Goal: Task Accomplishment & Management: Use online tool/utility

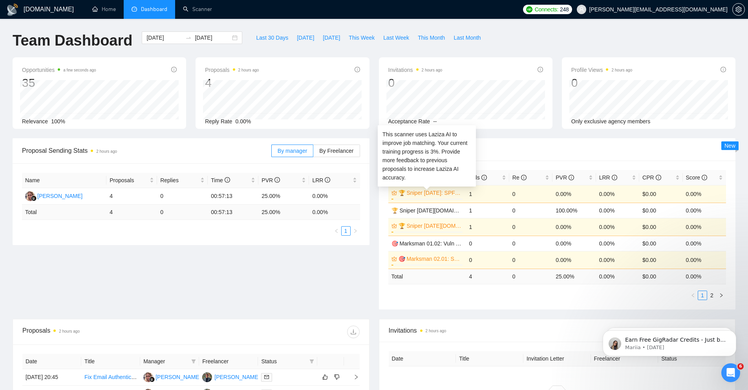
click at [438, 191] on link "🏆 Sniper [DATE]: SPF/DKIM/DMARC" at bounding box center [430, 193] width 63 height 9
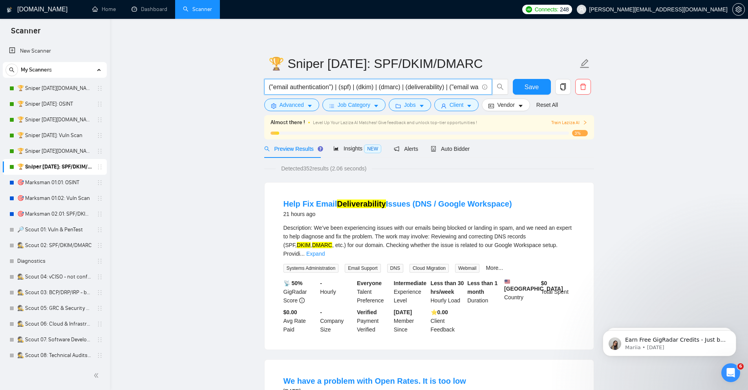
click at [419, 84] on input "("email authentication") | (spf) | (dkim) | (dmarc) | (deliverability) | ("emai…" at bounding box center [374, 87] width 210 height 10
click at [295, 105] on span "Advanced" at bounding box center [292, 105] width 24 height 9
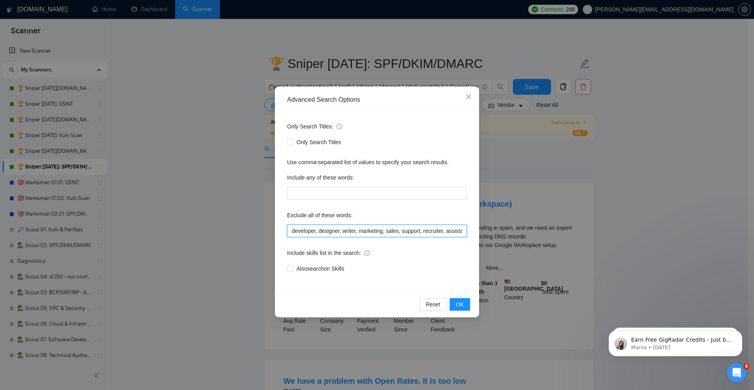
click at [363, 235] on input "developer, designer, writer, marketing, sales, support, recruiter, assistant, m…" at bounding box center [377, 231] width 180 height 13
click at [471, 97] on icon "close" at bounding box center [469, 96] width 6 height 6
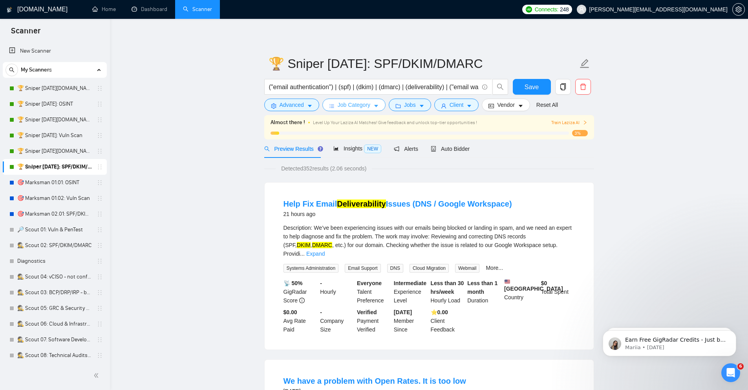
click at [372, 104] on button "Job Category" at bounding box center [354, 105] width 63 height 13
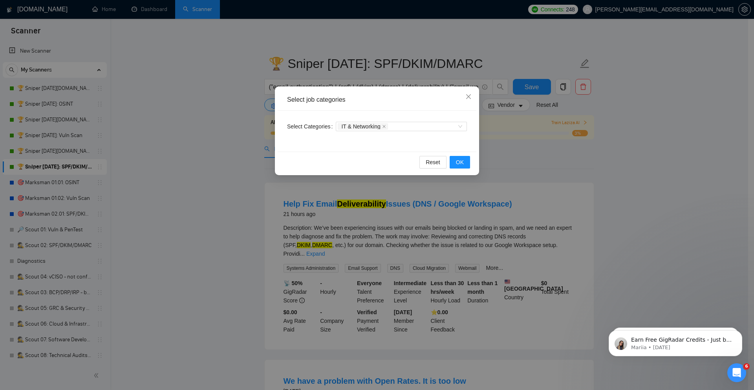
click at [709, 209] on div "Select job categories Select Categories IT & Networking Reset OK" at bounding box center [377, 195] width 754 height 390
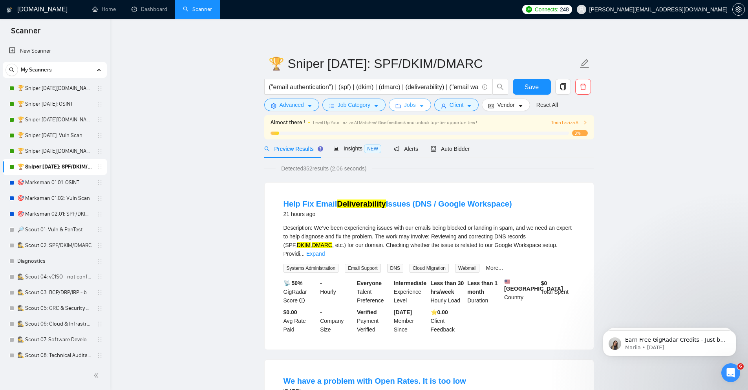
drag, startPoint x: 422, startPoint y: 107, endPoint x: 434, endPoint y: 110, distance: 12.5
click at [422, 107] on icon "caret-down" at bounding box center [421, 105] width 5 height 5
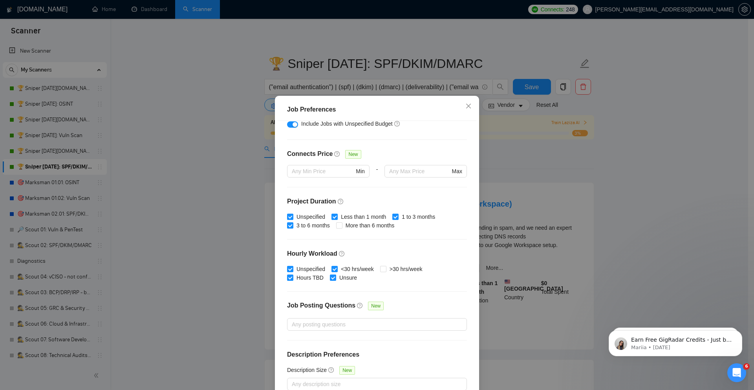
scroll to position [170, 0]
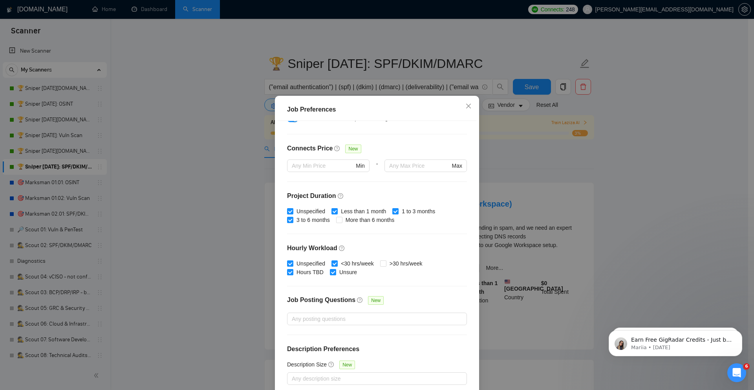
click at [651, 179] on div "Job Preferences Budget Project Type All Fixed Price Hourly Rate Fixed Price Bud…" at bounding box center [377, 195] width 754 height 390
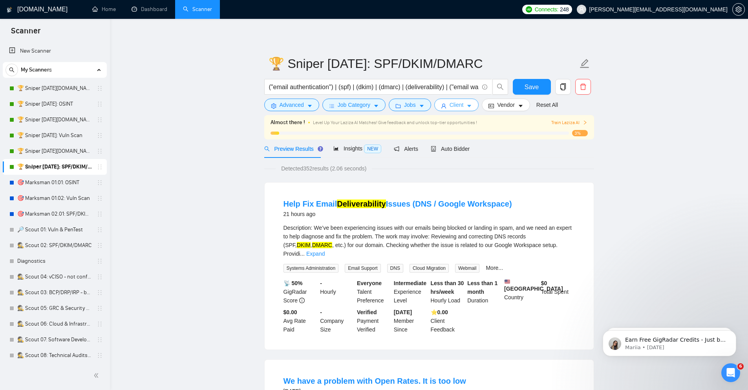
click at [474, 103] on button "Client" at bounding box center [456, 105] width 45 height 13
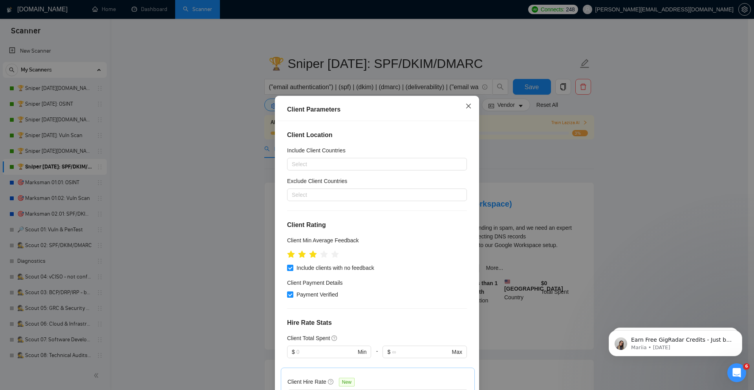
click at [466, 108] on icon "close" at bounding box center [469, 106] width 6 height 6
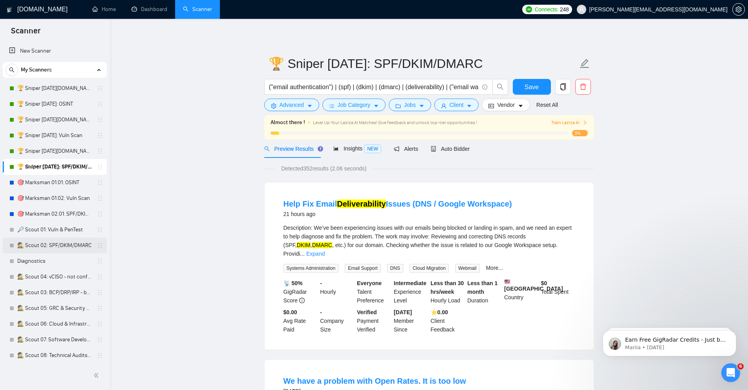
click at [74, 242] on link "🕵️ Scout 02: SPF/DKIM/DMARC" at bounding box center [54, 246] width 75 height 16
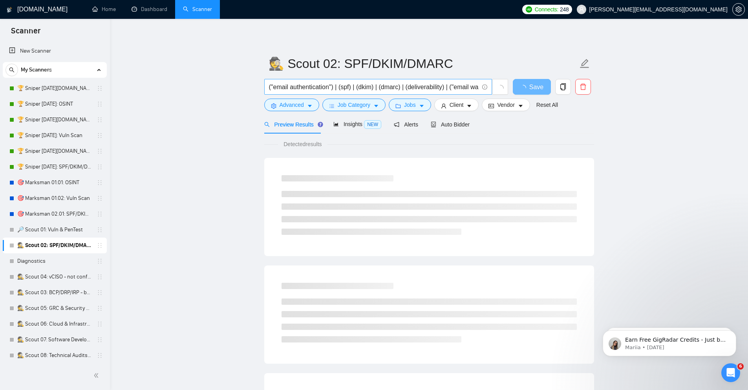
click at [357, 83] on input "("email authentication") | (spf) | (dkim) | (dmarc) | (deliverability) | ("emai…" at bounding box center [374, 87] width 210 height 10
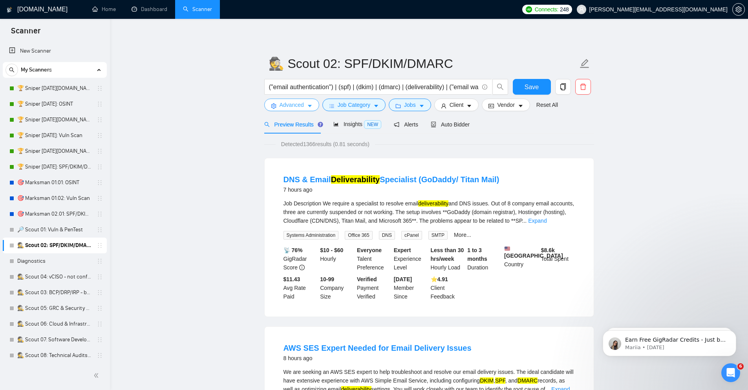
click at [294, 109] on span "Advanced" at bounding box center [292, 105] width 24 height 9
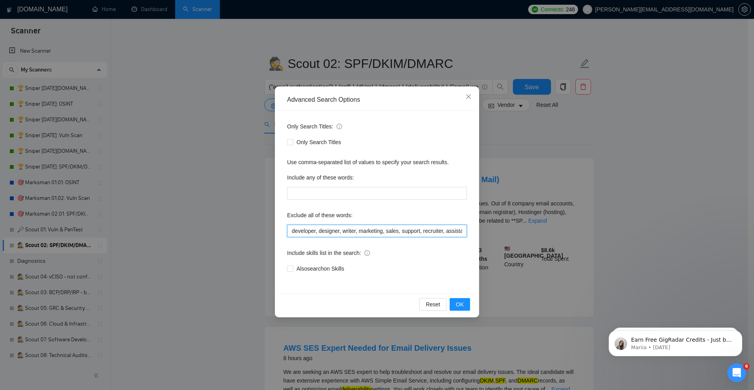
click at [376, 230] on input "developer, designer, writer, marketing, sales, support, recruiter, assistant, m…" at bounding box center [377, 231] width 180 height 13
click at [649, 187] on div "Advanced Search Options Only Search Titles: Only Search Titles Use comma-separa…" at bounding box center [377, 195] width 754 height 390
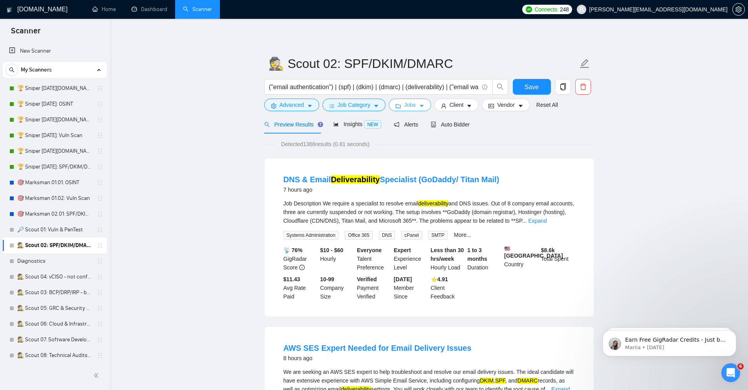
click at [404, 103] on span "Jobs" at bounding box center [410, 105] width 12 height 9
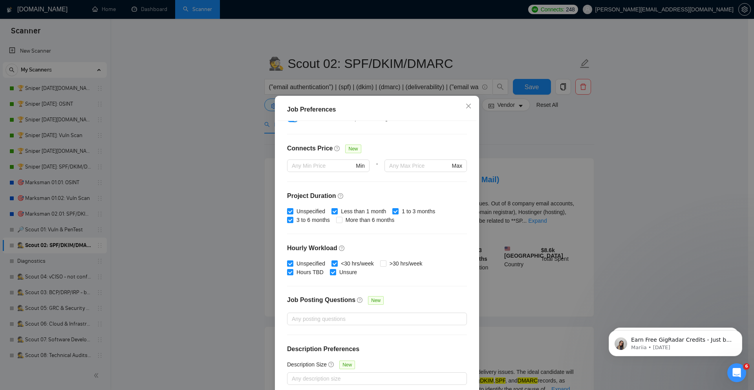
click at [557, 160] on div "Job Preferences Budget Project Type All Fixed Price Hourly Rate Fixed Price Bud…" at bounding box center [377, 195] width 754 height 390
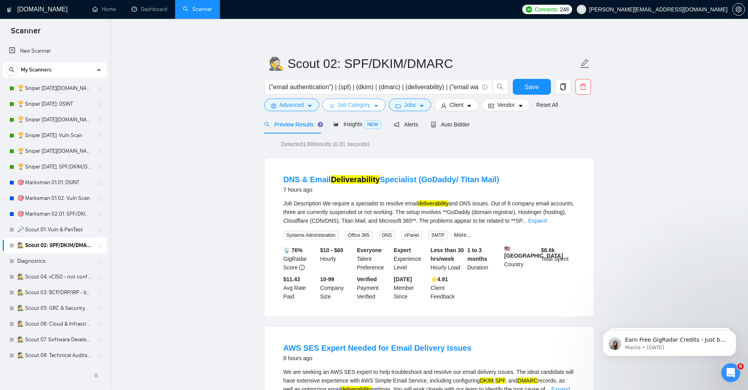
click at [365, 108] on span "Job Category" at bounding box center [354, 105] width 33 height 9
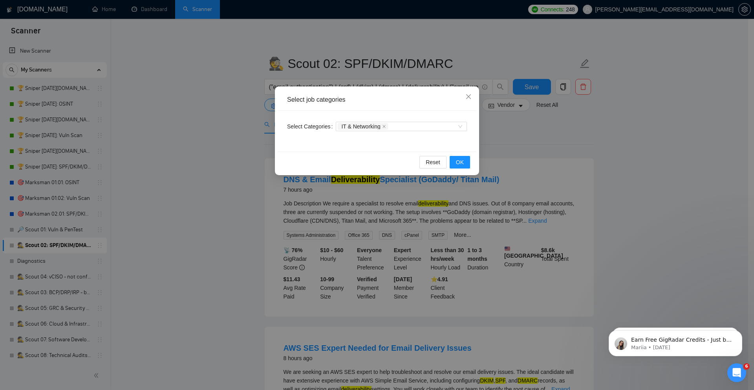
click at [579, 156] on div "Select job categories Select Categories IT & Networking Reset OK" at bounding box center [377, 195] width 754 height 390
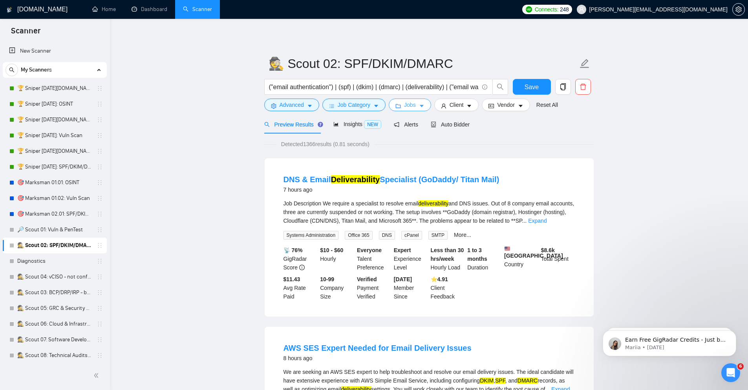
click at [420, 110] on button "Jobs" at bounding box center [410, 105] width 42 height 13
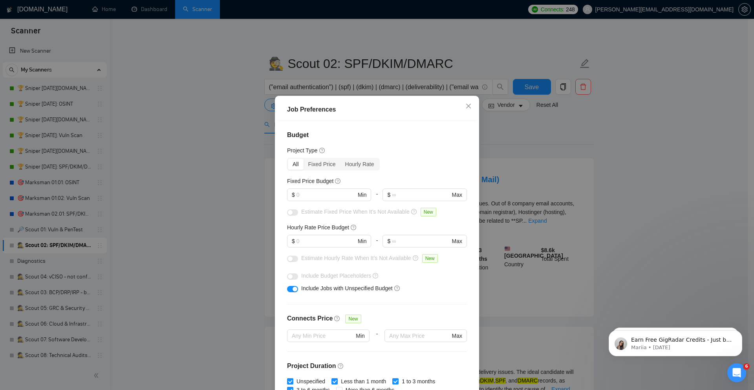
click at [692, 244] on div "Job Preferences Budget Project Type All Fixed Price Hourly Rate Fixed Price Bud…" at bounding box center [377, 195] width 754 height 390
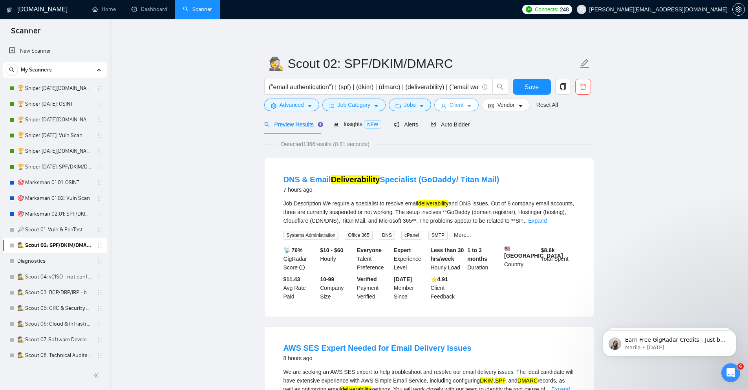
click at [462, 102] on span "Client" at bounding box center [457, 105] width 14 height 9
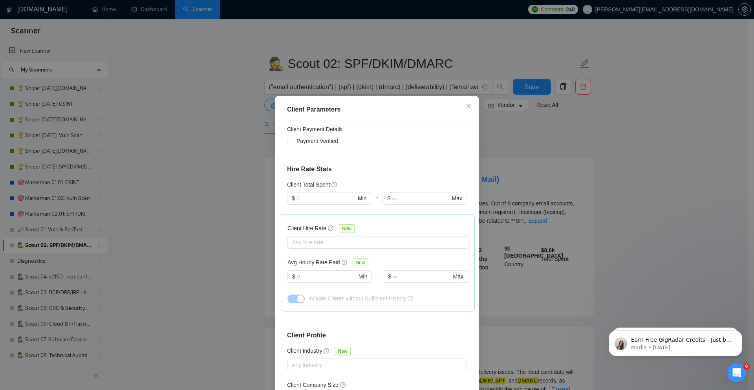
scroll to position [217, 0]
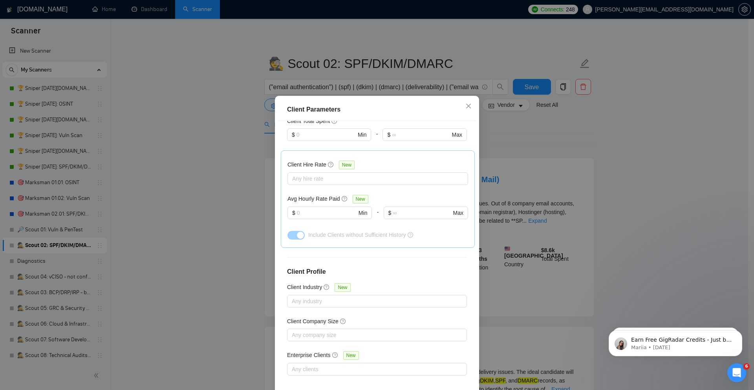
drag, startPoint x: 657, startPoint y: 245, endPoint x: 625, endPoint y: 196, distance: 58.8
click at [656, 244] on div "Client Parameters Client Location Include Client Countries Select Exclude Clien…" at bounding box center [377, 195] width 754 height 390
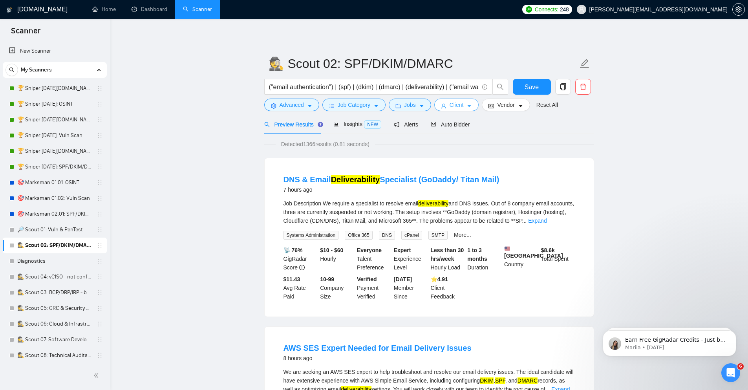
click at [471, 101] on button "Client" at bounding box center [456, 105] width 45 height 13
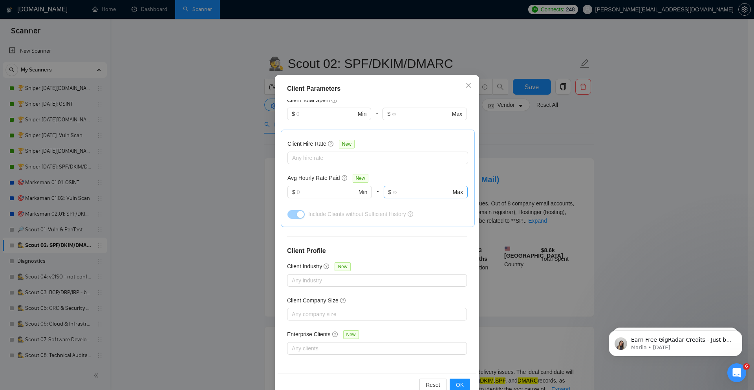
scroll to position [39, 0]
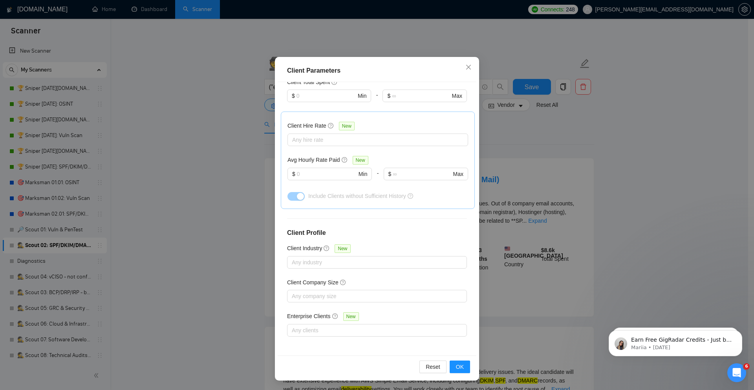
drag, startPoint x: 675, startPoint y: 138, endPoint x: 668, endPoint y: 133, distance: 8.1
click at [675, 138] on div "Client Parameters Client Location Include Client Countries Select Exclude Clien…" at bounding box center [377, 195] width 754 height 390
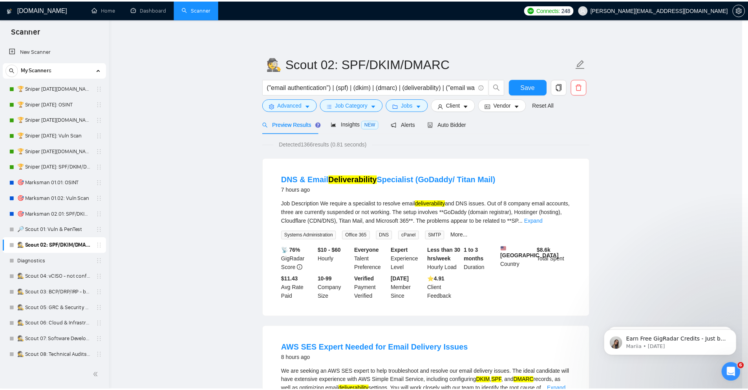
scroll to position [0, 0]
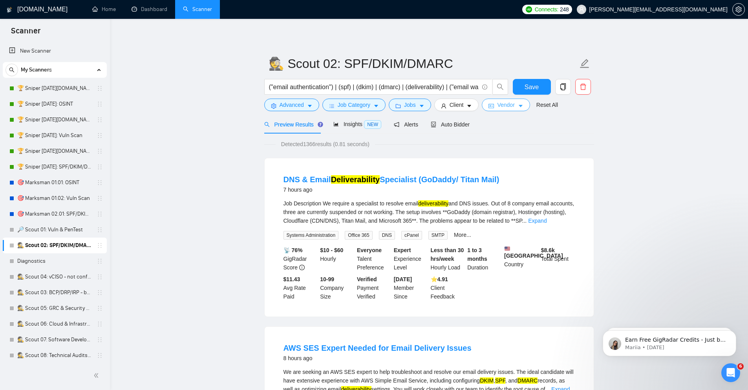
drag, startPoint x: 517, startPoint y: 103, endPoint x: 522, endPoint y: 104, distance: 5.6
click at [517, 103] on button "Vendor" at bounding box center [506, 105] width 48 height 13
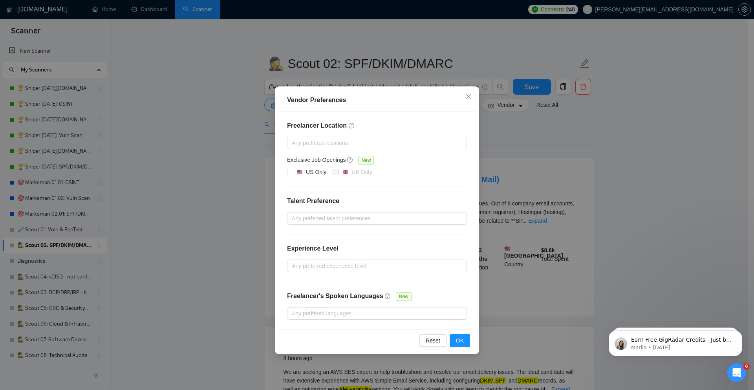
click at [682, 169] on div "Vendor Preferences Freelancer Location Any preffered locations Exclusive Job Op…" at bounding box center [377, 195] width 754 height 390
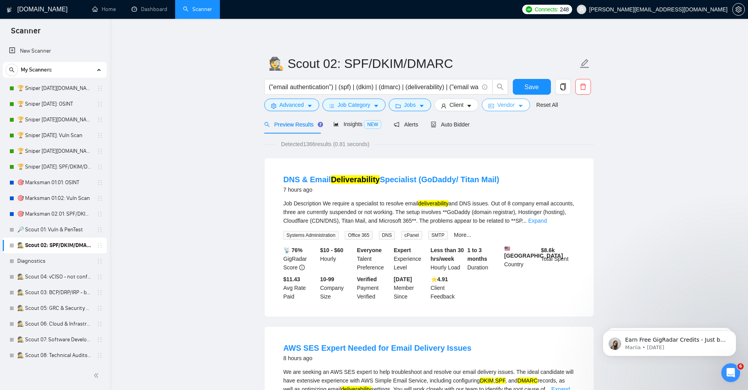
click at [515, 103] on button "Vendor" at bounding box center [506, 105] width 48 height 13
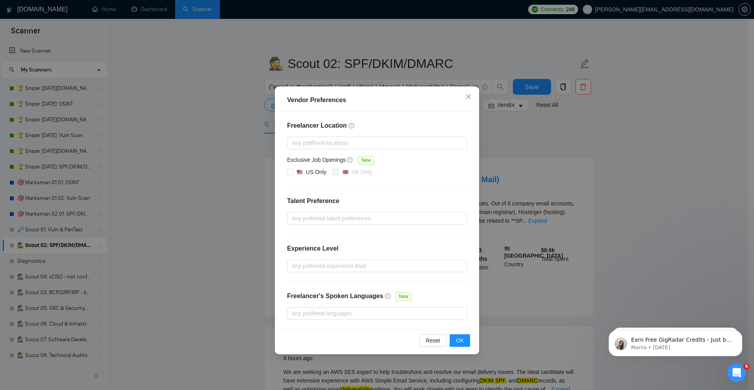
drag, startPoint x: 666, startPoint y: 184, endPoint x: 694, endPoint y: 193, distance: 29.1
click at [665, 184] on div "Vendor Preferences Freelancer Location Any preffered locations Exclusive Job Op…" at bounding box center [377, 195] width 754 height 390
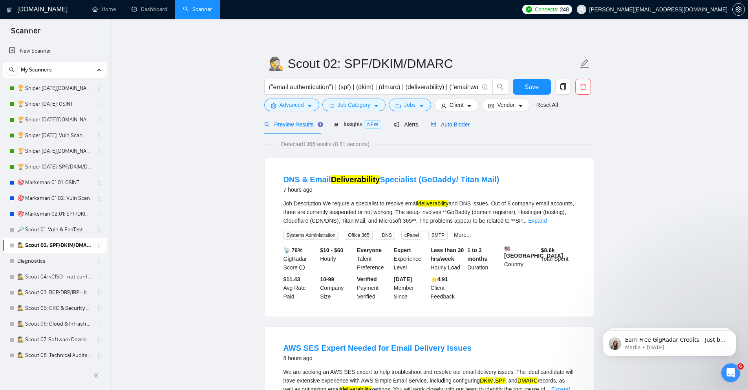
click at [442, 127] on span "Auto Bidder" at bounding box center [450, 124] width 39 height 6
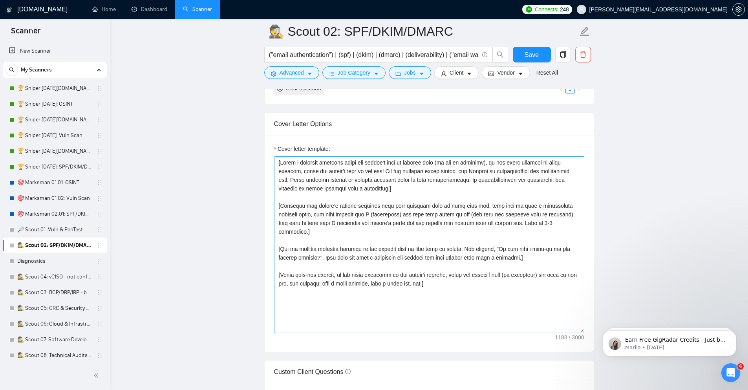
scroll to position [801, 0]
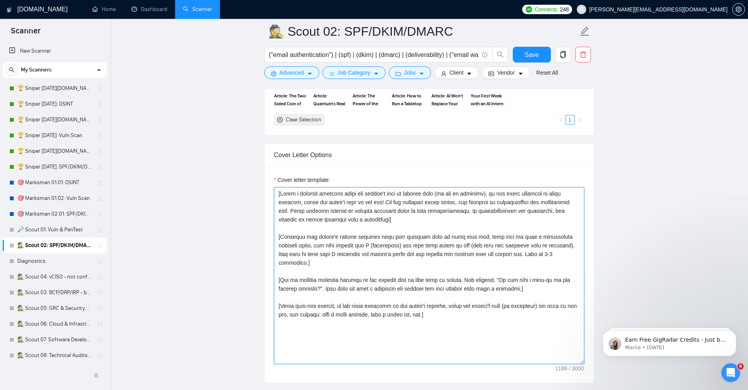
click at [457, 309] on textarea "Cover letter template:" at bounding box center [429, 275] width 310 height 177
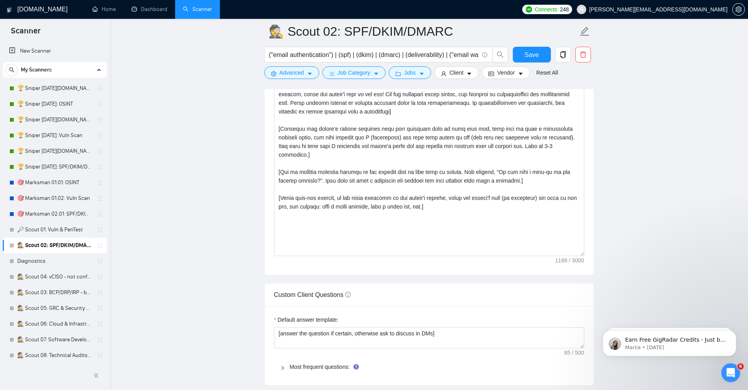
scroll to position [990, 0]
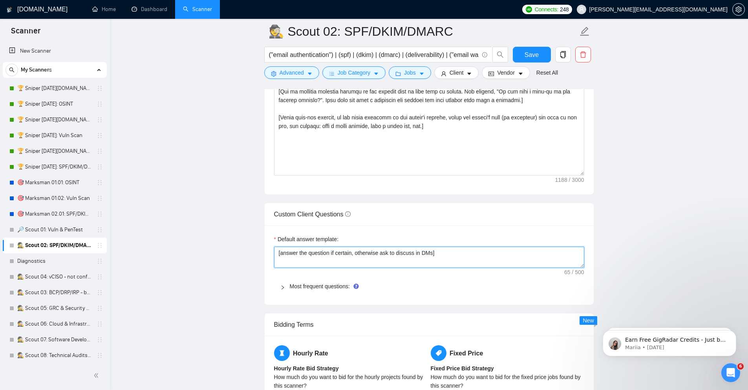
click at [449, 264] on textarea "[answer the question if certain, otherwise ask to discuss in DMs]" at bounding box center [429, 257] width 310 height 21
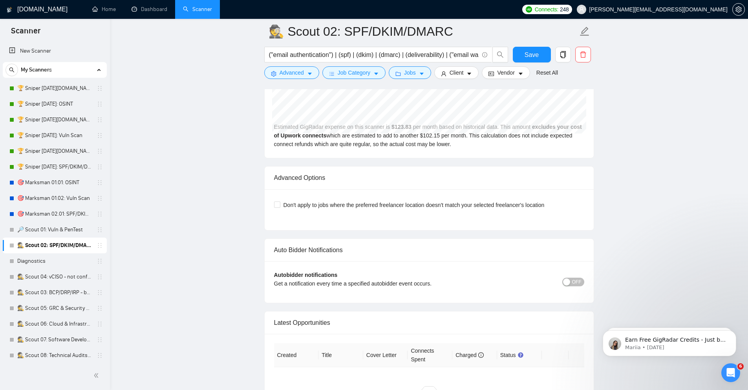
scroll to position [1813, 0]
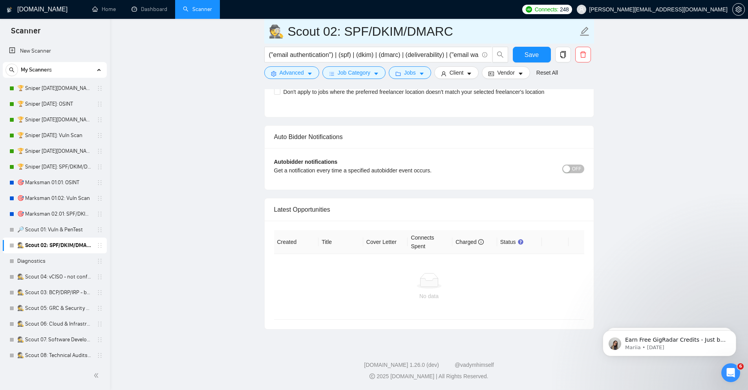
click at [282, 32] on input "🕵️ Scout 02: SPF/DKIM/DMARC" at bounding box center [424, 32] width 310 height 20
paste input "🔎"
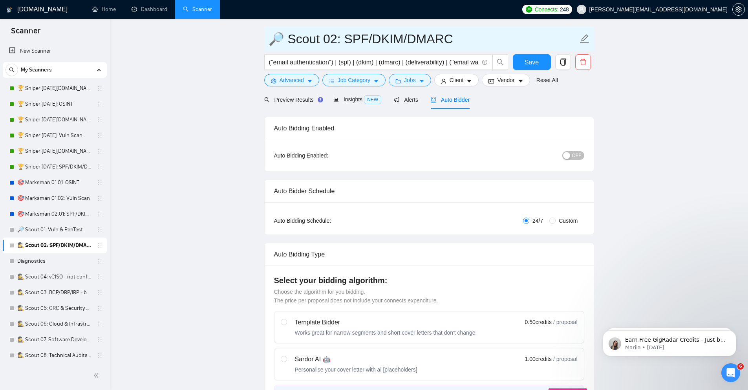
scroll to position [0, 0]
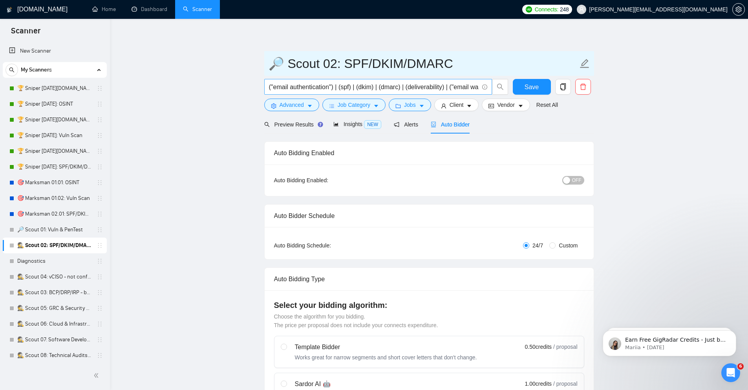
type input "🔎 Scout 02: SPF/DKIM/DMARC"
click at [276, 82] on input "("email authentication") | (spf) | (dkim) | (dmarc) | (deliverability) | ("emai…" at bounding box center [374, 87] width 210 height 10
click at [361, 86] on input "("email authentication") | (spf) | (dkim) | (dmarc) | (deliverability) | ("emai…" at bounding box center [374, 87] width 210 height 10
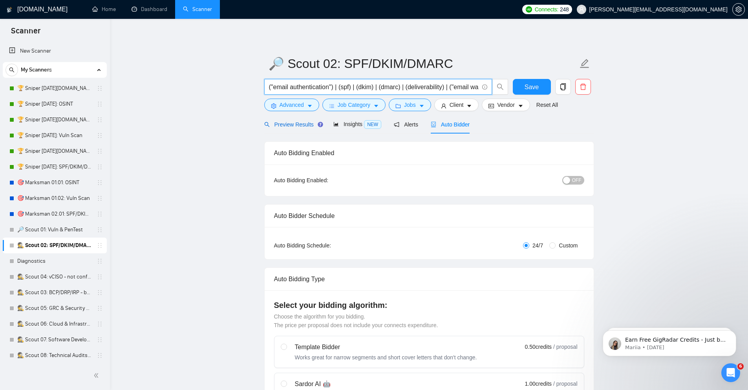
click at [306, 128] on div "Preview Results" at bounding box center [292, 124] width 57 height 9
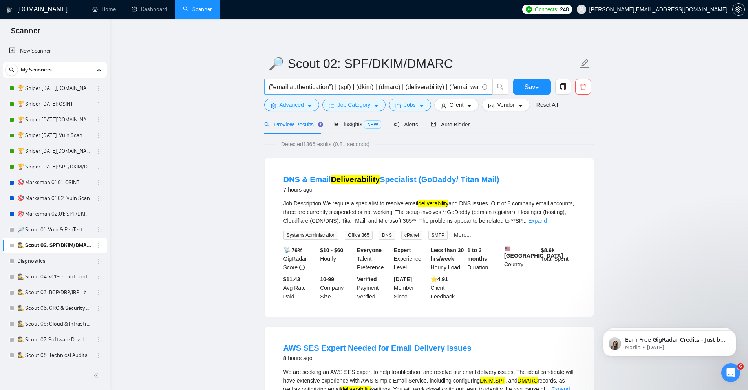
click at [416, 83] on input "("email authentication") | (spf) | (dkim) | (dmarc) | (deliverability) | ("emai…" at bounding box center [374, 87] width 210 height 10
paste input ""microsoft365" | "microsoft 365" | spam | spf"
type input ""microsoft365" | "microsoft 365" | spam | spf)"
click at [305, 107] on button "Advanced" at bounding box center [291, 105] width 55 height 13
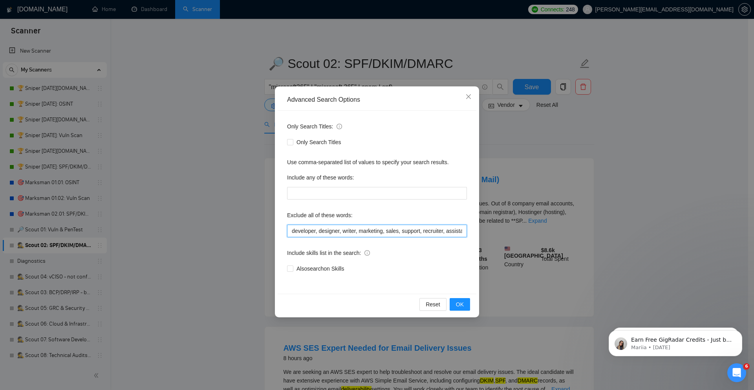
click at [343, 228] on input "developer, designer, writer, marketing, sales, support, recruiter, assistant, m…" at bounding box center [377, 231] width 180 height 13
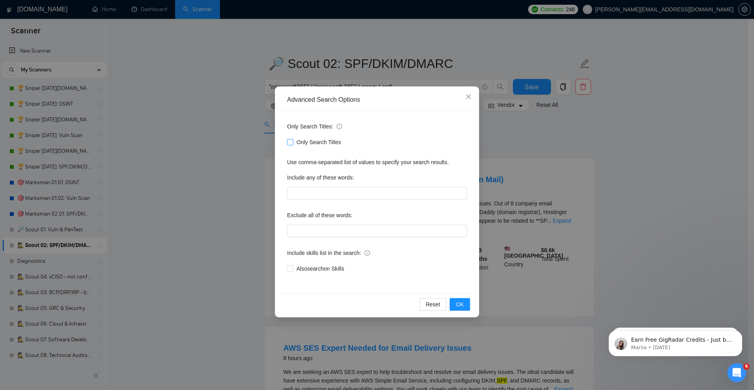
click at [319, 143] on span "Only Search Titles" at bounding box center [318, 142] width 51 height 9
click at [293, 143] on input "Only Search Titles" at bounding box center [289, 141] width 5 height 5
checkbox input "true"
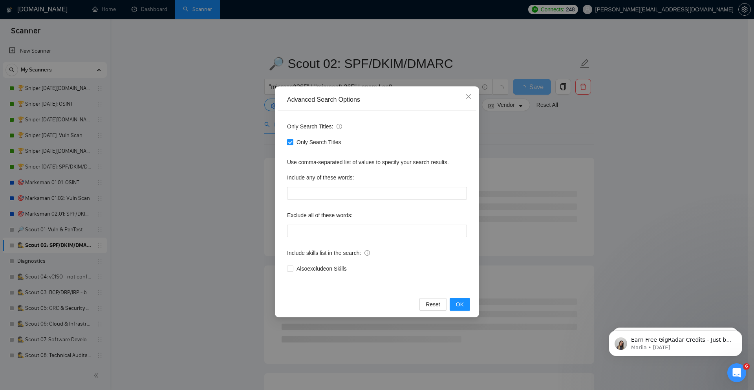
drag, startPoint x: 325, startPoint y: 268, endPoint x: 491, endPoint y: 325, distance: 175.9
click at [324, 268] on span "Also exclude on Skills" at bounding box center [321, 268] width 57 height 9
click at [293, 268] on input "Also exclude on Skills" at bounding box center [289, 268] width 5 height 5
checkbox input "true"
click at [458, 302] on span "OK" at bounding box center [460, 304] width 8 height 9
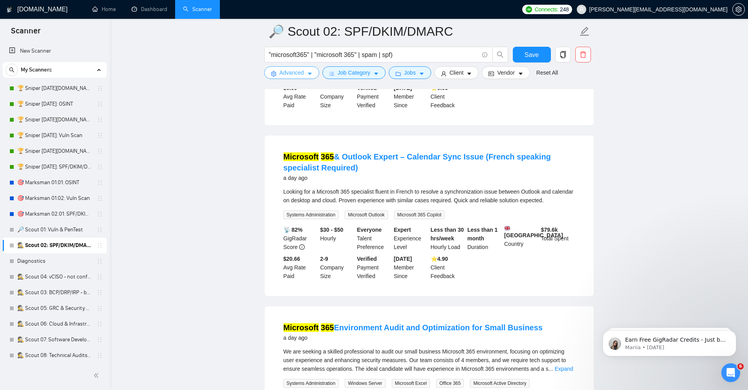
scroll to position [566, 0]
click at [372, 52] on input ""microsoft365" | "microsoft 365" | spam | spf)" at bounding box center [374, 55] width 210 height 10
paste input "(conver* | dkim | dmarc | dns | email | google | m365 | "microsoft365" | "micro…"
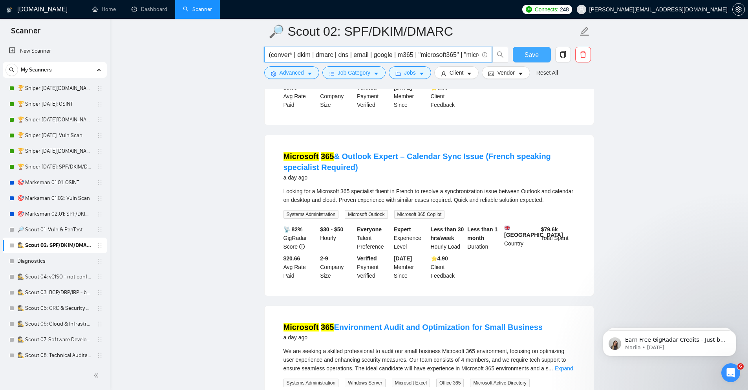
scroll to position [0, 89]
type input "(conver* | dkim | dmarc | dns | email | google | m365 | "microsoft365" | "micro…"
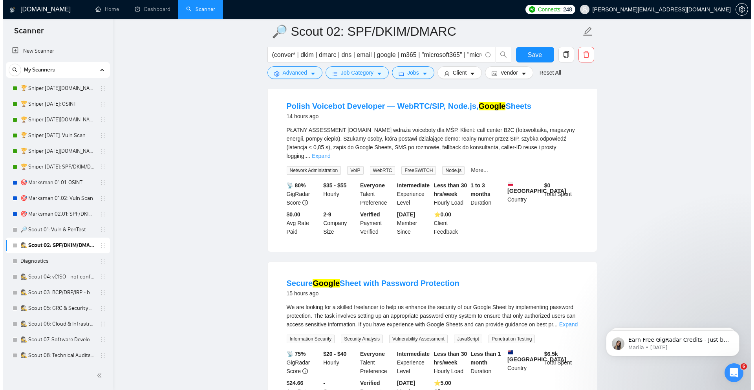
scroll to position [1084, 0]
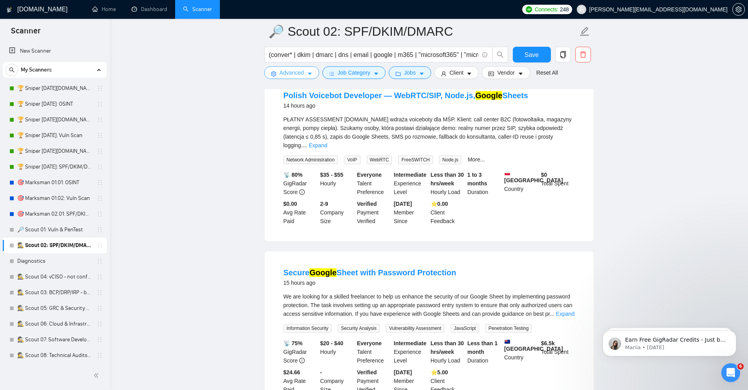
click at [308, 74] on icon "caret-down" at bounding box center [309, 73] width 5 height 5
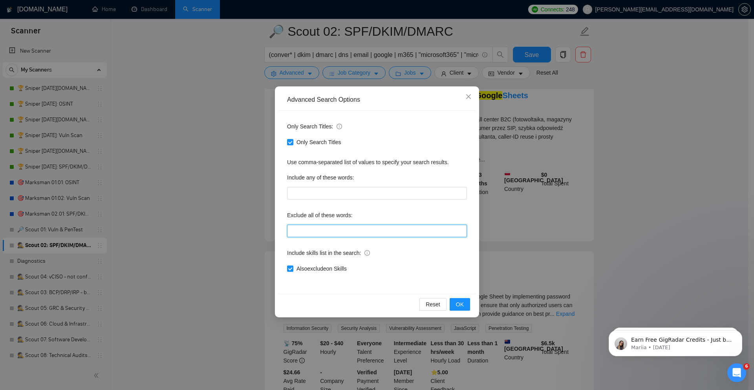
click at [331, 225] on input "text" at bounding box center [377, 231] width 180 height 13
paste input "("aws ses" | "google my business" | "google sheet" | "google sheets" | "server …"
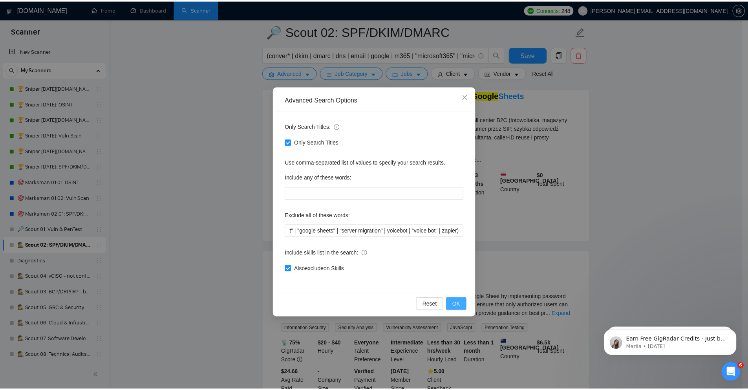
scroll to position [0, 0]
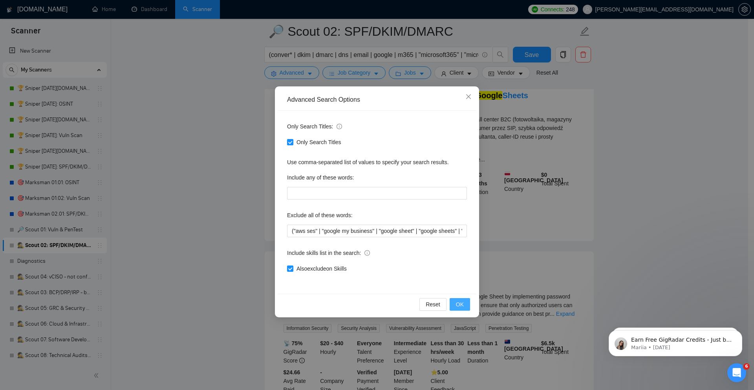
click at [460, 306] on span "OK" at bounding box center [460, 304] width 8 height 9
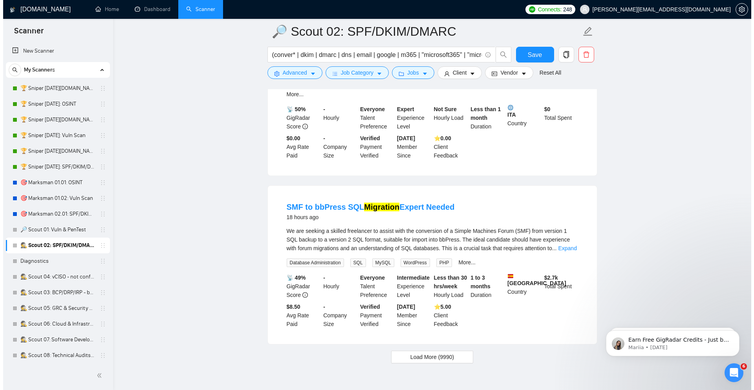
scroll to position [1566, 0]
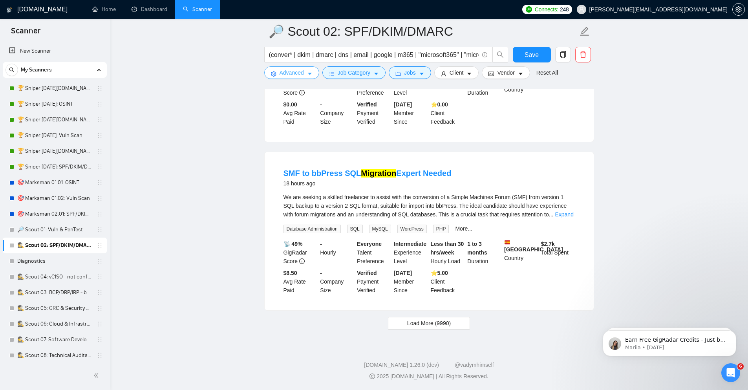
click at [302, 73] on span "Advanced" at bounding box center [292, 72] width 24 height 9
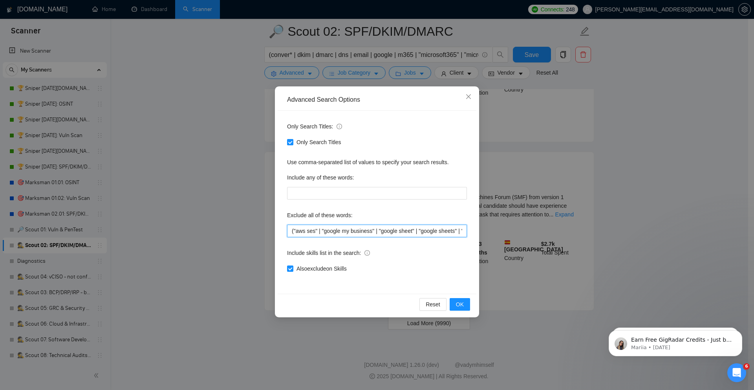
click at [358, 232] on input "("aws ses" | "google my business" | "google sheet" | "google sheets" | "server …" at bounding box center [377, 231] width 180 height 13
paste input ""simple machine" | "simple machines" | transcript* |"
click at [458, 304] on span "OK" at bounding box center [460, 304] width 8 height 9
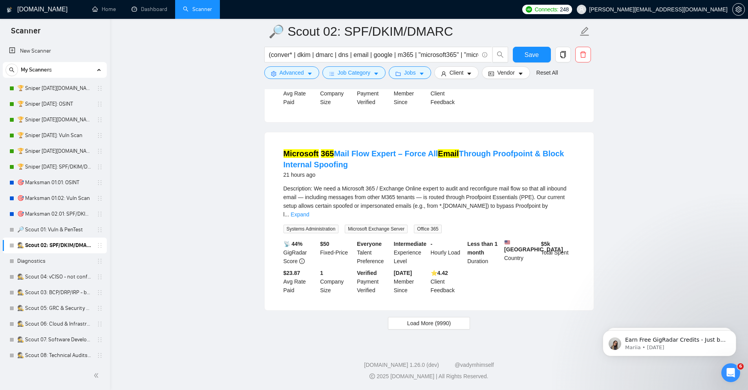
scroll to position [1583, 0]
click at [422, 325] on span "Load More (9990)" at bounding box center [429, 323] width 44 height 9
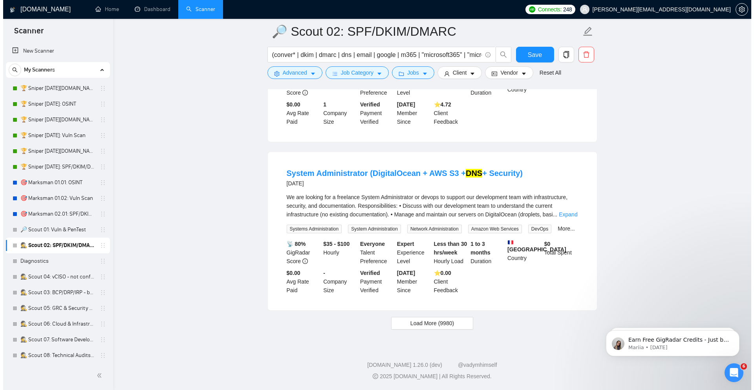
scroll to position [3298, 0]
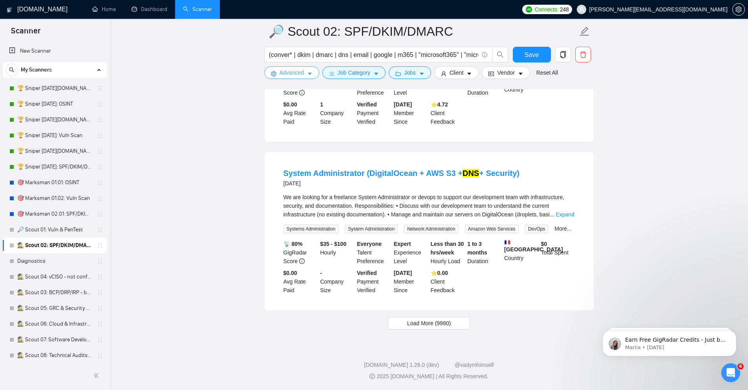
click at [280, 74] on span "Advanced" at bounding box center [292, 72] width 24 height 9
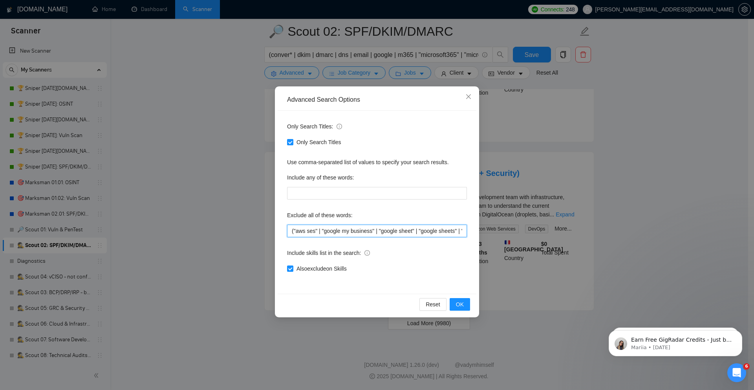
click at [324, 232] on input "("aws ses" | "google my business" | "google sheet" | "google sheets" | "server …" at bounding box center [377, 231] width 180 height 13
paste input "docker | "google my business" | "google sheet" | "google sheets" | "migrate ser…"
click at [458, 306] on span "OK" at bounding box center [460, 304] width 8 height 9
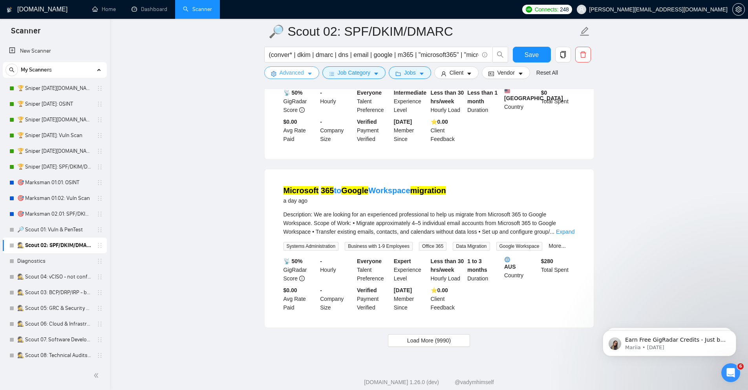
scroll to position [1556, 0]
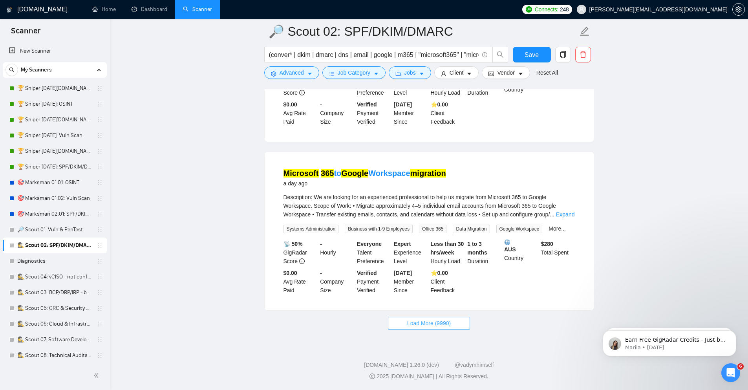
click at [422, 328] on span "Load More (9990)" at bounding box center [429, 323] width 44 height 9
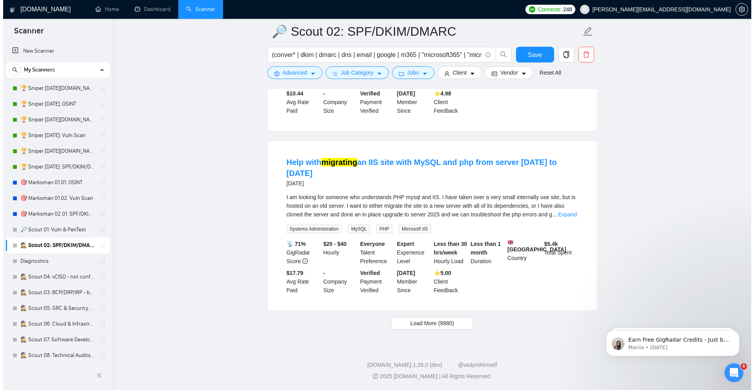
scroll to position [3301, 0]
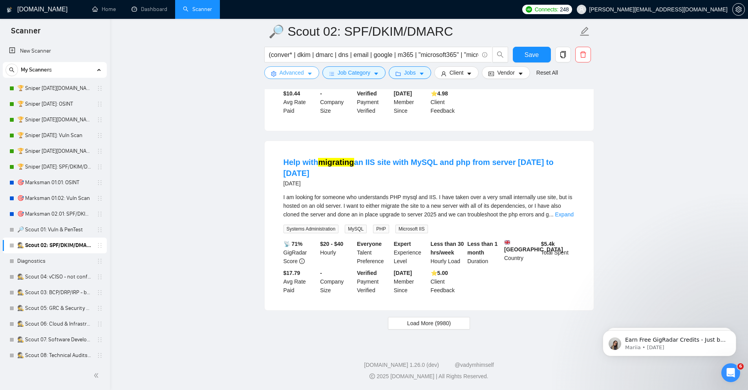
click at [294, 72] on span "Advanced" at bounding box center [292, 72] width 24 height 9
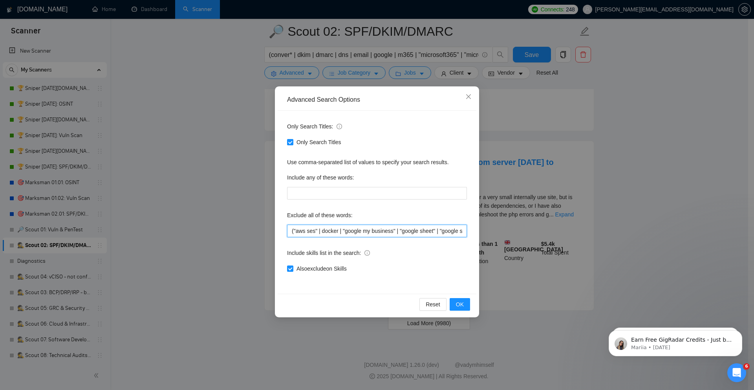
click at [341, 234] on input "("aws ses" | docker | "google my business" | "google sheet" | "google sheets" |…" at bounding box center [377, 231] width 180 height 13
paste input "bucket | docker | gcp| "google cloud" | "google my business" | "google sheet" |…"
type input "("aws ses" | bucket | docker | gcp| "google cloud" | "google my business" | "go…"
click at [456, 303] on span "OK" at bounding box center [460, 304] width 8 height 9
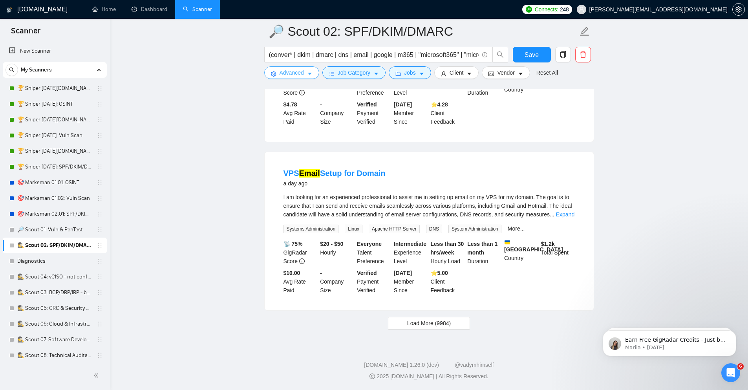
scroll to position [1565, 0]
click at [422, 322] on span "Load More (9984)" at bounding box center [429, 323] width 44 height 9
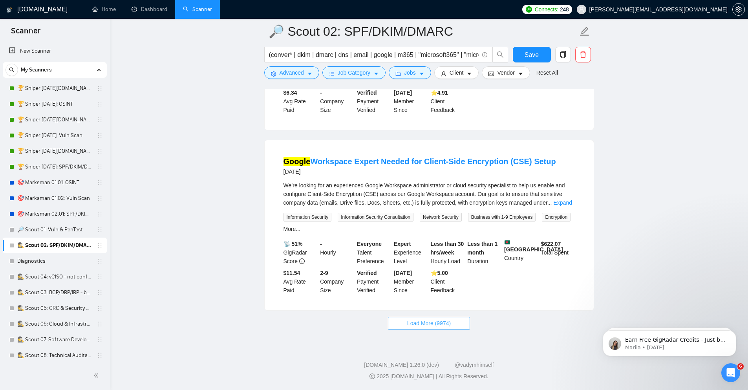
scroll to position [3305, 0]
click at [454, 319] on button "Load More (9974)" at bounding box center [429, 323] width 82 height 13
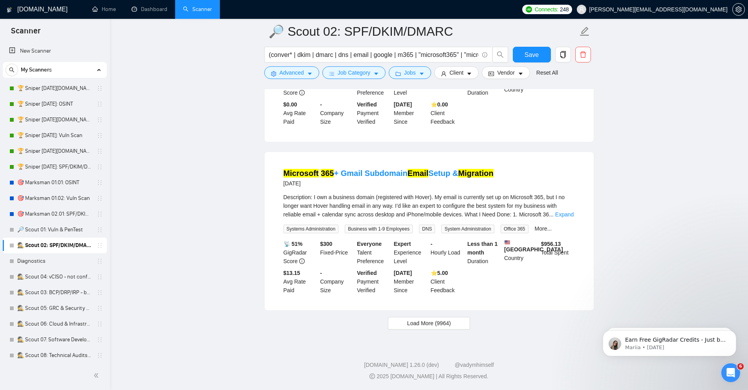
scroll to position [5028, 0]
click at [409, 325] on span "Load More (9964)" at bounding box center [429, 323] width 44 height 9
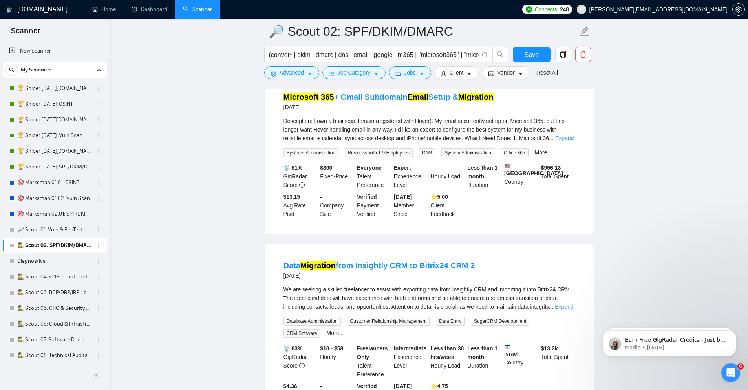
scroll to position [5076, 0]
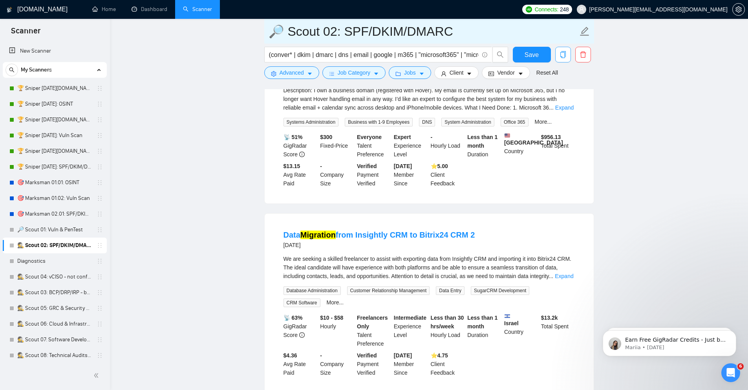
drag, startPoint x: 346, startPoint y: 31, endPoint x: 566, endPoint y: 48, distance: 220.6
click at [566, 48] on form "🔎 Scout 02: SPF/DKIM/DMARC (conver* | dkim | dmarc | dns | email | google | m36…" at bounding box center [429, 51] width 330 height 64
type input "🔎 Scout 02: Email & Workspace"
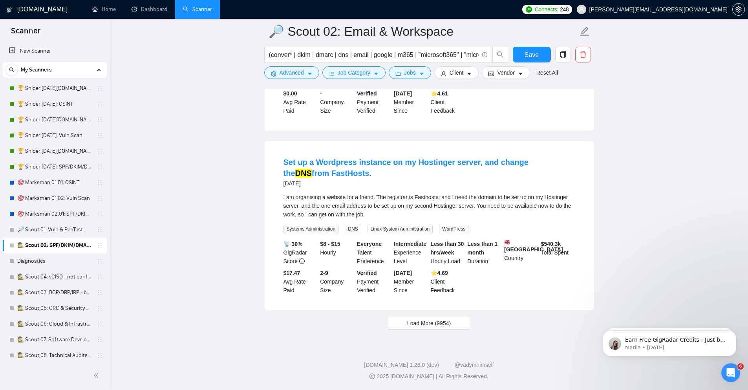
scroll to position [6804, 0]
click at [413, 326] on span "Load More (9954)" at bounding box center [429, 323] width 44 height 9
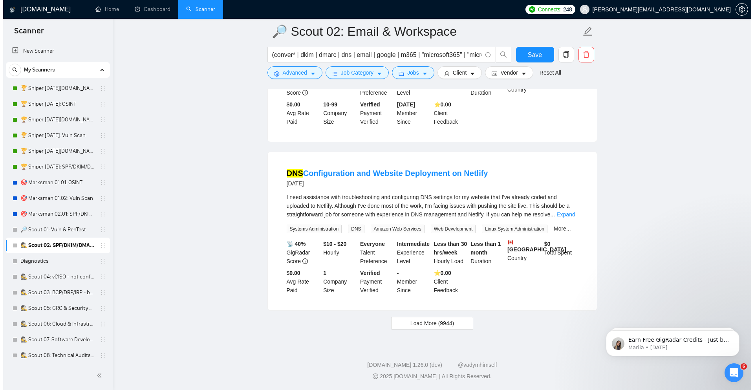
scroll to position [8548, 0]
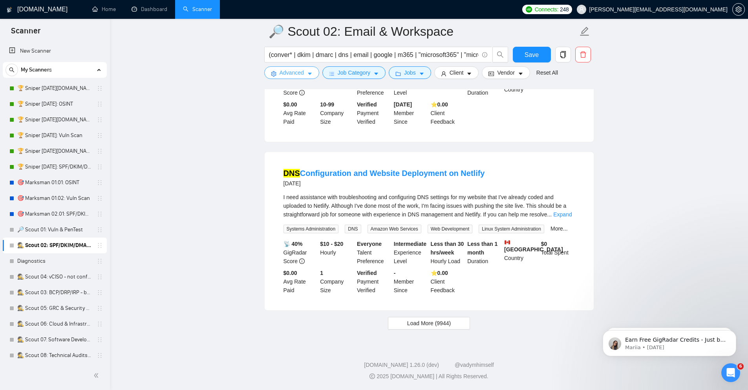
drag, startPoint x: 295, startPoint y: 73, endPoint x: 340, endPoint y: 198, distance: 132.2
click at [293, 73] on span "Advanced" at bounding box center [292, 72] width 24 height 9
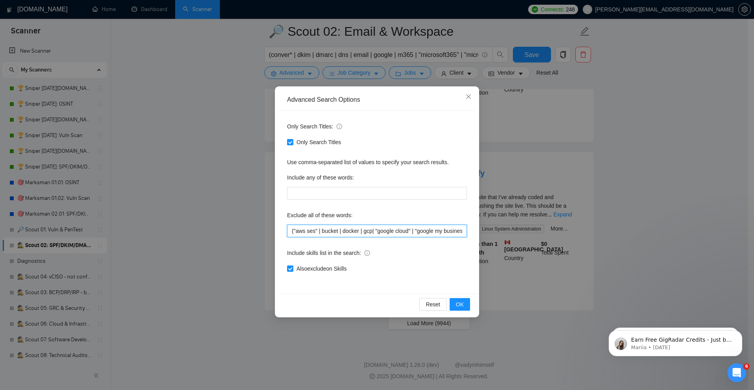
click at [335, 226] on input "("aws ses" | bucket | docker | gcp| "google cloud" | "google my business" | "go…" at bounding box center [377, 231] width 180 height 13
paste input "evelop* | docker | cse | "client side encryption" | "client-side encryption" | …"
type input "("aws ses" | bucket | develop* | docker | cse | "client side encryption" | "cli…"
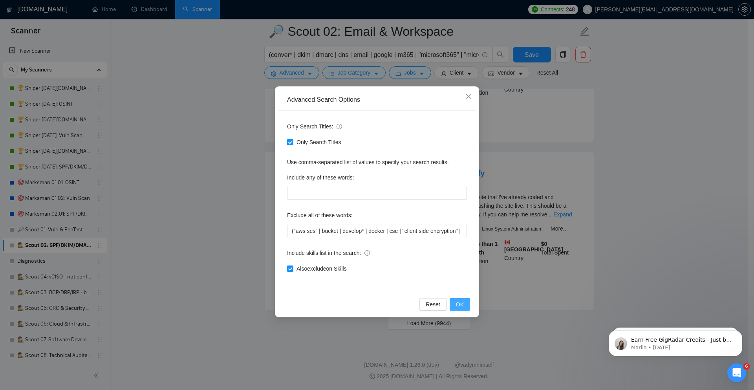
click at [462, 303] on span "OK" at bounding box center [460, 304] width 8 height 9
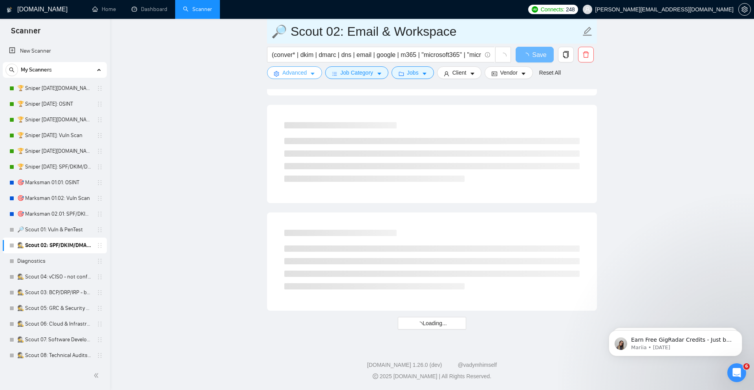
scroll to position [5226, 0]
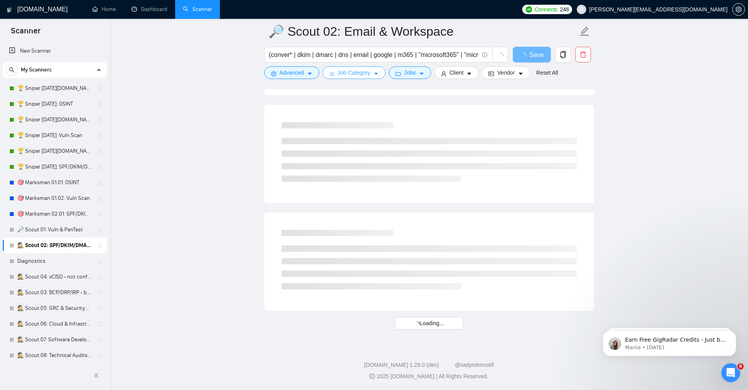
click at [376, 74] on icon "caret-down" at bounding box center [376, 74] width 4 height 2
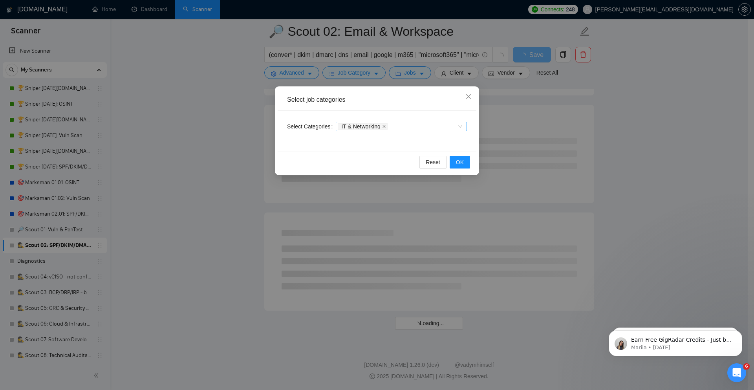
click at [385, 126] on icon "close" at bounding box center [384, 126] width 3 height 3
click at [458, 166] on span "OK" at bounding box center [460, 162] width 8 height 9
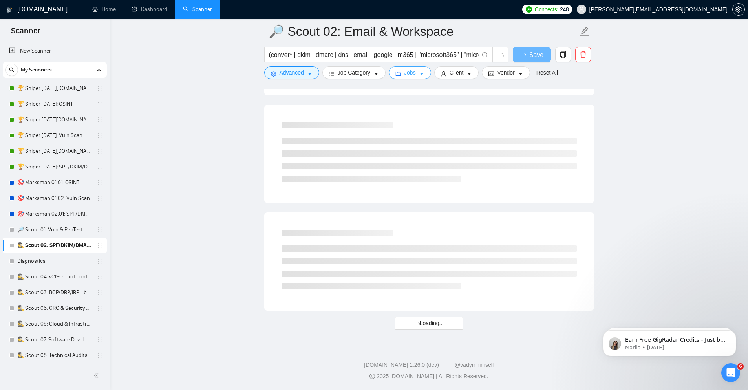
click at [411, 70] on span "Jobs" at bounding box center [410, 72] width 12 height 9
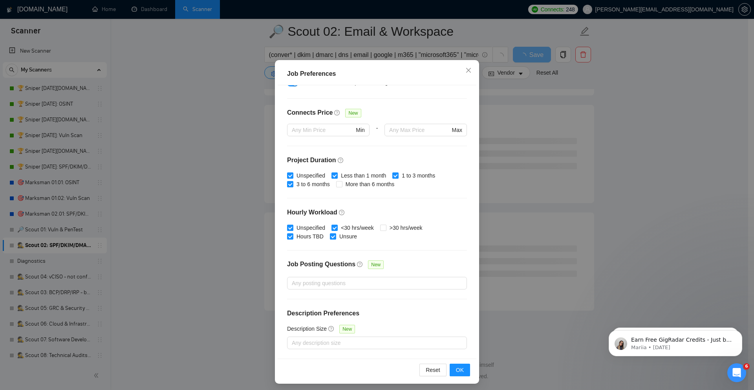
scroll to position [39, 0]
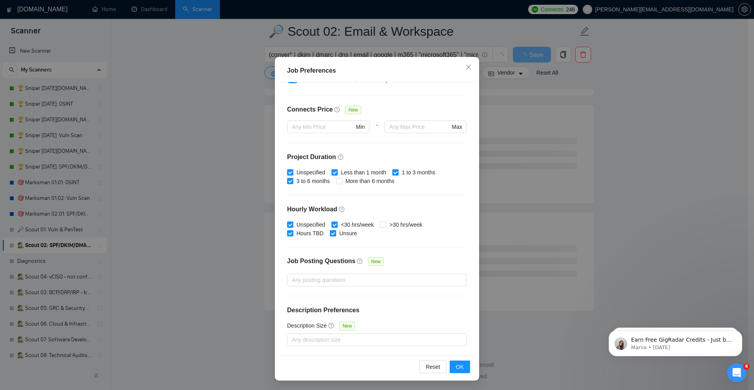
click at [651, 183] on div "Job Preferences Budget Project Type All Fixed Price Hourly Rate Fixed Price Bud…" at bounding box center [377, 195] width 754 height 390
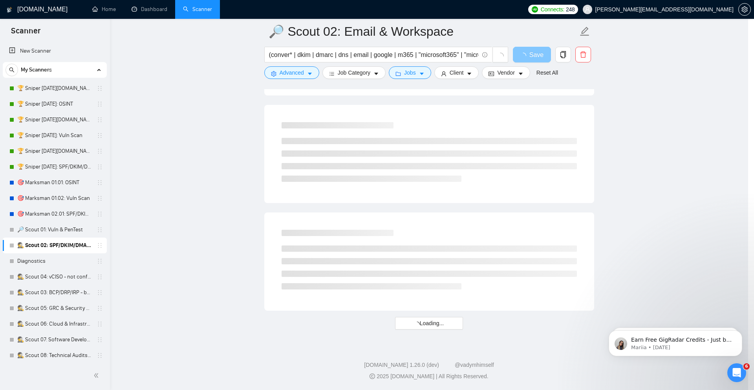
scroll to position [0, 0]
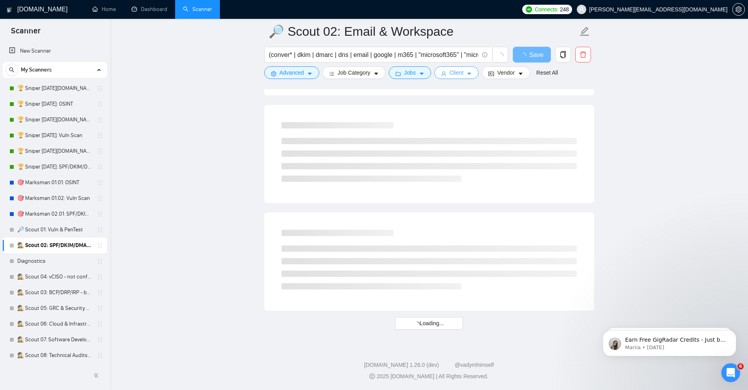
click at [467, 74] on icon "caret-down" at bounding box center [469, 73] width 5 height 5
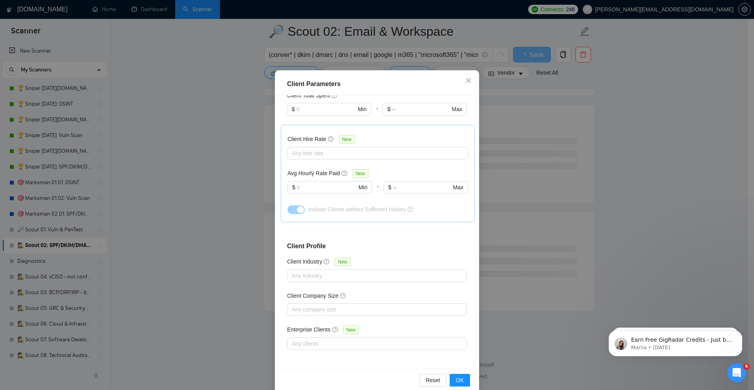
scroll to position [39, 0]
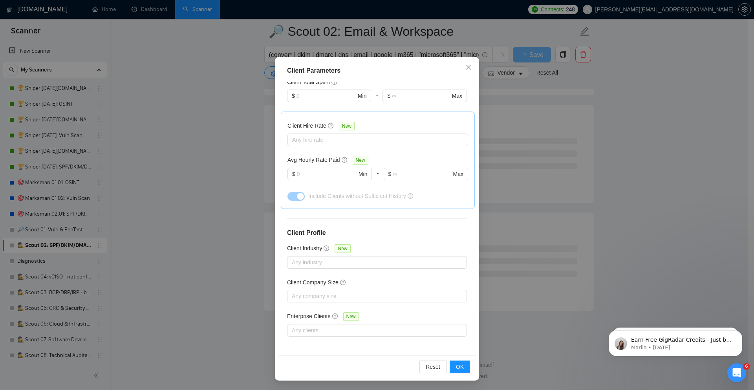
click at [642, 150] on div "Client Parameters Client Location Include Client Countries Select Exclude Clien…" at bounding box center [377, 195] width 754 height 390
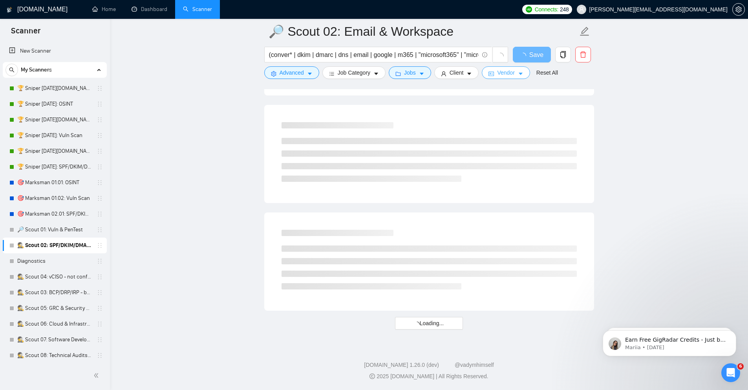
click at [499, 71] on span "Vendor" at bounding box center [505, 72] width 17 height 9
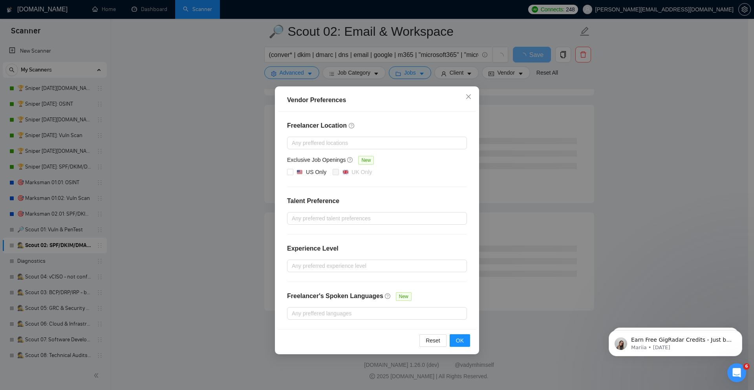
click at [655, 105] on div "Vendor Preferences Freelancer Location Any preffered locations Exclusive Job Op…" at bounding box center [377, 195] width 754 height 390
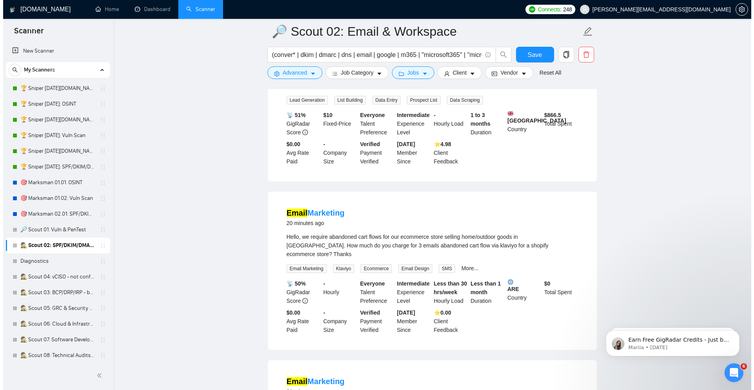
scroll to position [236, 0]
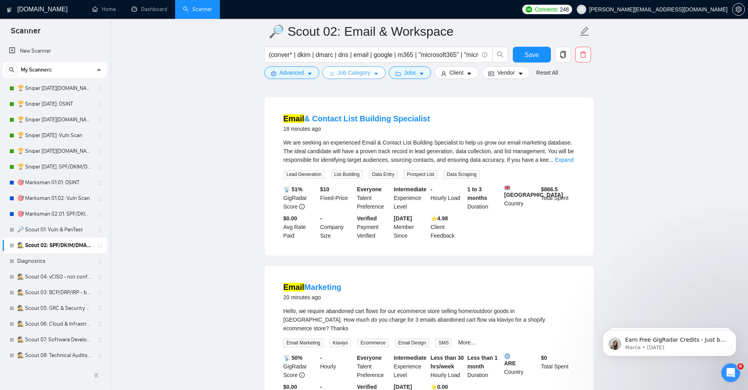
click at [362, 75] on span "Job Category" at bounding box center [354, 72] width 33 height 9
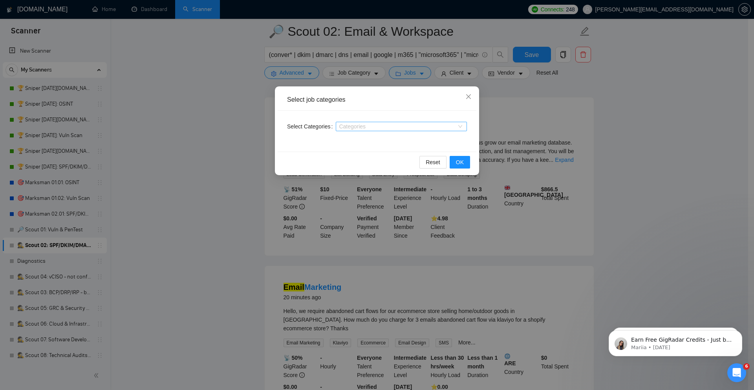
click at [366, 129] on div at bounding box center [397, 126] width 119 height 6
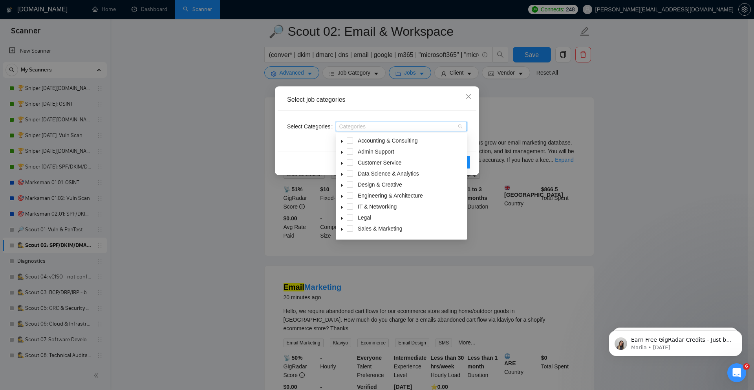
drag, startPoint x: 348, startPoint y: 206, endPoint x: 513, endPoint y: 145, distance: 176.4
click at [348, 206] on span at bounding box center [350, 206] width 6 height 6
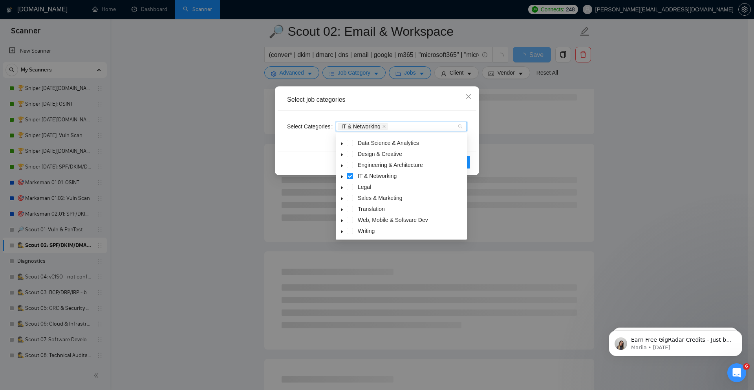
scroll to position [31, 0]
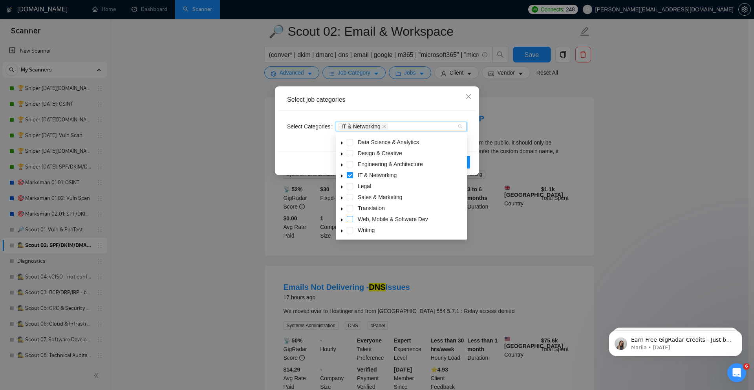
click at [351, 219] on span at bounding box center [350, 219] width 6 height 6
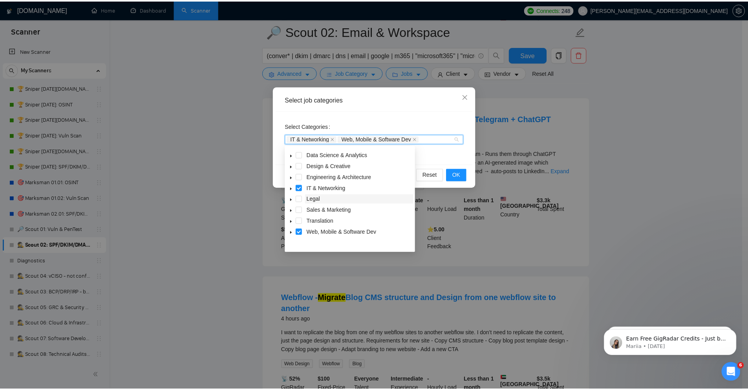
scroll to position [0, 0]
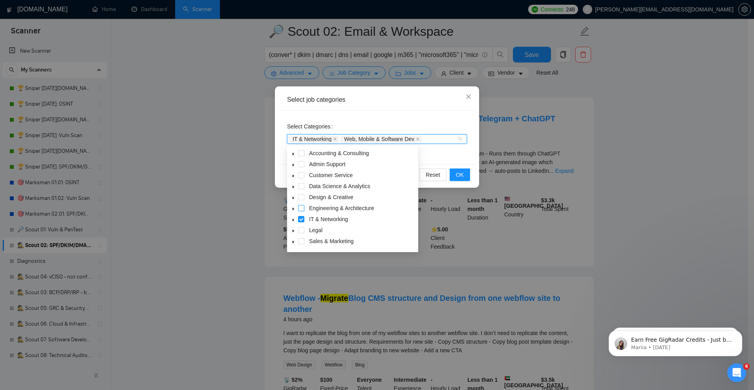
click at [301, 208] on span at bounding box center [301, 208] width 6 height 6
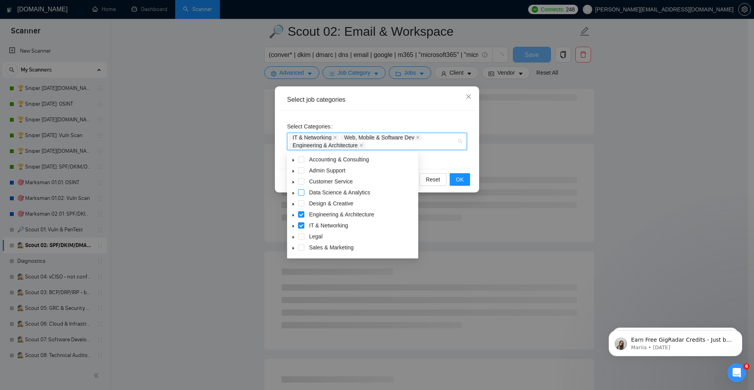
click at [302, 192] on span at bounding box center [301, 192] width 6 height 6
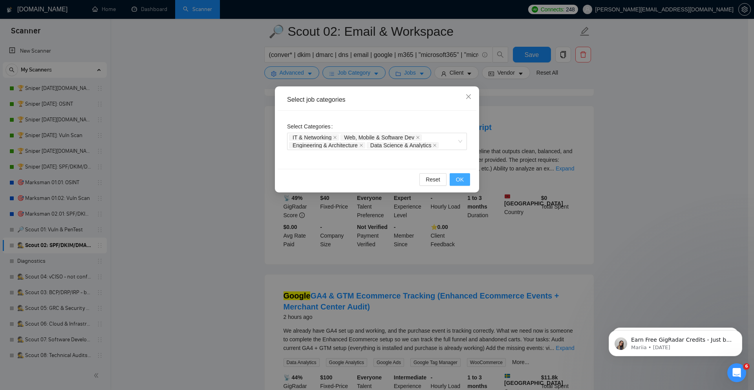
click at [458, 175] on button "OK" at bounding box center [460, 179] width 20 height 13
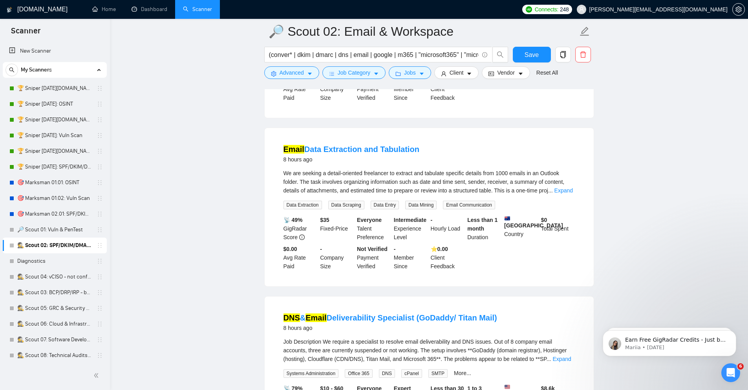
scroll to position [1273, 0]
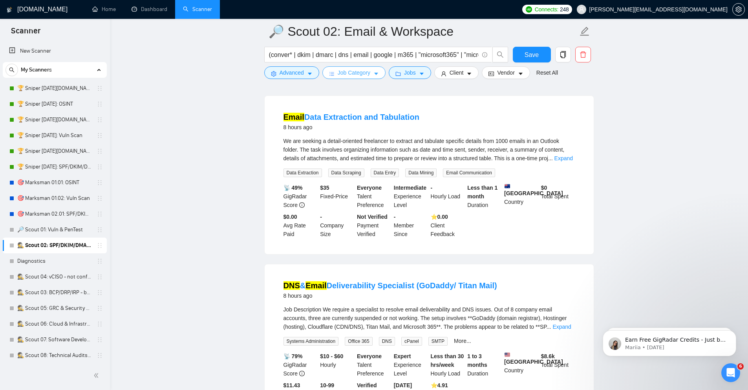
click at [354, 73] on span "Job Category" at bounding box center [354, 72] width 33 height 9
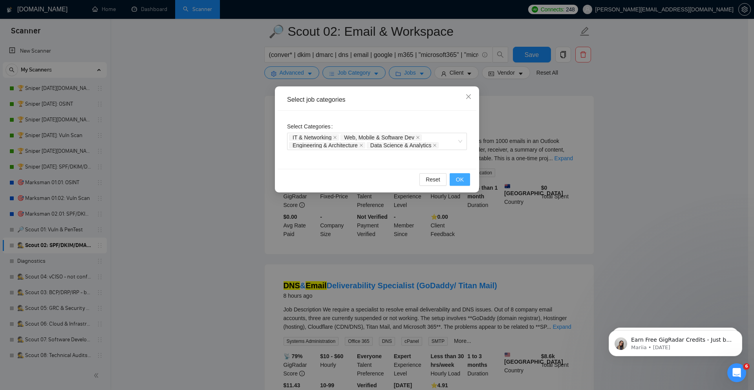
drag, startPoint x: 417, startPoint y: 136, endPoint x: 463, endPoint y: 178, distance: 62.6
click at [417, 135] on span at bounding box center [418, 137] width 4 height 5
click at [465, 181] on button "OK" at bounding box center [460, 179] width 20 height 13
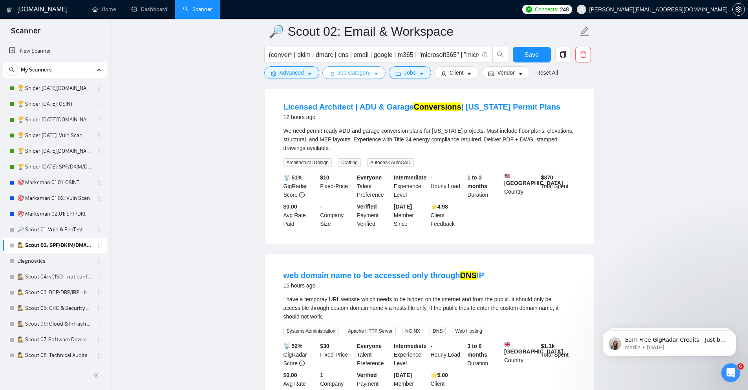
click at [350, 72] on span "Job Category" at bounding box center [354, 72] width 33 height 9
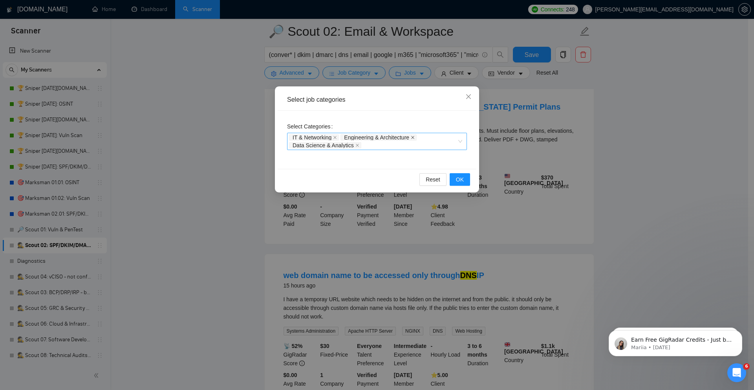
click at [412, 135] on span at bounding box center [413, 137] width 4 height 5
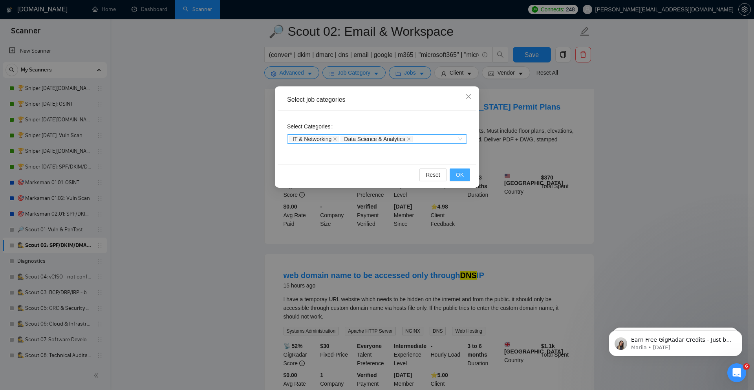
click at [465, 175] on button "OK" at bounding box center [460, 175] width 20 height 13
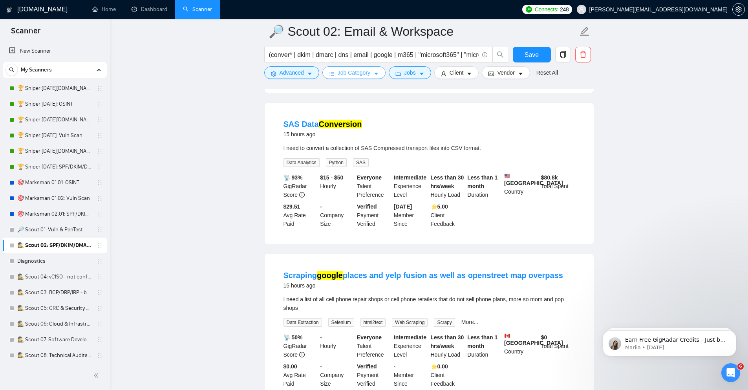
click at [367, 69] on span "Job Category" at bounding box center [354, 72] width 33 height 9
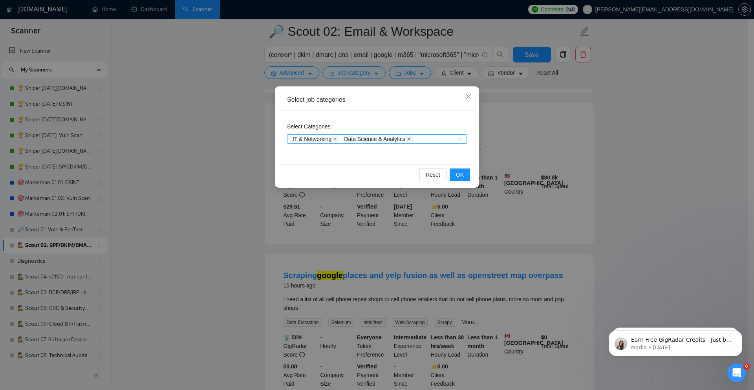
click at [407, 137] on icon "close" at bounding box center [409, 139] width 4 height 4
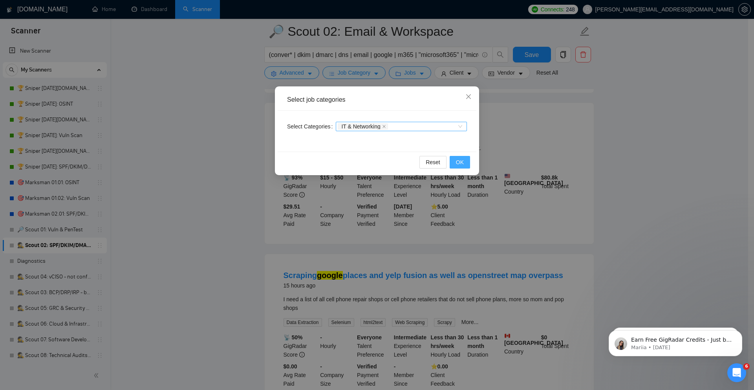
click at [462, 162] on span "OK" at bounding box center [460, 162] width 8 height 9
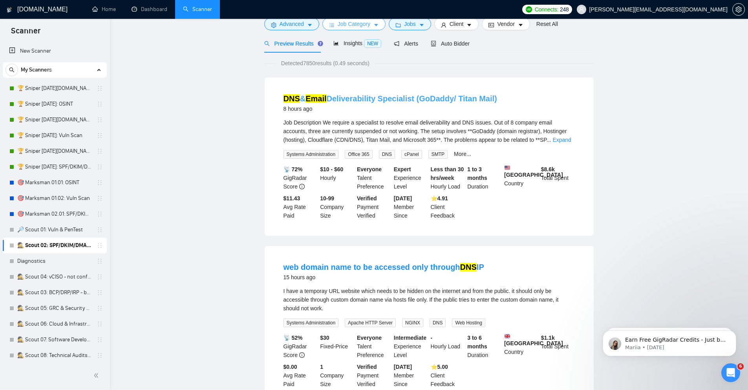
scroll to position [0, 0]
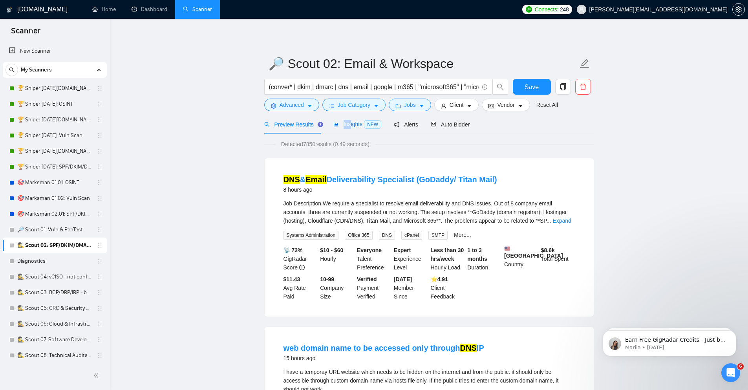
click at [352, 121] on div "Insights NEW" at bounding box center [358, 124] width 48 height 9
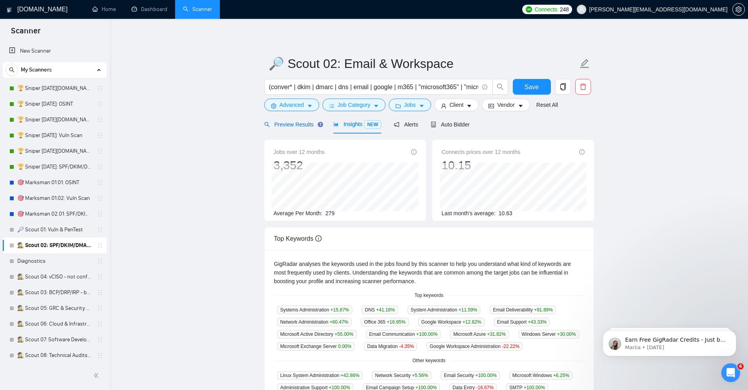
click at [306, 123] on span "Preview Results" at bounding box center [292, 124] width 57 height 6
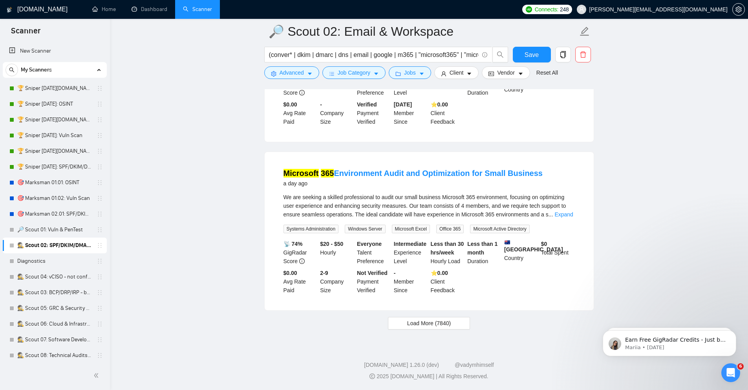
scroll to position [1554, 0]
click at [415, 324] on span "Load More (7840)" at bounding box center [429, 323] width 44 height 9
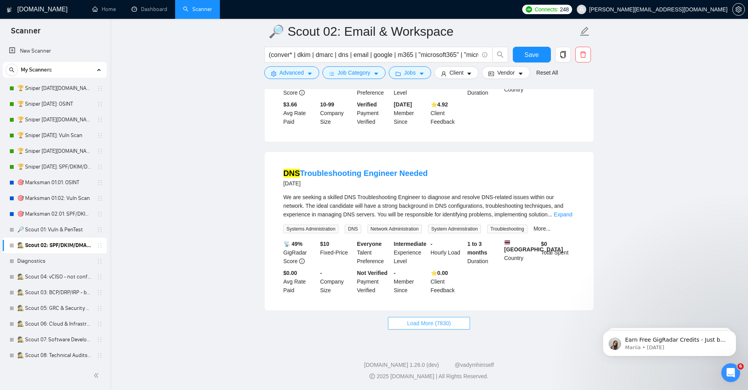
scroll to position [3272, 0]
click at [534, 52] on span "Save" at bounding box center [532, 55] width 14 height 10
click at [531, 57] on span "Save" at bounding box center [532, 55] width 14 height 10
click at [71, 218] on link "🎯 Marksman 02.01: SPF/DKIM/DMARC" at bounding box center [54, 214] width 75 height 16
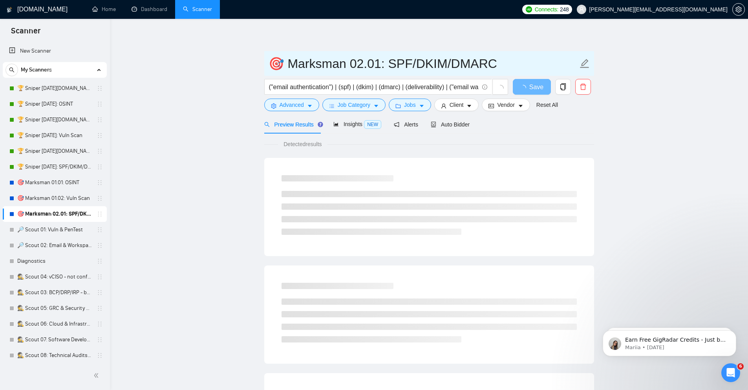
drag, startPoint x: 391, startPoint y: 63, endPoint x: 536, endPoint y: 55, distance: 145.2
click at [536, 55] on input "🎯 Marksman 02.01: SPF/DKIM/DMARC" at bounding box center [424, 64] width 310 height 20
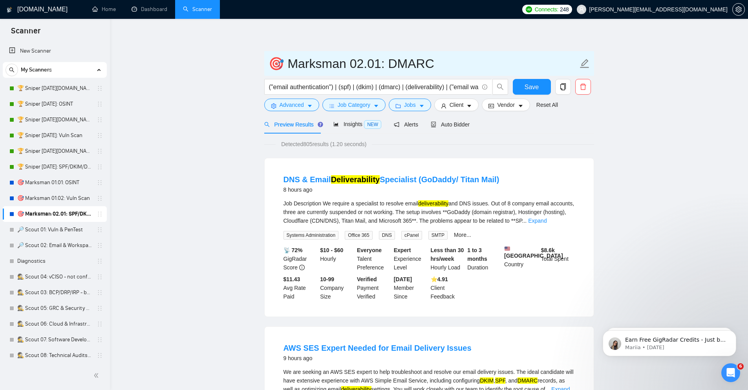
type input "🎯 Marksman 02.01: DMARC"
click at [346, 82] on input "("email authentication") | (spf) | (dkim) | (dmarc) | (deliverability) | ("emai…" at bounding box center [374, 87] width 210 height 10
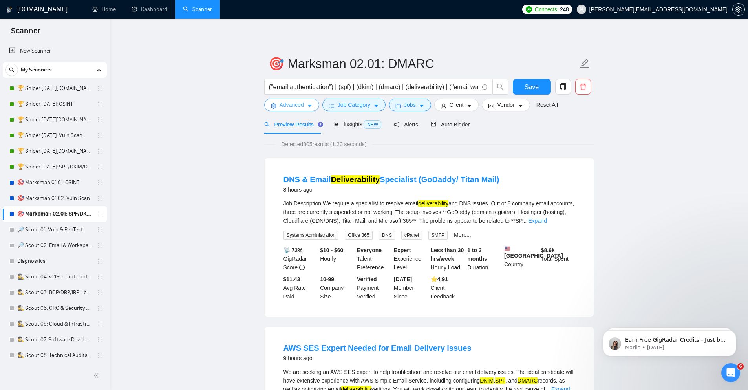
click at [297, 106] on span "Advanced" at bounding box center [292, 105] width 24 height 9
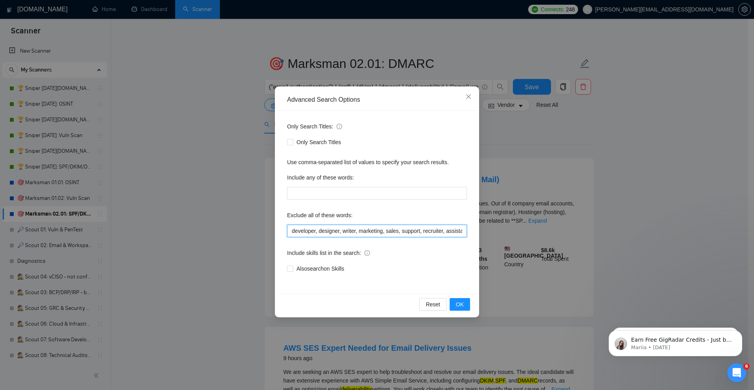
click at [350, 229] on input "developer, designer, writer, marketing, sales, support, recruiter, assistant, m…" at bounding box center [377, 231] width 180 height 13
drag, startPoint x: 619, startPoint y: 276, endPoint x: 547, endPoint y: 209, distance: 98.1
click at [618, 276] on div "Advanced Search Options Only Search Titles: Only Search Titles Use comma-separa…" at bounding box center [377, 195] width 754 height 390
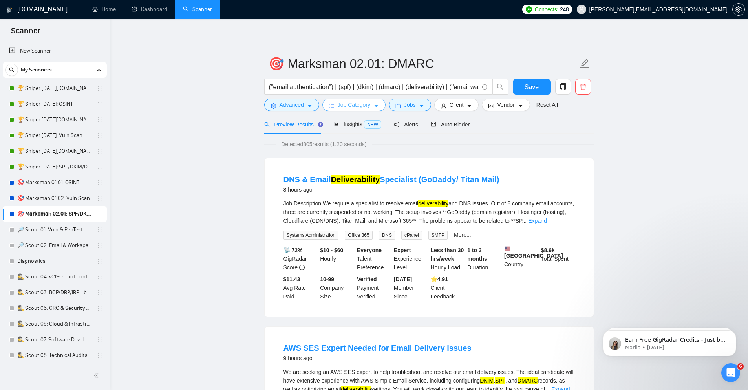
click at [370, 104] on span "Job Category" at bounding box center [354, 105] width 33 height 9
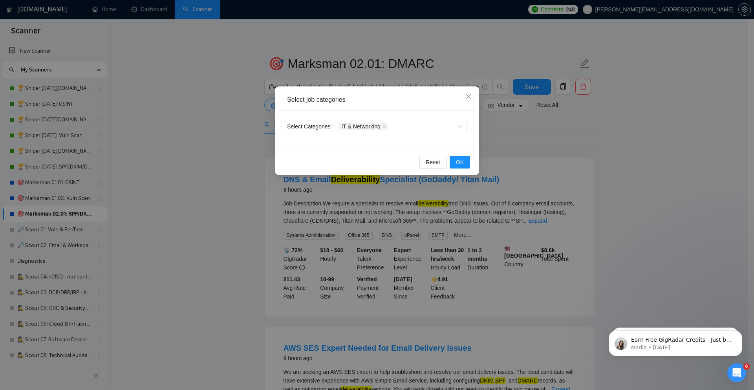
click at [602, 184] on div "Select job categories Select Categories IT & Networking Reset OK" at bounding box center [377, 195] width 754 height 390
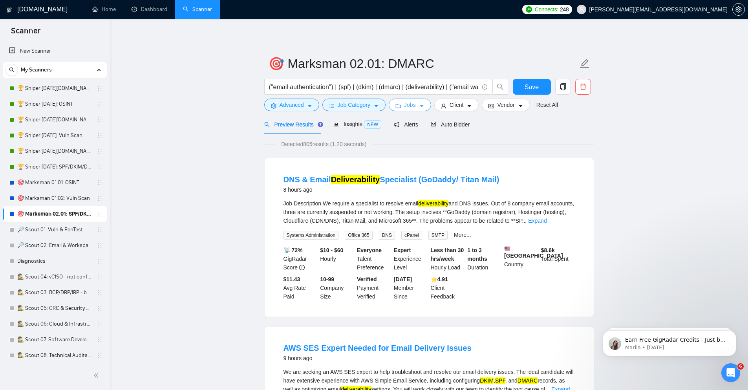
click at [427, 108] on button "Jobs" at bounding box center [410, 105] width 42 height 13
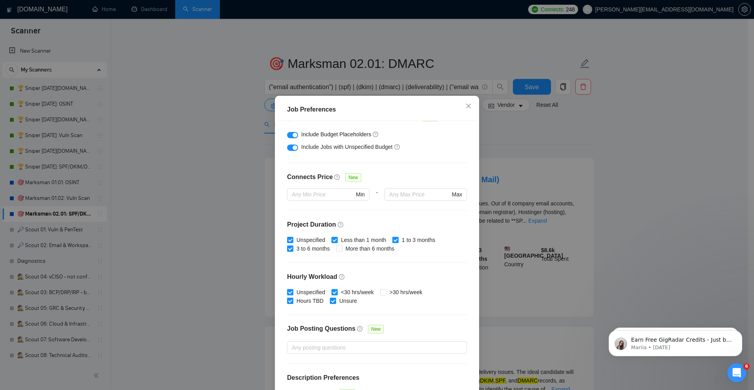
scroll to position [170, 0]
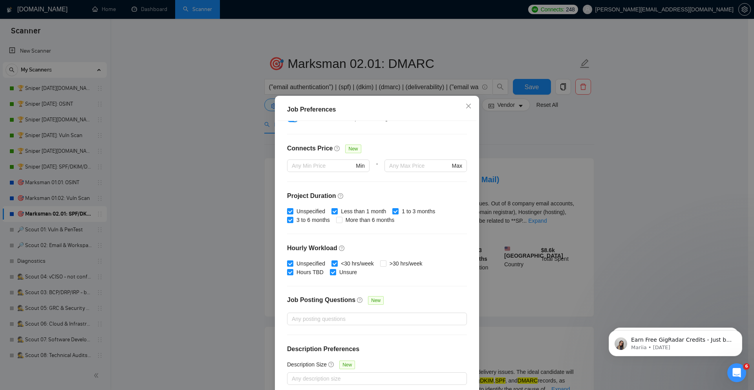
click at [663, 197] on div "Job Preferences Budget Project Type All Fixed Price Hourly Rate Fixed Price Bud…" at bounding box center [377, 195] width 754 height 390
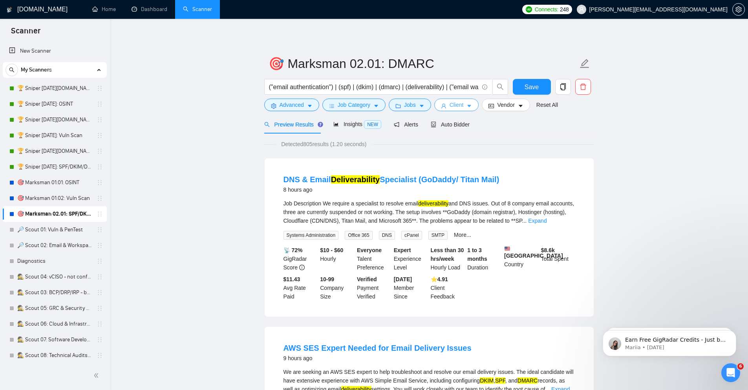
click at [469, 101] on button "Client" at bounding box center [456, 105] width 45 height 13
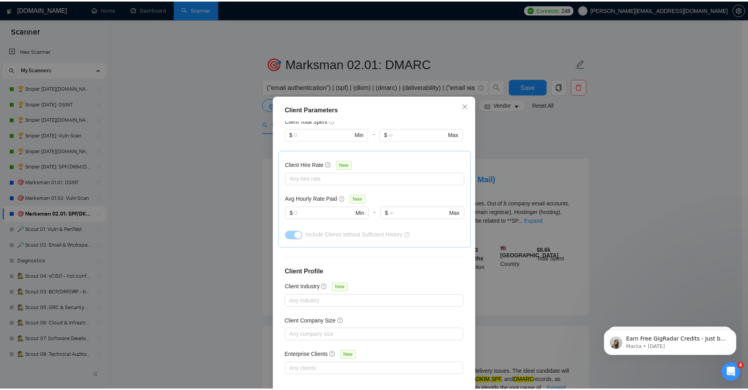
scroll to position [0, 0]
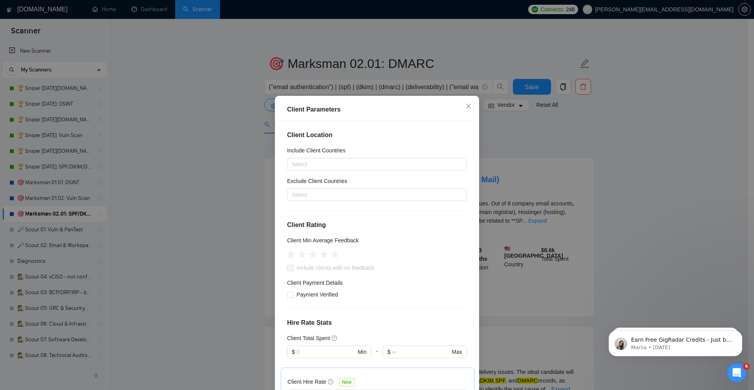
drag, startPoint x: 576, startPoint y: 165, endPoint x: 572, endPoint y: 159, distance: 6.0
click at [576, 164] on div "Client Parameters Client Location Include Client Countries Select Exclude Clien…" at bounding box center [377, 195] width 754 height 390
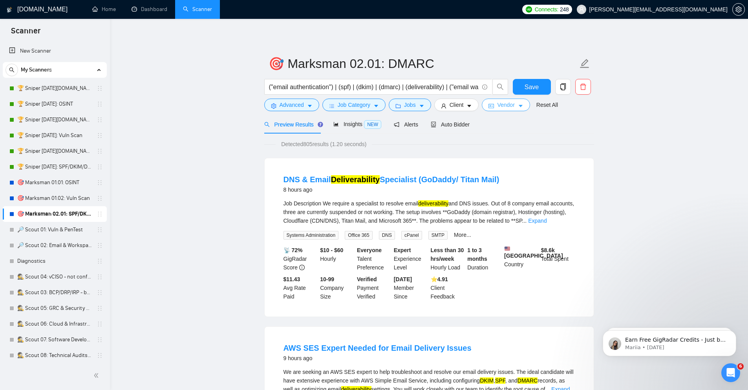
click at [523, 107] on icon "caret-down" at bounding box center [520, 105] width 5 height 5
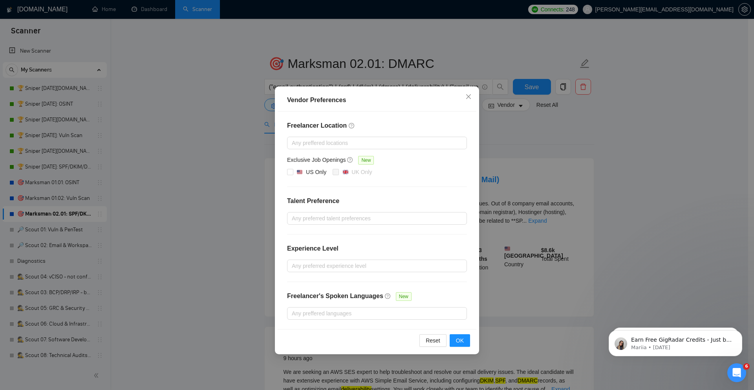
click at [577, 195] on div "Vendor Preferences Freelancer Location Any preffered locations Exclusive Job Op…" at bounding box center [377, 195] width 754 height 390
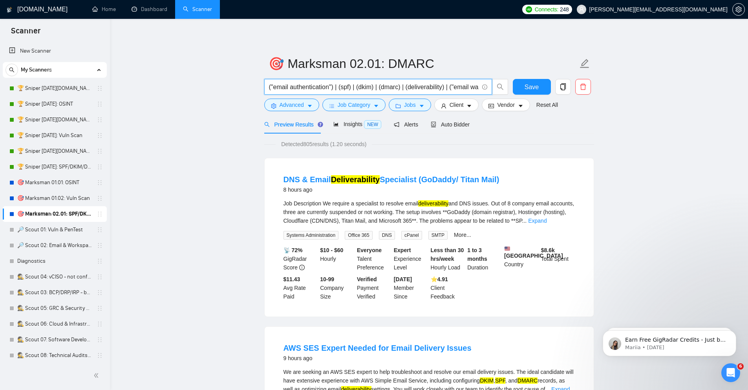
click at [443, 83] on input "("email authentication") | (spf) | (dkim) | (dmarc) | (deliverability) | ("emai…" at bounding box center [374, 87] width 210 height 10
paste input "conver* | dkim | dmarc | dns | email | google | m365 | "microsoft365" | "micros…"
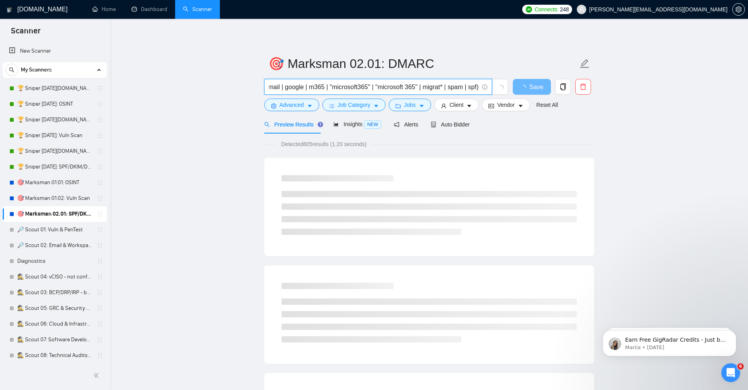
type input "(conver* | dkim | dmarc | dns | email | google | m365 | "microsoft365" | "micro…"
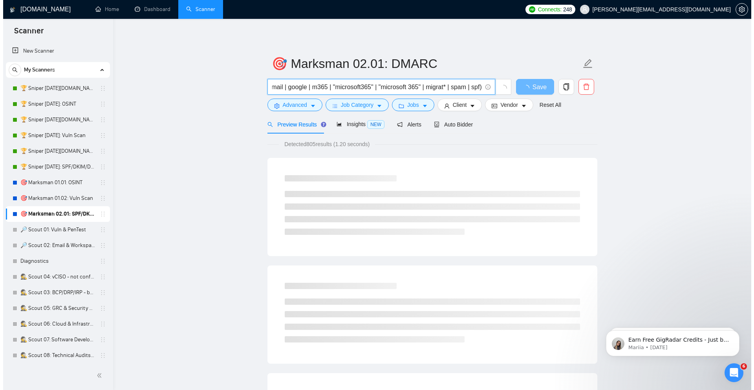
scroll to position [0, 0]
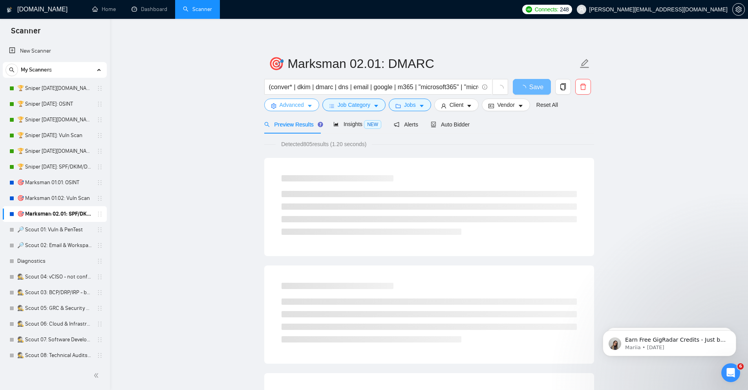
drag, startPoint x: 302, startPoint y: 103, endPoint x: 304, endPoint y: 110, distance: 7.2
click at [301, 103] on span "Advanced" at bounding box center [292, 105] width 24 height 9
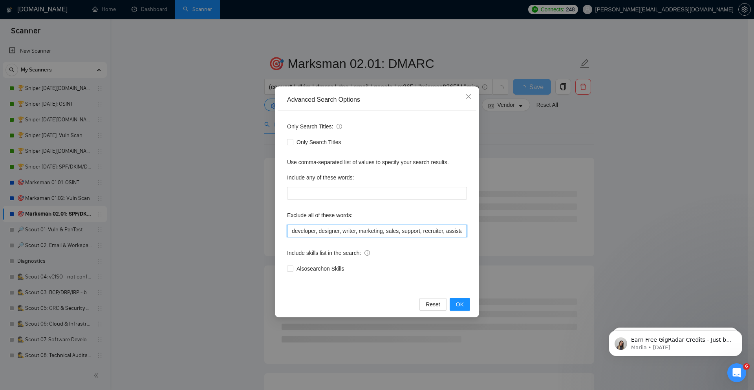
click at [337, 225] on input "developer, designer, writer, marketing, sales, support, recruiter, assistant, m…" at bounding box center [377, 231] width 180 height 13
paste input "("aws ses" | bucket | develop* | docker | cse | "client side encryption" | "cli…"
type input "("aws ses" | bucket | develop* | docker | cse | "client side encryption" | "cli…"
drag, startPoint x: 322, startPoint y: 138, endPoint x: 322, endPoint y: 242, distance: 103.7
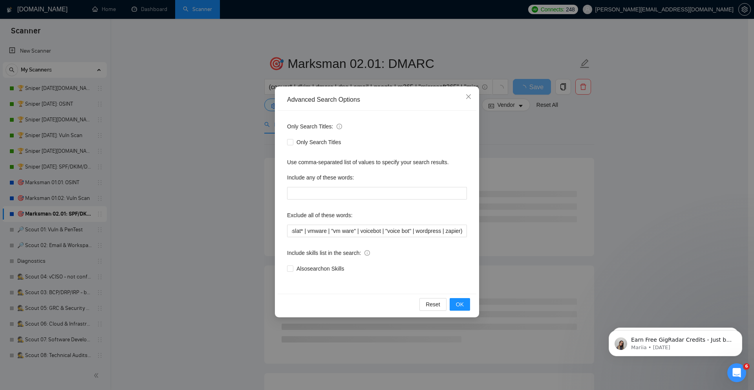
click at [322, 138] on span "Only Search Titles" at bounding box center [318, 142] width 51 height 9
click at [293, 139] on input "Only Search Titles" at bounding box center [289, 141] width 5 height 5
checkbox input "true"
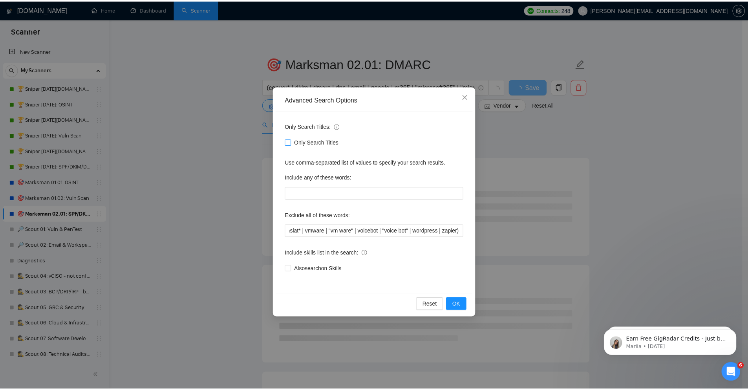
scroll to position [0, 0]
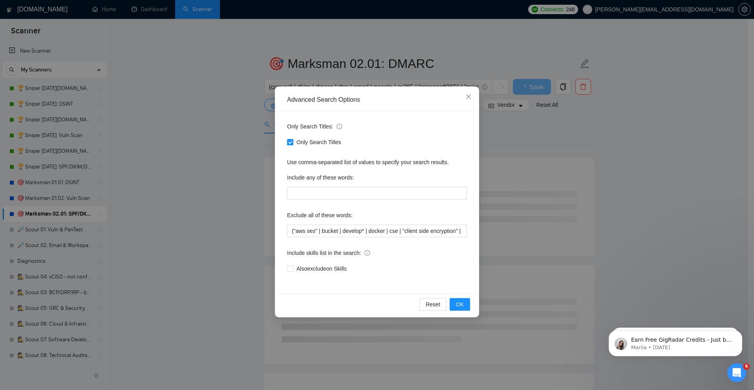
click at [324, 269] on span "Also exclude on Skills" at bounding box center [321, 268] width 57 height 9
click at [293, 269] on input "Also exclude on Skills" at bounding box center [289, 268] width 5 height 5
checkbox input "true"
click at [457, 306] on span "OK" at bounding box center [460, 304] width 8 height 9
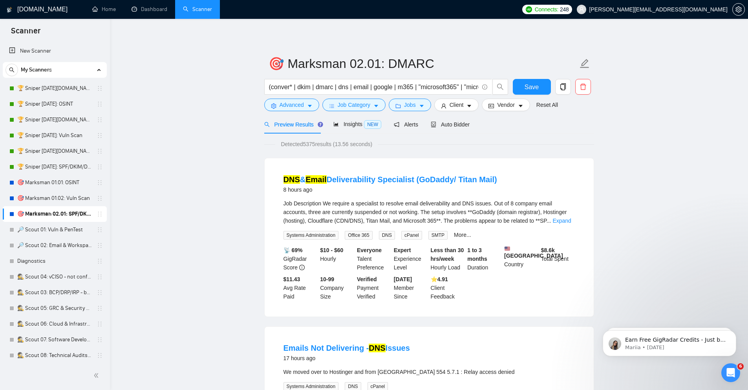
drag, startPoint x: 52, startPoint y: 248, endPoint x: 753, endPoint y: 159, distance: 706.9
click at [52, 248] on link "🔎 Scout 02: Email & Workspace" at bounding box center [54, 246] width 75 height 16
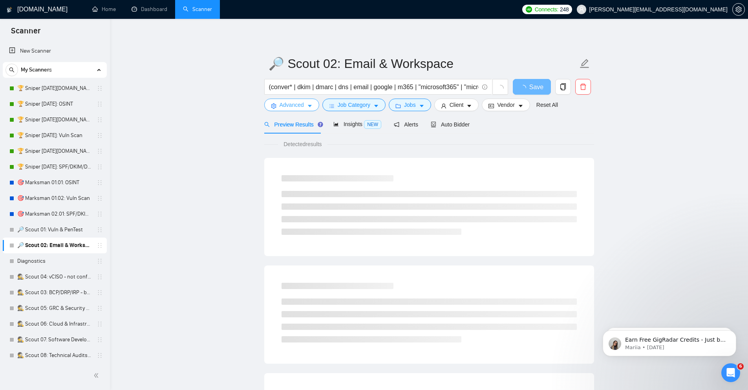
drag, startPoint x: 293, startPoint y: 104, endPoint x: 291, endPoint y: 132, distance: 27.2
click at [293, 104] on span "Advanced" at bounding box center [292, 105] width 24 height 9
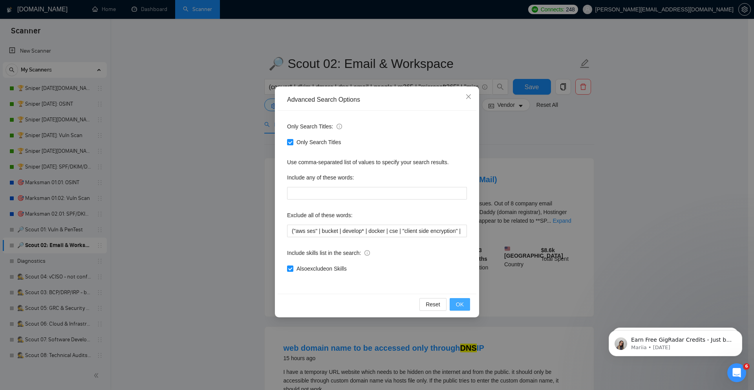
click at [460, 304] on span "OK" at bounding box center [460, 304] width 8 height 9
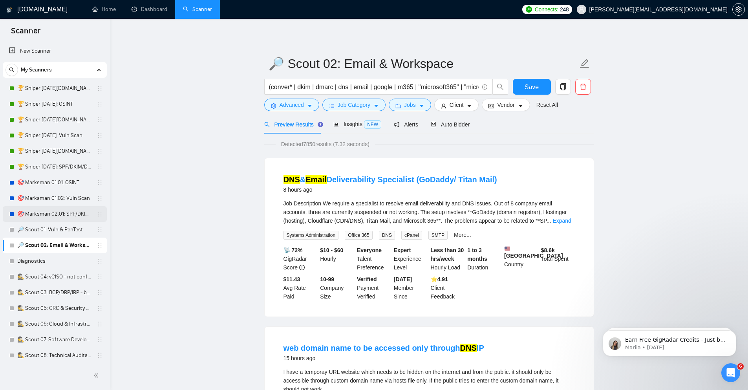
click at [59, 216] on link "🎯 Marksman 02.01: SPF/DKIM/DMARC" at bounding box center [54, 214] width 75 height 16
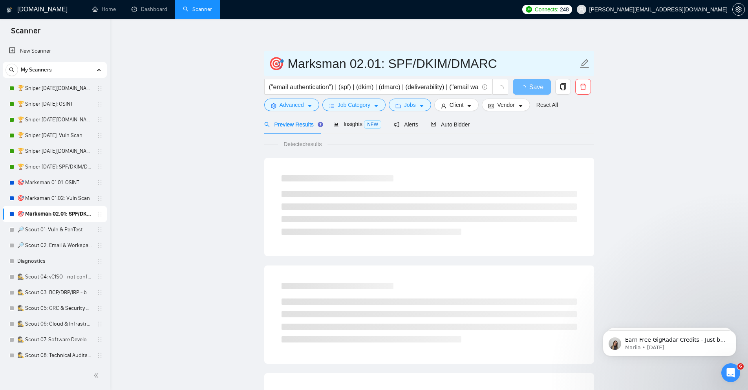
drag, startPoint x: 388, startPoint y: 65, endPoint x: 515, endPoint y: 67, distance: 127.3
click at [515, 67] on input "🎯 Marksman 02.01: SPF/DKIM/DMARC" at bounding box center [424, 64] width 310 height 20
type input "🎯 Marksman 02.01: DMARC"
click at [363, 79] on span "("email authentication") | (spf) | (dkim) | (dmarc) | (deliverability) | ("emai…" at bounding box center [378, 87] width 228 height 16
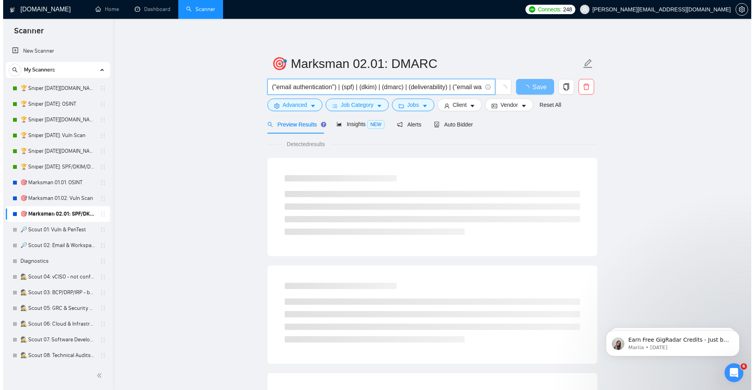
scroll to position [0, 21]
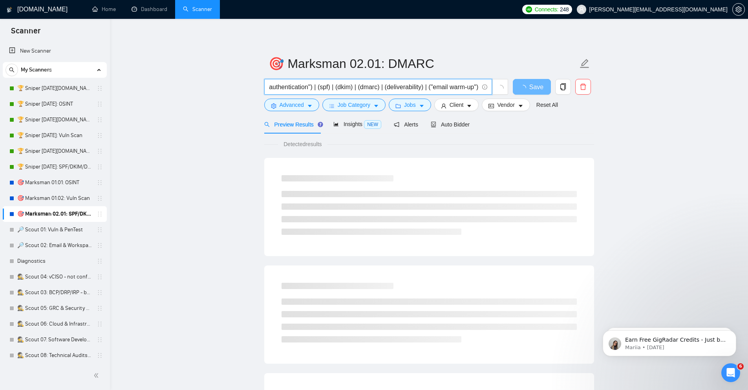
click at [362, 85] on input "("email authentication") | (spf) | (dkim) | (dmarc) | (deliverability) | ("emai…" at bounding box center [374, 87] width 210 height 10
paste input "conver* | dkim | dmarc | dns | email | google | m365 | "microsoft365" | "micros…"
type input "(conver* | dkim | dmarc | dns | email | google | m365 | "microsoft365" | "micro…"
click at [310, 104] on icon "caret-down" at bounding box center [309, 105] width 5 height 5
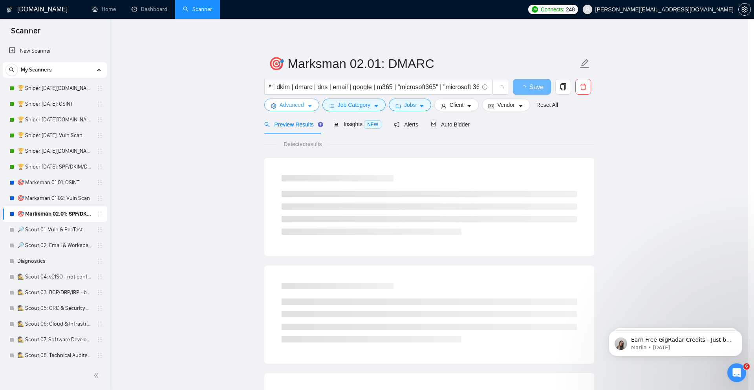
scroll to position [0, 0]
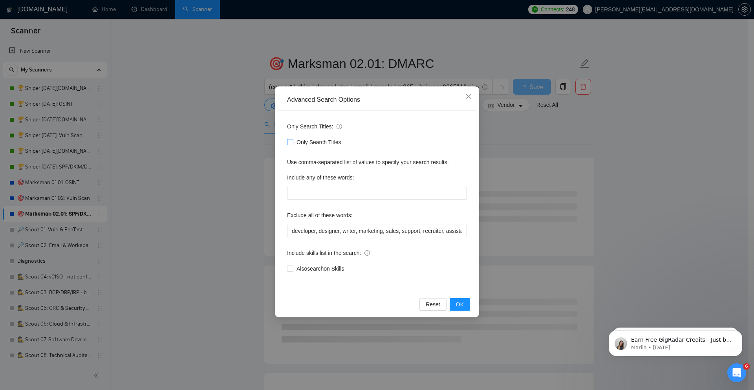
click at [315, 139] on span "Only Search Titles" at bounding box center [318, 142] width 51 height 9
click at [293, 139] on input "Only Search Titles" at bounding box center [289, 141] width 5 height 5
checkbox input "true"
click at [334, 268] on span "Also exclude on Skills" at bounding box center [321, 268] width 57 height 9
click at [293, 268] on input "Also exclude on Skills" at bounding box center [289, 268] width 5 height 5
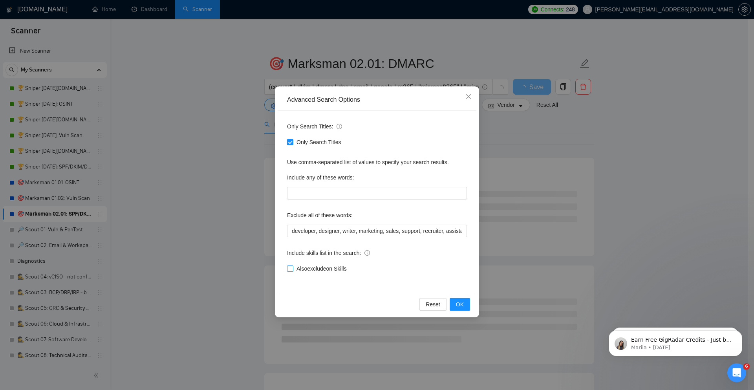
checkbox input "true"
click at [348, 235] on input "developer, designer, writer, marketing, sales, support, recruiter, assistant, m…" at bounding box center [377, 231] width 180 height 13
paste input "("aws ses" | bucket | develop* | docker | cse | "client side encryption" | "cli…"
type input "("aws ses" | bucket | develop* | docker | cse | "client side encryption" | "cli…"
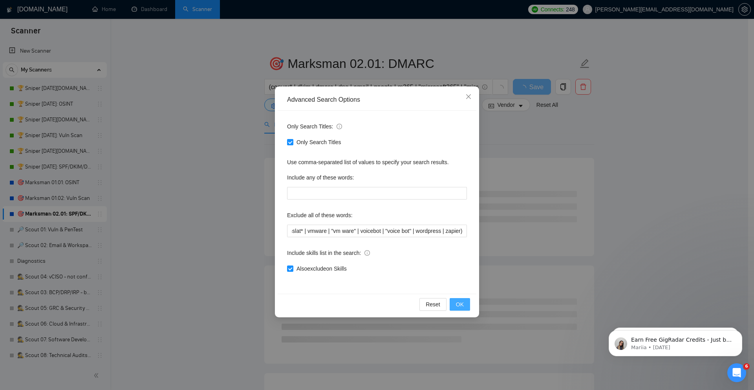
click at [460, 299] on button "OK" at bounding box center [460, 304] width 20 height 13
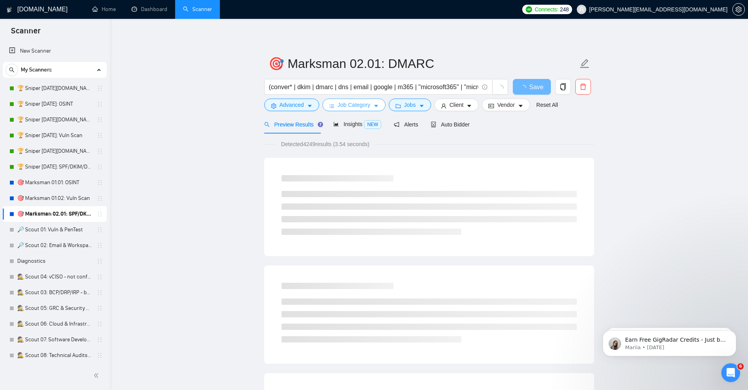
click at [355, 103] on span "Job Category" at bounding box center [354, 105] width 33 height 9
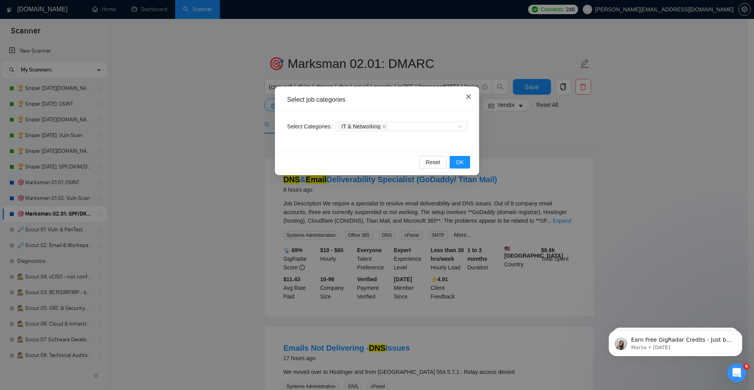
drag, startPoint x: 469, startPoint y: 95, endPoint x: 527, endPoint y: 142, distance: 74.2
click at [469, 95] on icon "close" at bounding box center [469, 96] width 6 height 6
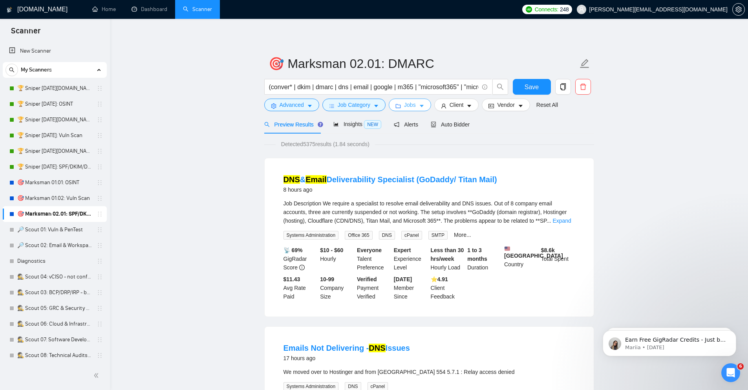
click at [423, 107] on icon "caret-down" at bounding box center [421, 105] width 5 height 5
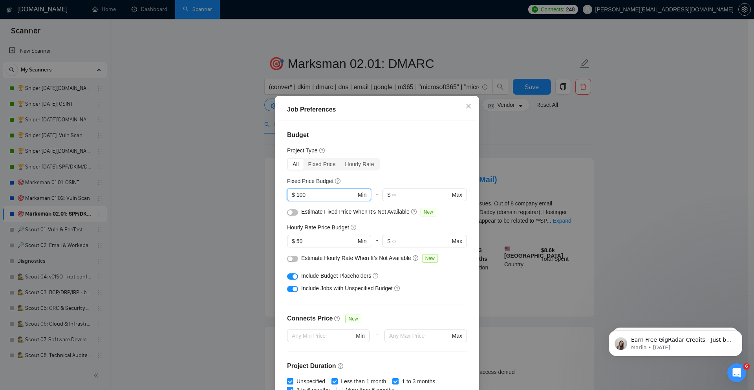
drag, startPoint x: 323, startPoint y: 197, endPoint x: 233, endPoint y: 195, distance: 89.6
click at [233, 195] on div "Job Preferences Budget Project Type All Fixed Price Hourly Rate Fixed Price Bud…" at bounding box center [377, 195] width 754 height 390
click at [278, 238] on div "Budget Project Type All Fixed Price Hourly Rate Fixed Price Budget $ Min - $ Ma…" at bounding box center [377, 257] width 199 height 273
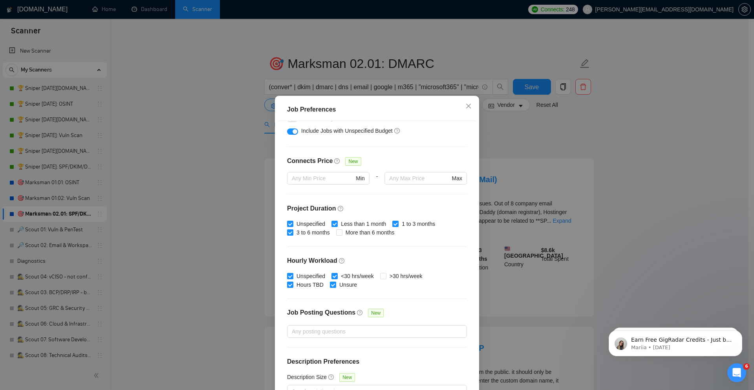
scroll to position [170, 0]
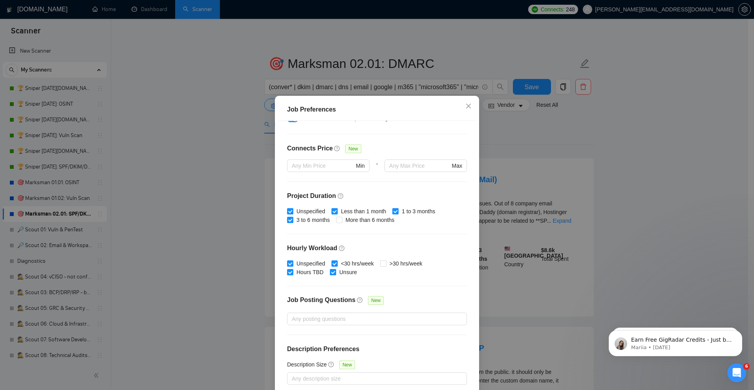
click at [695, 250] on div "Job Preferences Budget Project Type All Fixed Price Hourly Rate Fixed Price Bud…" at bounding box center [377, 195] width 754 height 390
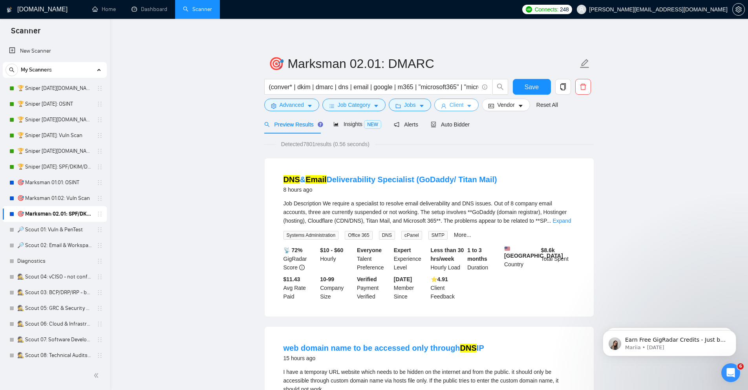
click at [464, 106] on button "Client" at bounding box center [456, 105] width 45 height 13
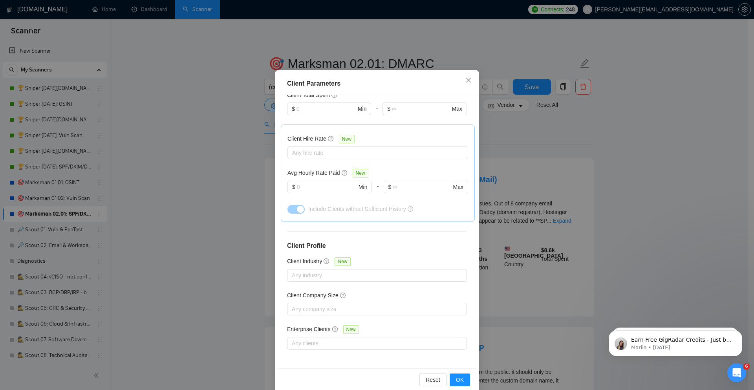
scroll to position [39, 0]
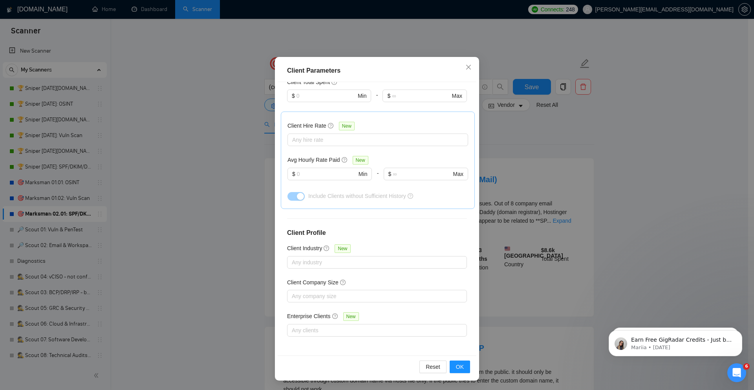
click at [677, 222] on div "Client Parameters Client Location Include Client Countries Select Exclude Clien…" at bounding box center [377, 195] width 754 height 390
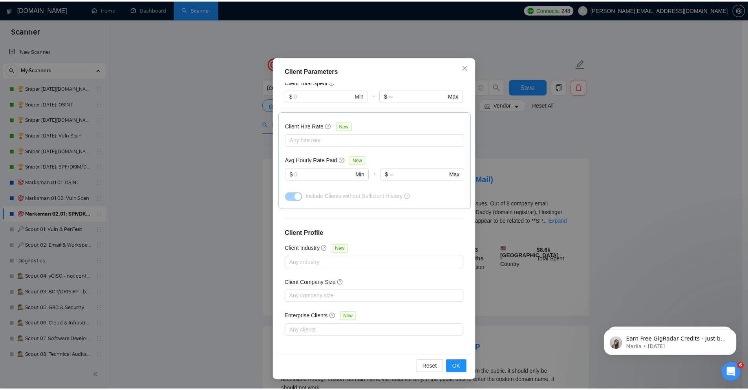
scroll to position [0, 0]
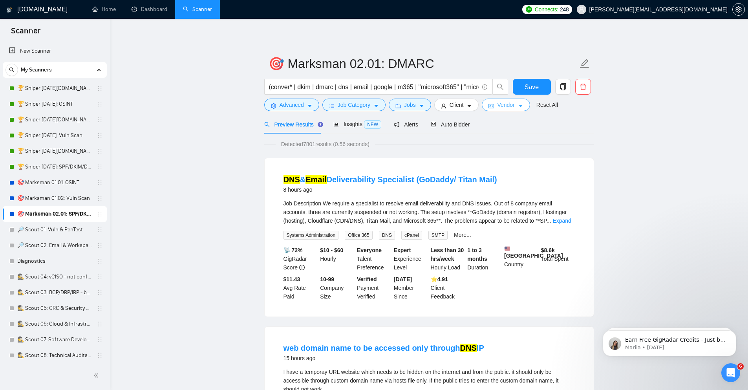
click at [512, 104] on span "Vendor" at bounding box center [505, 105] width 17 height 9
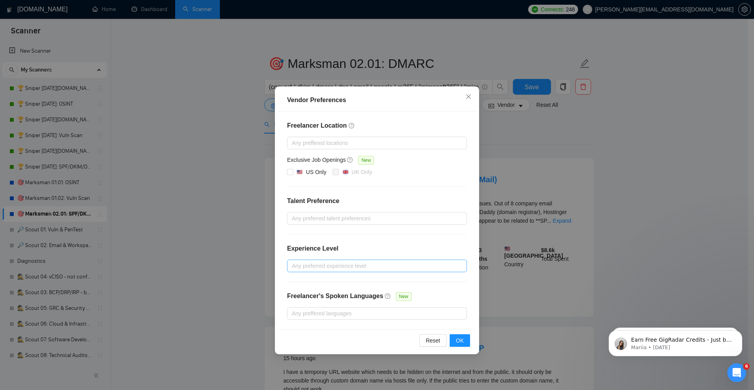
click at [407, 266] on div at bounding box center [373, 265] width 168 height 9
click at [312, 297] on span "Intermediate" at bounding box center [316, 294] width 31 height 6
click at [297, 297] on input "Intermediate" at bounding box center [294, 293] width 5 height 5
checkbox input "true"
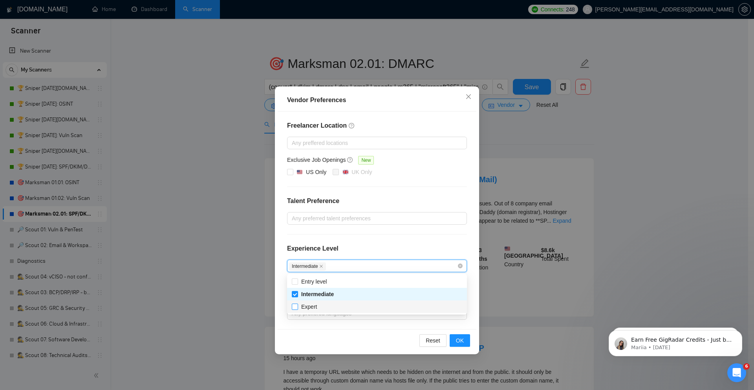
click at [310, 308] on span "Expert" at bounding box center [309, 307] width 16 height 6
click at [297, 308] on input "Expert" at bounding box center [294, 306] width 5 height 5
checkbox input "true"
click at [465, 341] on button "OK" at bounding box center [460, 340] width 20 height 13
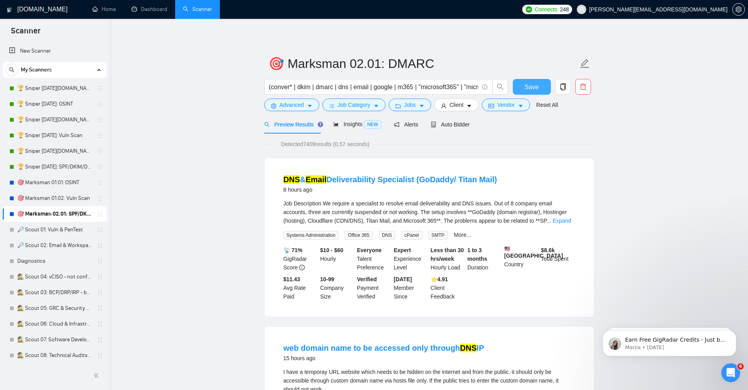
click at [532, 89] on span "Save" at bounding box center [532, 87] width 14 height 10
click at [60, 246] on link "🔎 Scout 02: Email & Workspace" at bounding box center [54, 246] width 75 height 16
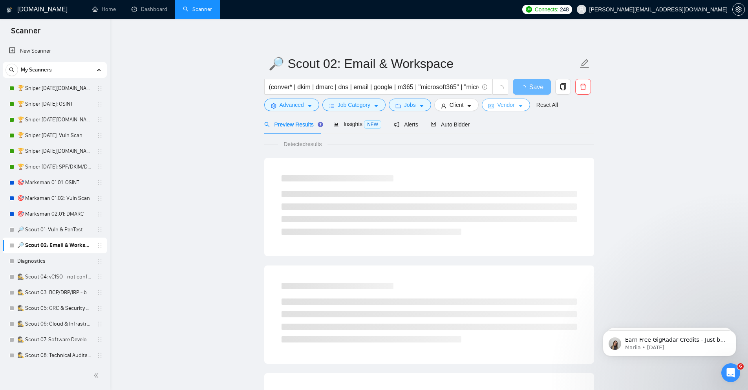
click at [506, 106] on span "Vendor" at bounding box center [505, 105] width 17 height 9
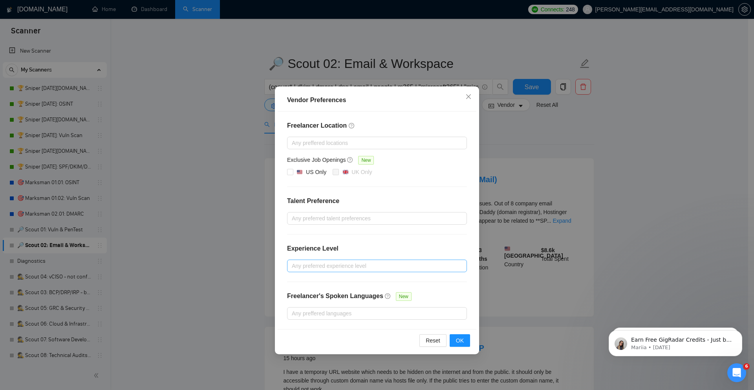
click at [335, 265] on div at bounding box center [373, 265] width 168 height 9
click at [316, 291] on span "Intermediate" at bounding box center [316, 294] width 37 height 9
click at [297, 291] on input "Intermediate" at bounding box center [294, 293] width 5 height 5
checkbox input "false"
click at [310, 306] on span "Expert" at bounding box center [309, 307] width 16 height 6
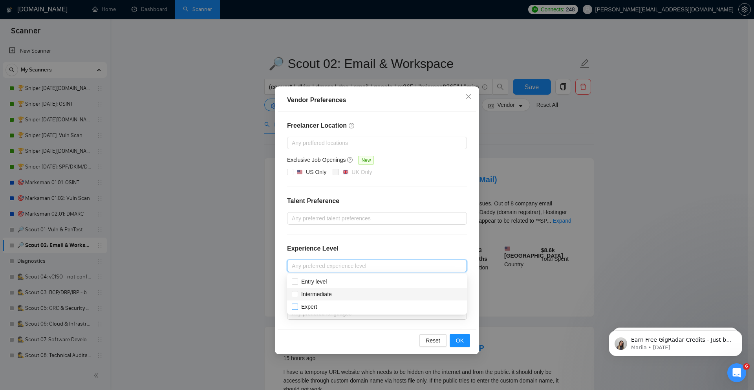
click at [297, 306] on input "Expert" at bounding box center [294, 306] width 5 height 5
checkbox input "true"
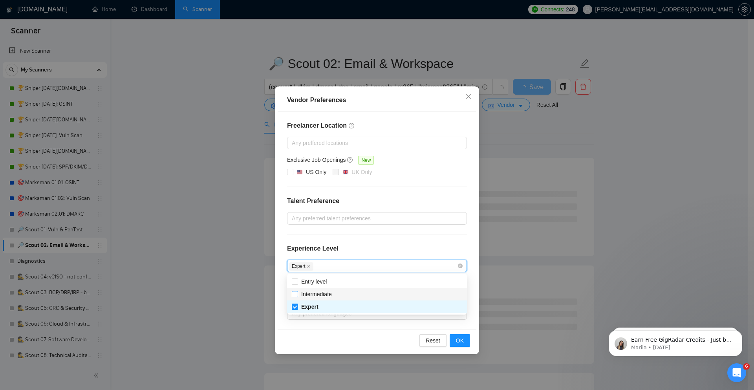
click at [297, 294] on input "Intermediate" at bounding box center [294, 293] width 5 height 5
checkbox input "true"
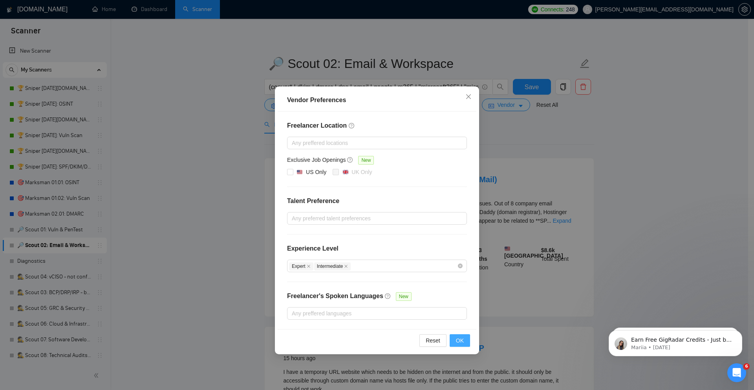
click at [465, 339] on button "OK" at bounding box center [460, 340] width 20 height 13
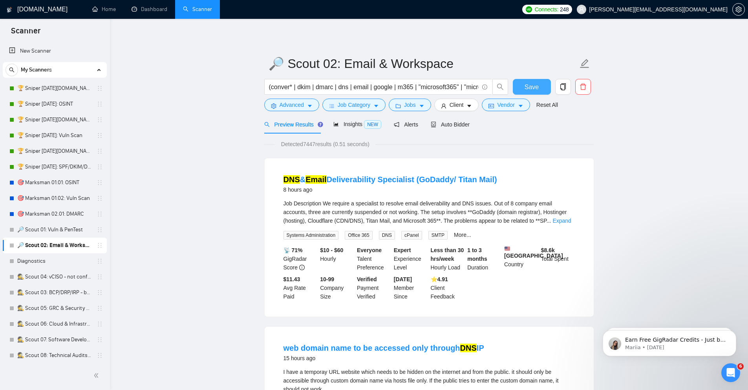
click at [541, 86] on button "Save" at bounding box center [532, 87] width 38 height 16
click at [49, 211] on link "🎯 Marksman 02.01: DMARC" at bounding box center [54, 214] width 75 height 16
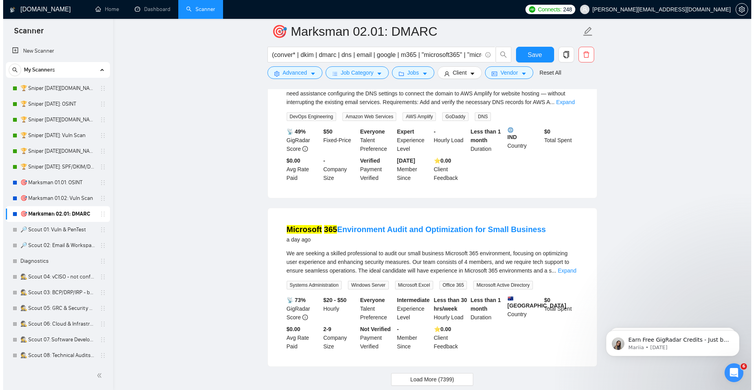
scroll to position [1554, 0]
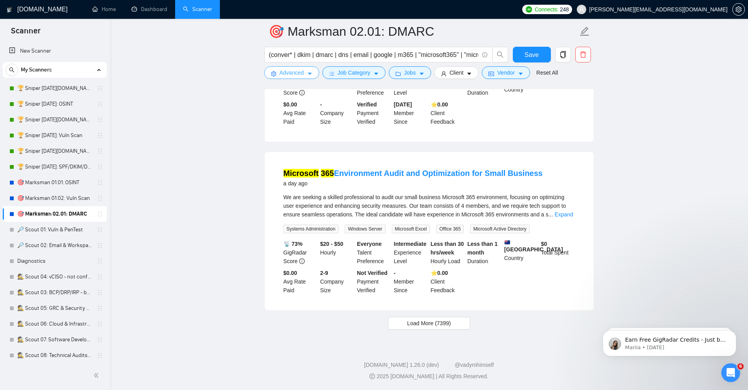
drag, startPoint x: 306, startPoint y: 67, endPoint x: 338, endPoint y: 176, distance: 113.8
click at [306, 67] on button "Advanced" at bounding box center [291, 72] width 55 height 13
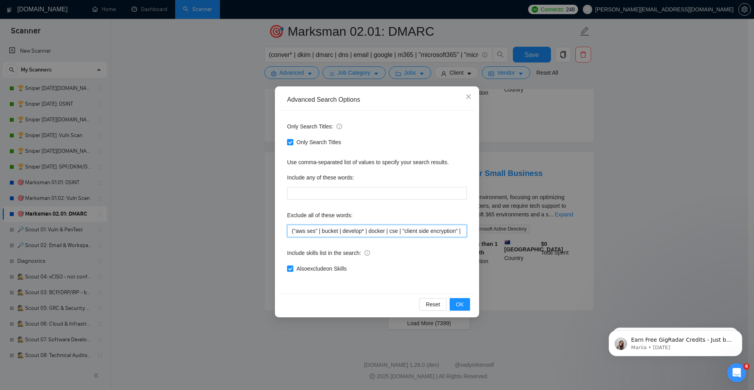
click at [351, 233] on input "("aws ses" | bucket | develop* | docker | cse | "client side encryption" | "cli…" at bounding box center [377, 231] width 180 height 13
paste input "| JCREFINEQUERY | audit* | migrat* | JCFILTERQUERY | "dns ip" | "mail flow" | s…"
click at [458, 303] on span "OK" at bounding box center [460, 304] width 8 height 9
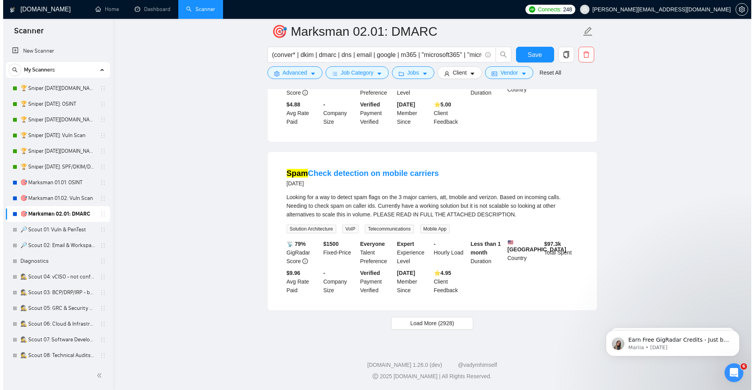
scroll to position [1541, 0]
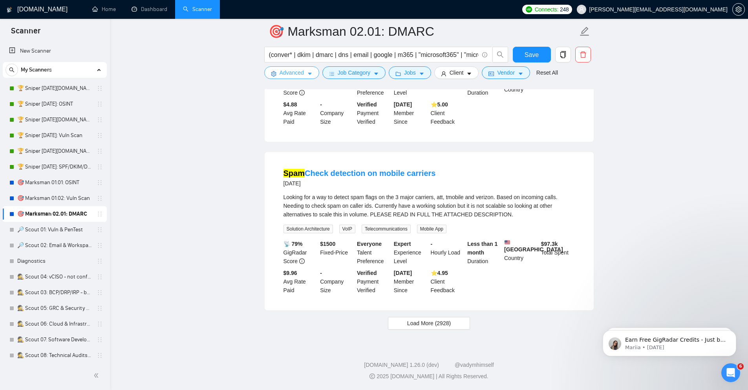
click at [295, 71] on span "Advanced" at bounding box center [292, 72] width 24 height 9
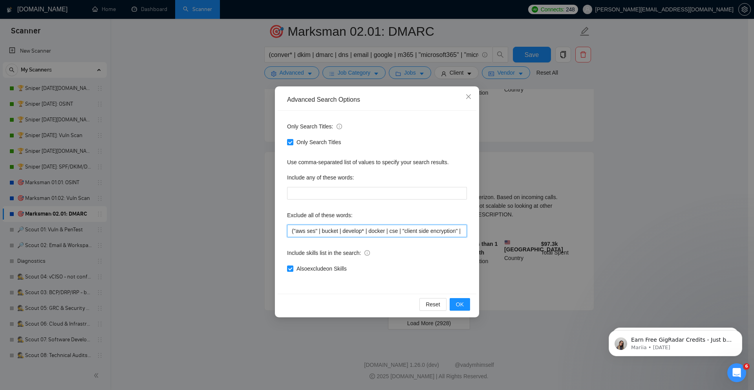
click at [309, 232] on input "("aws ses" | bucket | develop* | docker | cse | "client side encryption" | "cli…" at bounding box center [377, 231] width 180 height 13
paste input "migrat* | JCFILTERQUERY | audit* | "dns ip" | "google maps" | "mail flow" | mob…"
click at [462, 299] on button "OK" at bounding box center [460, 304] width 20 height 13
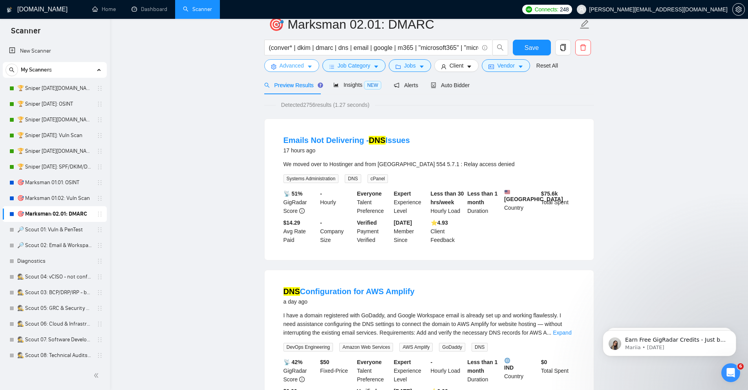
scroll to position [0, 0]
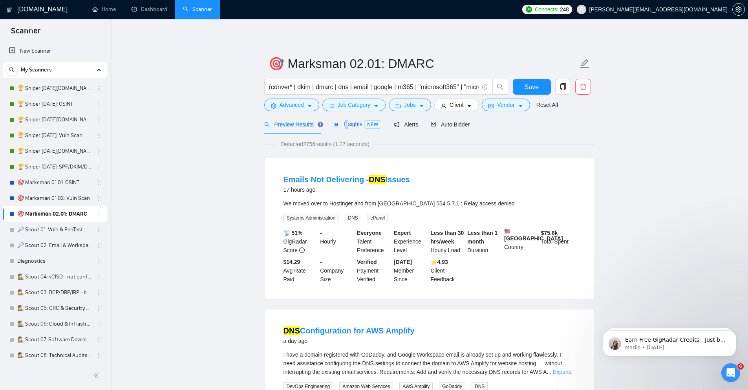
click at [347, 124] on span "Insights NEW" at bounding box center [358, 124] width 48 height 6
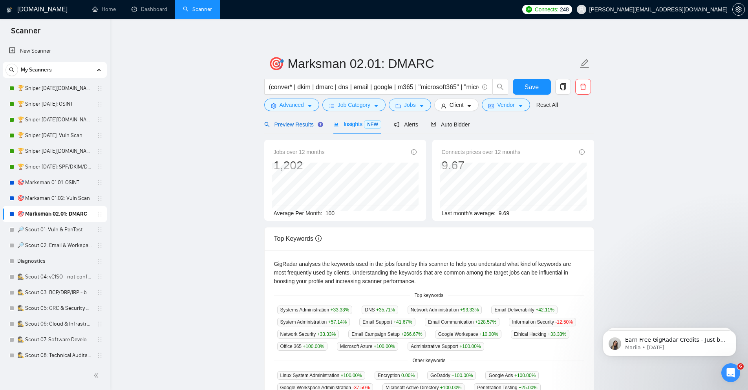
click at [299, 123] on span "Preview Results" at bounding box center [292, 124] width 57 height 6
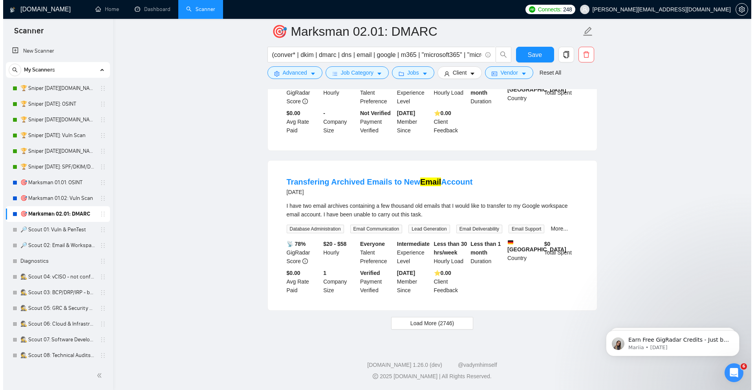
scroll to position [1532, 0]
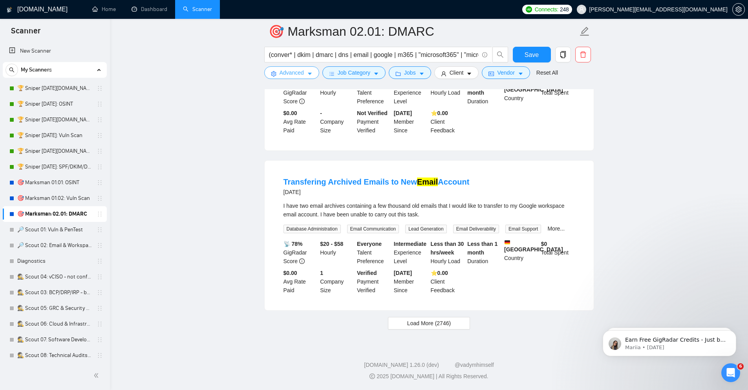
click at [306, 71] on button "Advanced" at bounding box center [291, 72] width 55 height 13
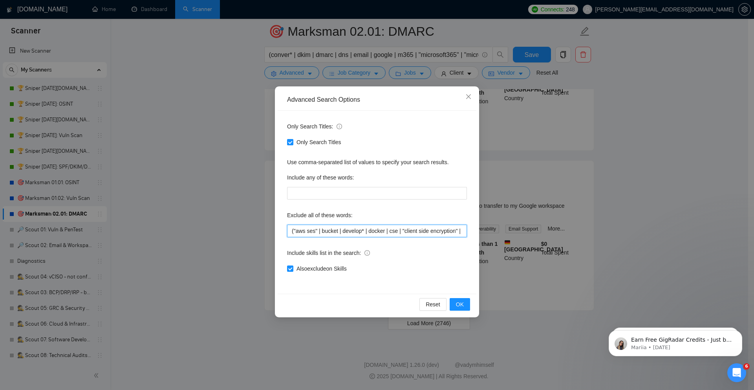
click at [318, 234] on input "("aws ses" | bucket | develop* | docker | cse | "client side encryption" | "cli…" at bounding box center [377, 231] width 180 height 13
paste input "rchiv* | audit* | azure | collabor* | "dns ip" | hack* | "google maps" | label"
click at [459, 304] on span "OK" at bounding box center [460, 304] width 8 height 9
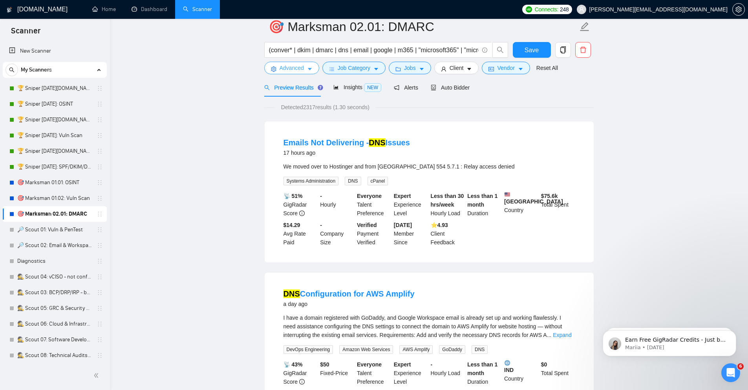
scroll to position [0, 0]
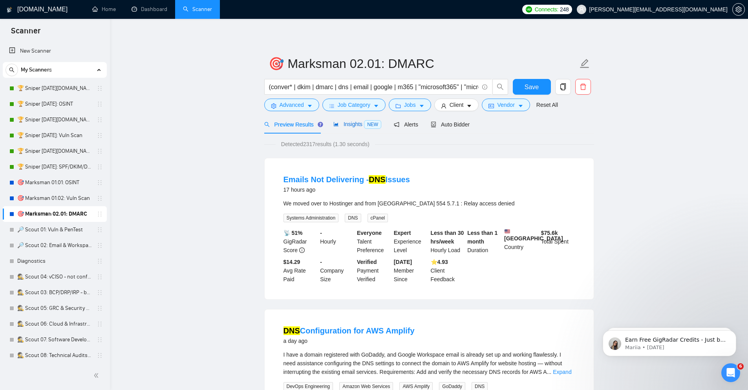
click at [372, 121] on span "NEW" at bounding box center [372, 124] width 17 height 9
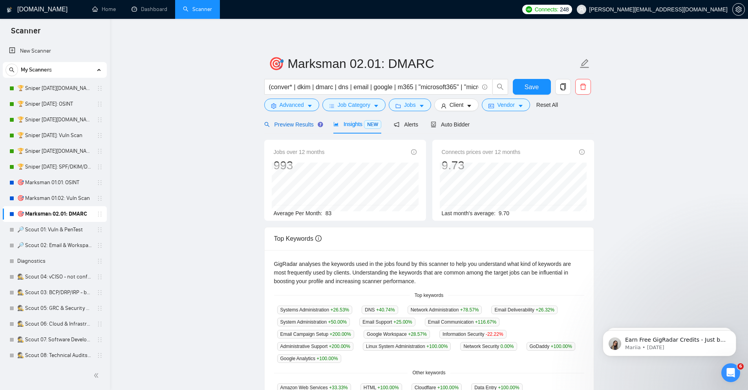
click at [299, 122] on span "Preview Results" at bounding box center [292, 124] width 57 height 6
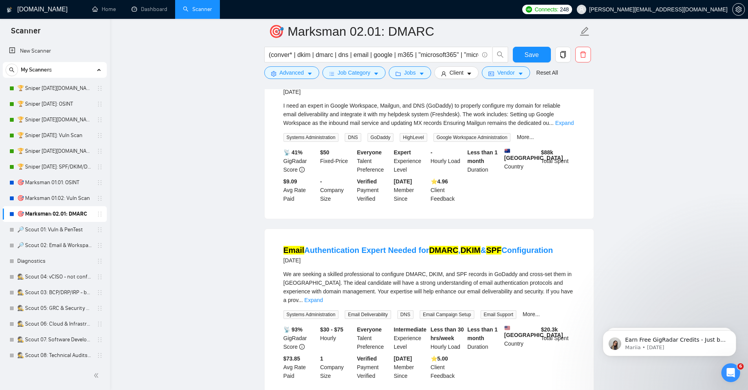
scroll to position [1509, 0]
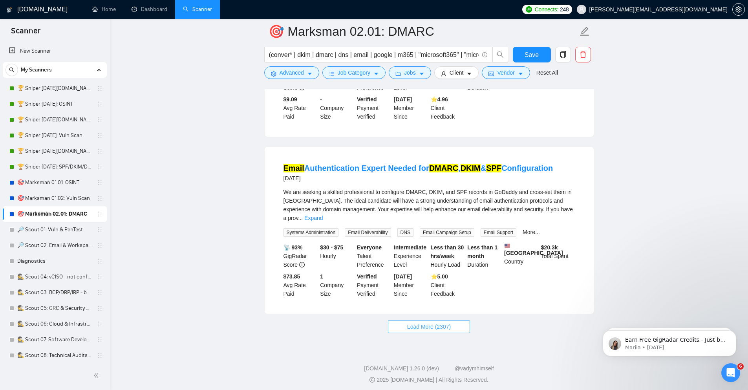
click at [440, 331] on span "Load More (2307)" at bounding box center [429, 327] width 44 height 9
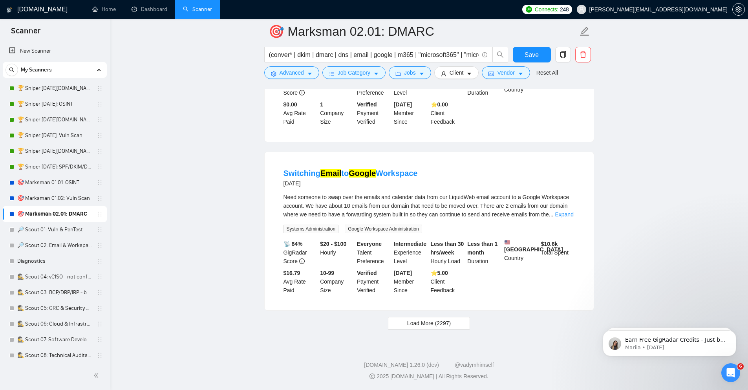
scroll to position [3207, 0]
click at [429, 324] on span "Load More (2297)" at bounding box center [429, 323] width 44 height 9
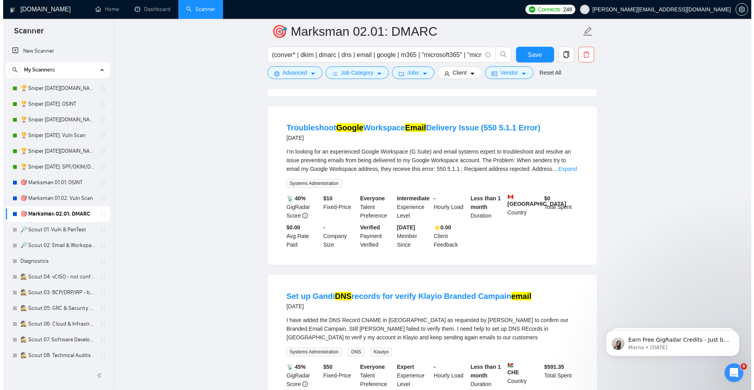
scroll to position [4244, 0]
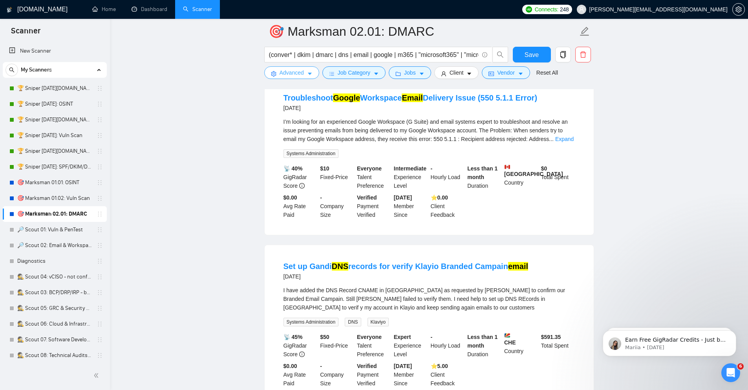
click at [284, 72] on span "Advanced" at bounding box center [292, 72] width 24 height 9
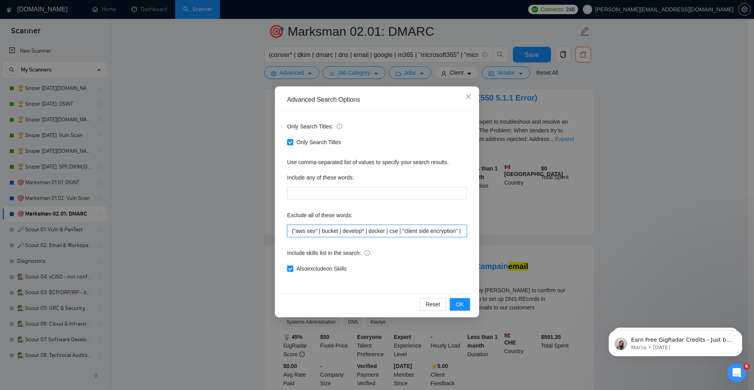
click at [357, 233] on input "("aws ses" | bucket | develop* | docker | cse | "client side encryption" | "cli…" at bounding box center [377, 231] width 180 height 13
paste input "delete |"dns ip" | firewall | forensic* | hack* | "google maps" | label | "mail…"
click at [458, 302] on span "OK" at bounding box center [460, 304] width 8 height 9
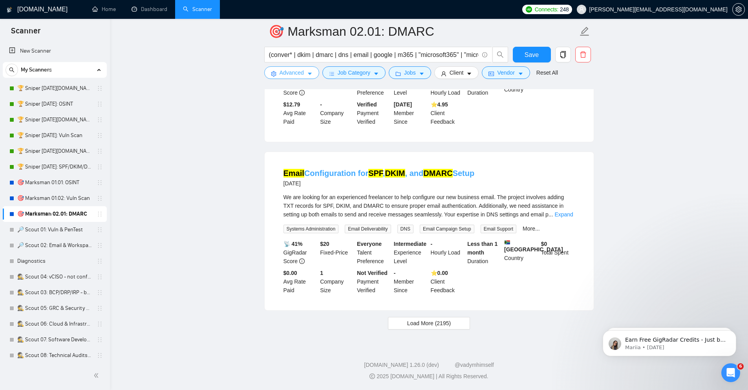
scroll to position [1517, 0]
click at [454, 319] on button "Load More (2195)" at bounding box center [429, 323] width 82 height 13
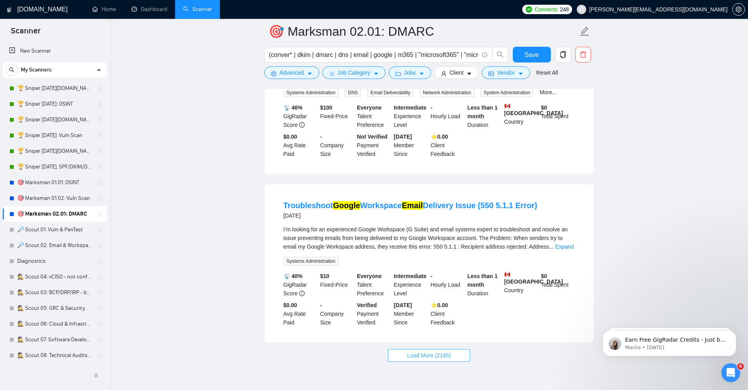
scroll to position [3253, 0]
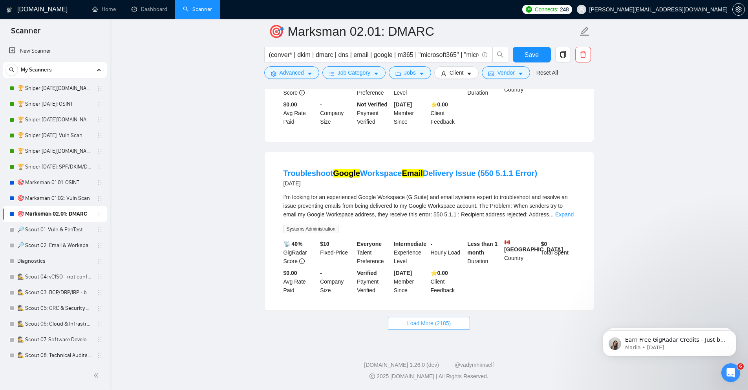
click at [436, 323] on span "Load More (2185)" at bounding box center [429, 323] width 44 height 9
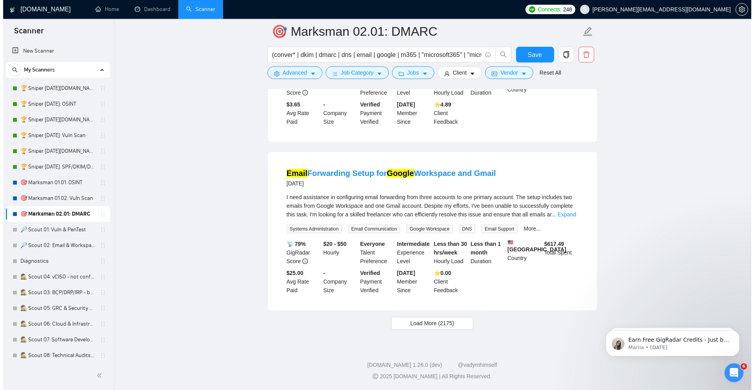
scroll to position [4942, 0]
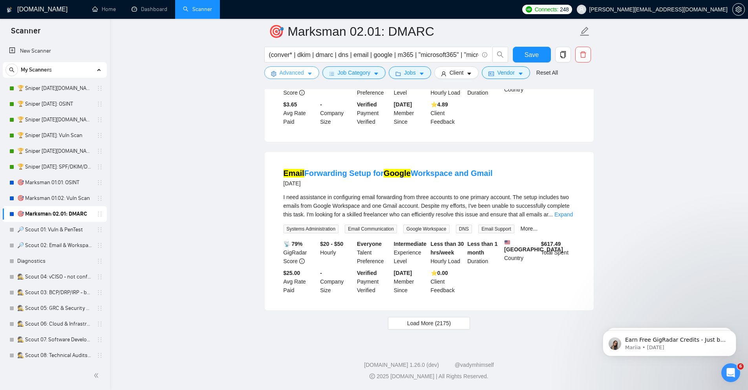
drag, startPoint x: 301, startPoint y: 67, endPoint x: 322, endPoint y: 104, distance: 42.7
click at [301, 67] on button "Advanced" at bounding box center [291, 72] width 55 height 13
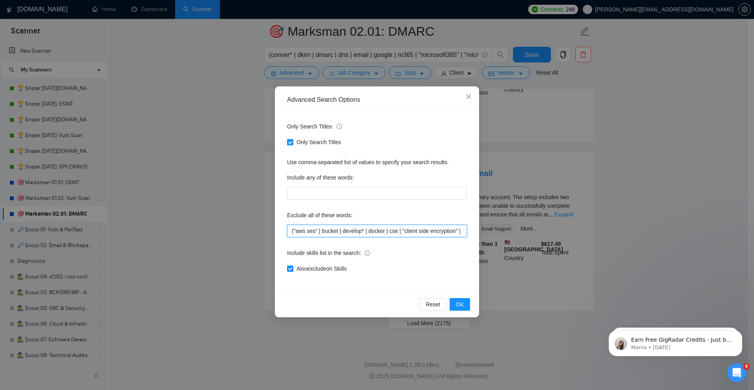
click at [379, 235] on input "("aws ses" | bucket | develop* | docker | cse | "client side encryption" | "cli…" at bounding box center [377, 231] width 180 height 13
paste input ""account transfer" | "accounts transfer" | archiv* | audit* | azure | collabor*…"
type input "("aws ses" | bucket | develop* | docker | cse | "client side encryption" | "cli…"
click at [467, 302] on button "OK" at bounding box center [460, 304] width 20 height 13
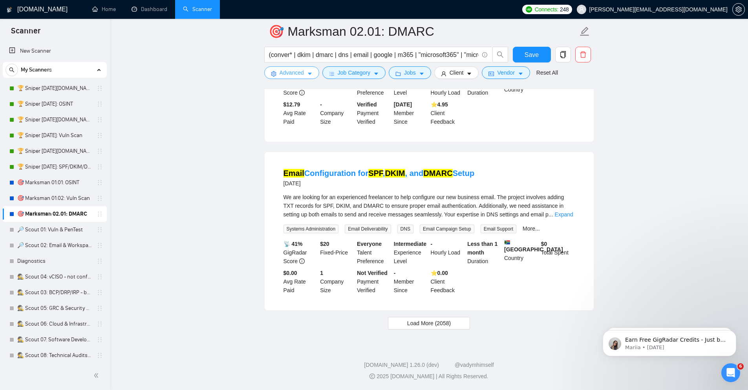
scroll to position [1517, 0]
click at [456, 321] on button "Load More (2058)" at bounding box center [429, 323] width 82 height 13
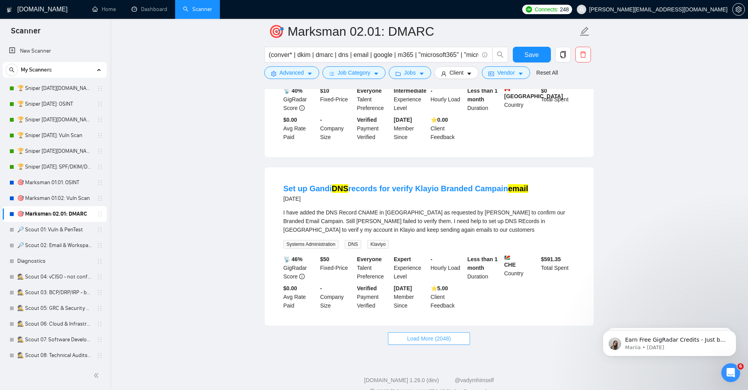
scroll to position [3214, 0]
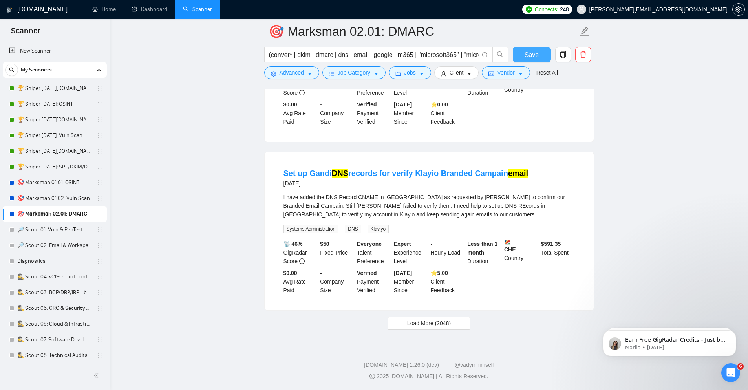
click at [532, 49] on button "Save" at bounding box center [532, 55] width 38 height 16
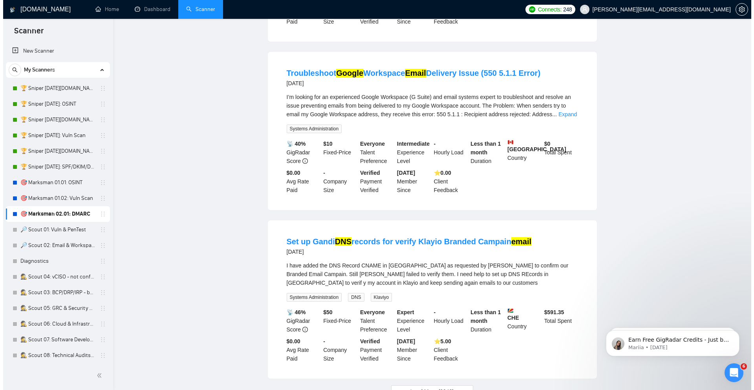
scroll to position [0, 0]
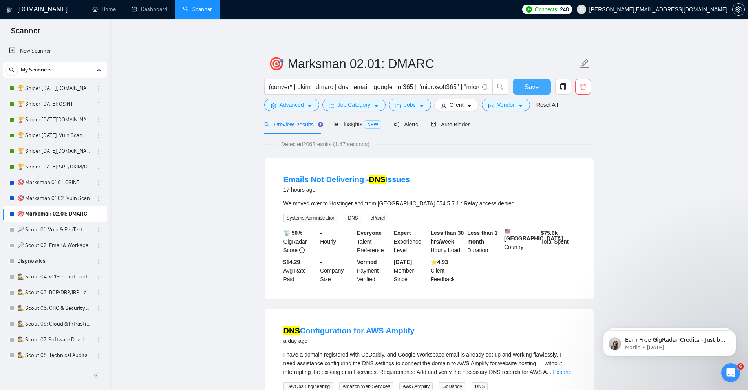
click at [524, 84] on button "Save" at bounding box center [532, 87] width 38 height 16
click at [69, 164] on link "🏆 Sniper [DATE]: SPF/DKIM/DMARC" at bounding box center [54, 167] width 75 height 16
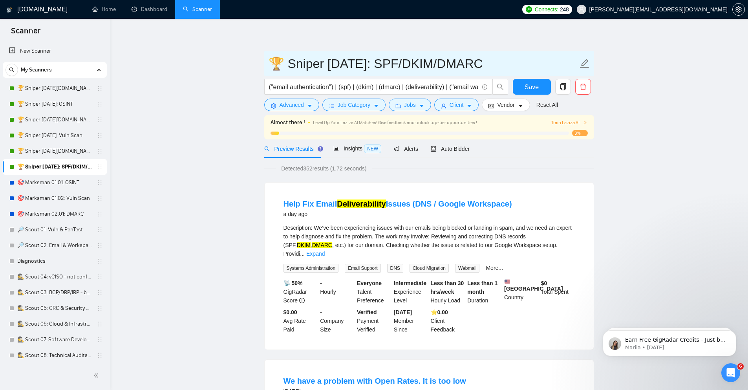
drag, startPoint x: 384, startPoint y: 66, endPoint x: 447, endPoint y: 66, distance: 63.2
click at [447, 66] on input "🏆 Sniper [DATE]: SPF/DKIM/DMARC" at bounding box center [424, 64] width 310 height 20
type input "🏆 Sniper 02.01.01: DMARC"
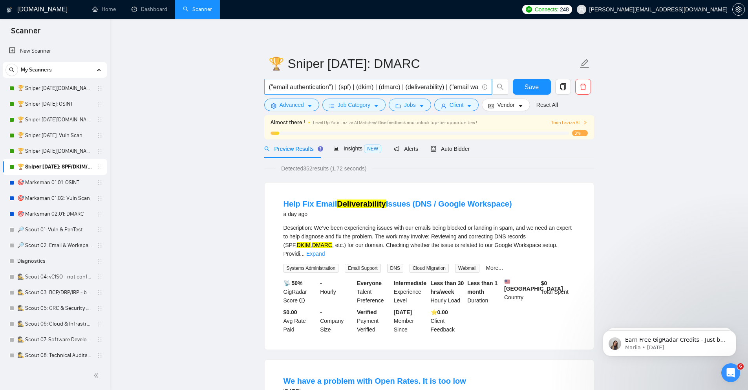
click at [411, 87] on input "("email authentication") | (spf) | (dkim) | (dmarc) | (deliverability) | ("emai…" at bounding box center [374, 87] width 210 height 10
click at [286, 111] on button "Advanced" at bounding box center [291, 105] width 55 height 13
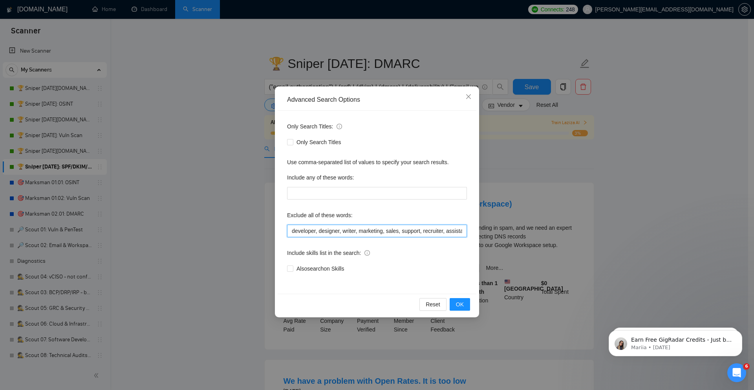
click at [308, 235] on input "developer, designer, writer, marketing, sales, support, recruiter, assistant, m…" at bounding box center [377, 231] width 180 height 13
click at [520, 305] on div "Advanced Search Options Only Search Titles: Only Search Titles Use comma-separa…" at bounding box center [377, 195] width 754 height 390
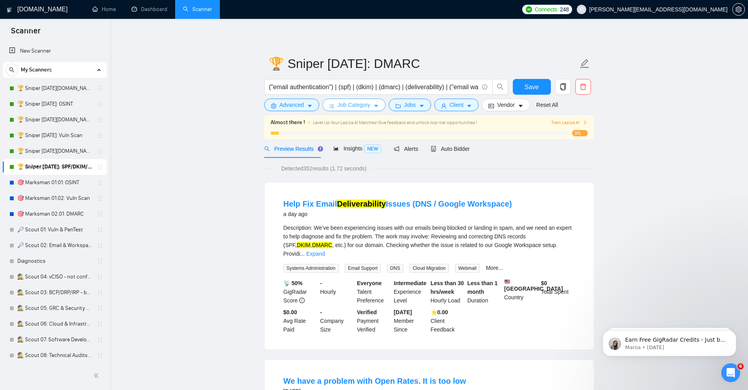
click at [354, 104] on span "Job Category" at bounding box center [354, 105] width 33 height 9
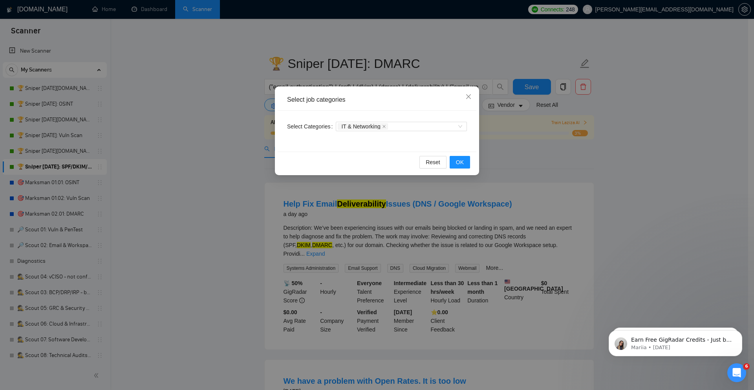
click at [628, 176] on div "Select job categories Select Categories IT & Networking Reset OK" at bounding box center [377, 195] width 754 height 390
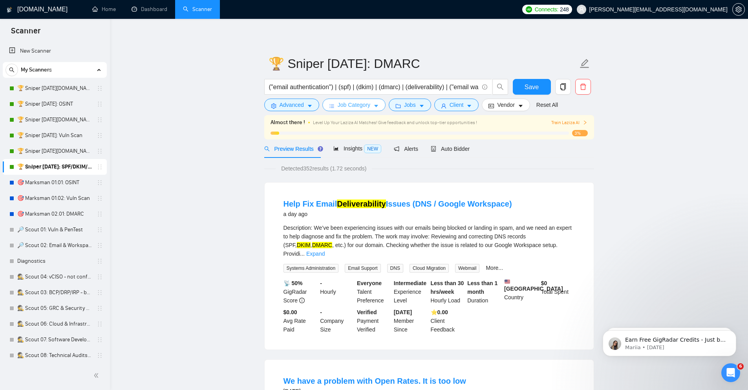
drag, startPoint x: 352, startPoint y: 104, endPoint x: 356, endPoint y: 109, distance: 6.4
click at [352, 104] on span "Job Category" at bounding box center [354, 105] width 33 height 9
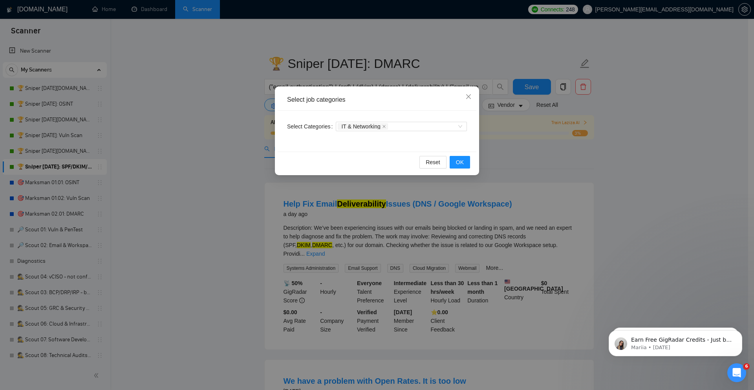
click at [594, 155] on div "Select job categories Select Categories IT & Networking Reset OK" at bounding box center [377, 195] width 754 height 390
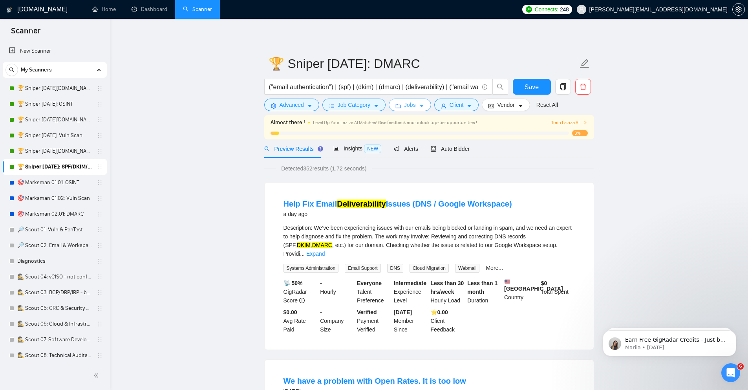
drag, startPoint x: 405, startPoint y: 104, endPoint x: 410, endPoint y: 130, distance: 25.9
click at [405, 104] on span "Jobs" at bounding box center [410, 105] width 12 height 9
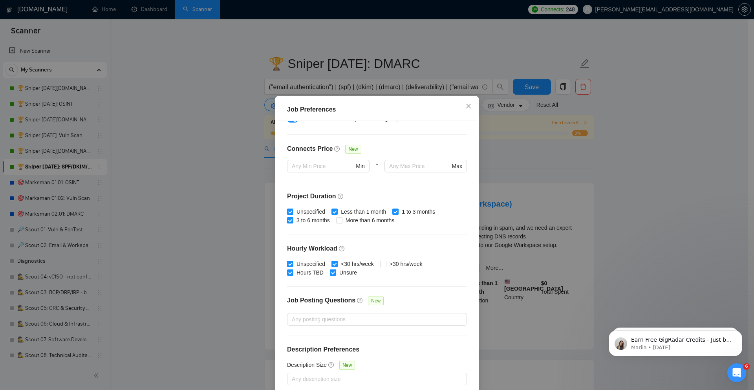
scroll to position [170, 0]
click at [615, 224] on div "Job Preferences Budget Project Type All Fixed Price Hourly Rate Fixed Price Bud…" at bounding box center [377, 195] width 754 height 390
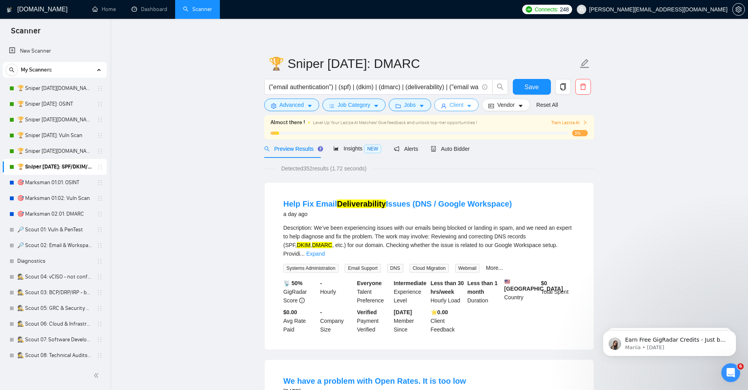
click at [465, 103] on button "Client" at bounding box center [456, 105] width 45 height 13
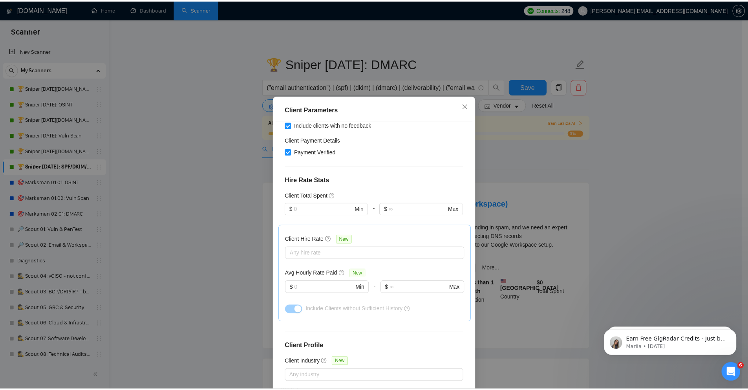
scroll to position [76, 0]
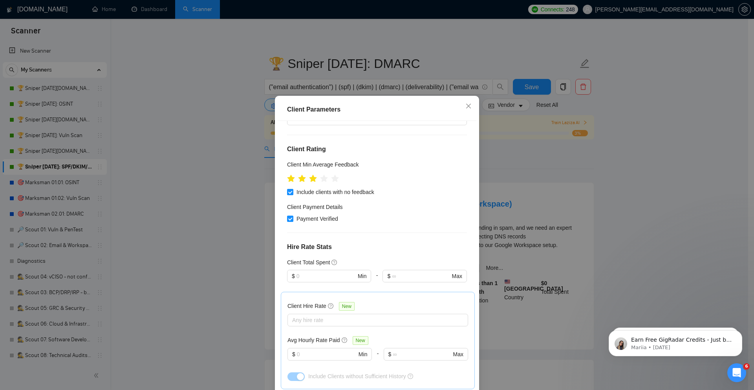
click at [618, 248] on div "Client Parameters Client Location Include Client Countries Select Exclude Clien…" at bounding box center [377, 195] width 754 height 390
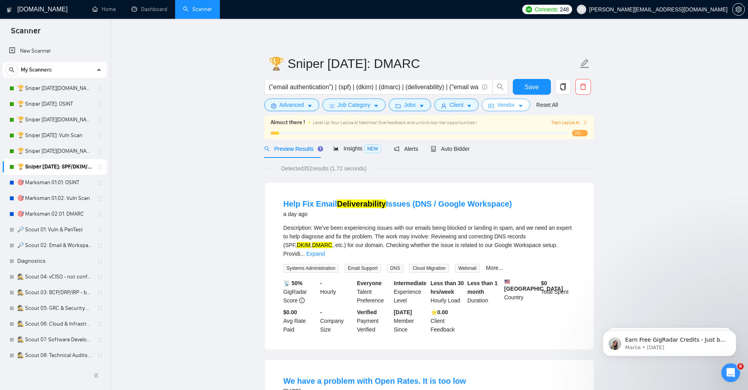
click at [499, 103] on span "Vendor" at bounding box center [505, 105] width 17 height 9
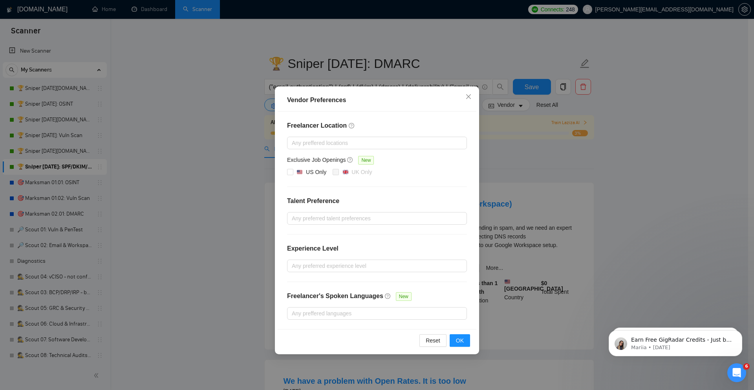
click at [612, 188] on div "Vendor Preferences Freelancer Location Any preffered locations Exclusive Job Op…" at bounding box center [377, 195] width 754 height 390
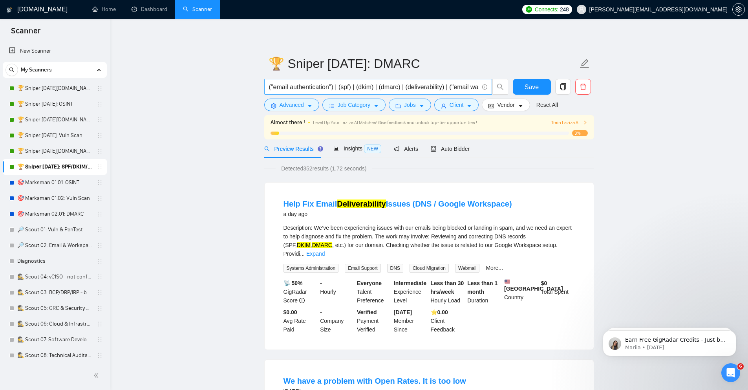
click at [456, 86] on input "("email authentication") | (spf) | (dkim) | (dmarc) | (deliverability) | ("emai…" at bounding box center [374, 87] width 210 height 10
paste input "conver* | dkim | dmarc | dns | email | google | m365 | "microsoft365" | "micros…"
paste input "(conver* | dkim | dmarc | dns | email | google | m365 | "microsoft365" | "micro…"
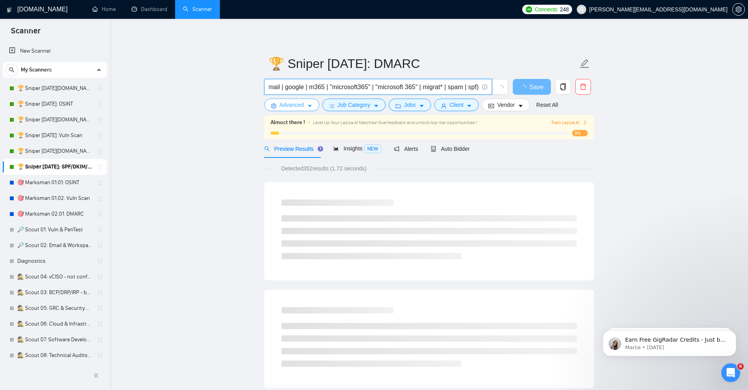
type input "(conver* | dkim | dmarc | dns | email | google | m365 | "microsoft365" | "micro…"
click at [304, 110] on button "Advanced" at bounding box center [291, 105] width 55 height 13
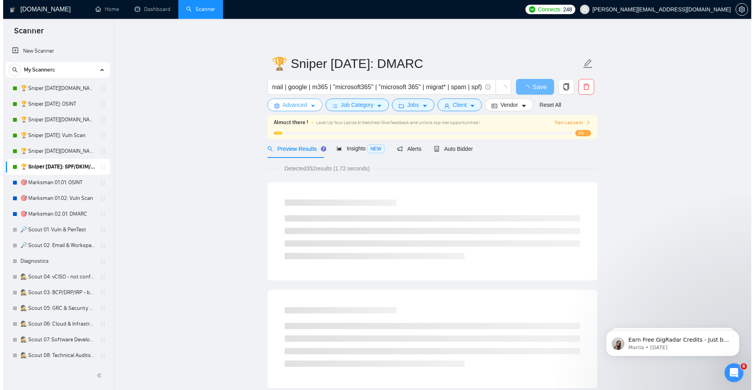
scroll to position [0, 0]
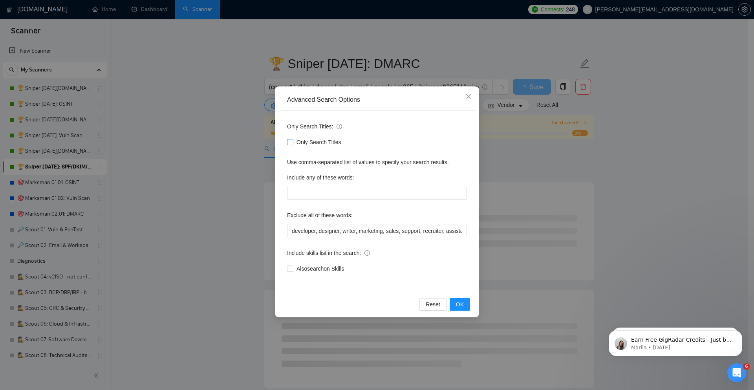
click at [306, 142] on span "Only Search Titles" at bounding box center [318, 142] width 51 height 9
click at [293, 142] on input "Only Search Titles" at bounding box center [289, 141] width 5 height 5
checkbox input "true"
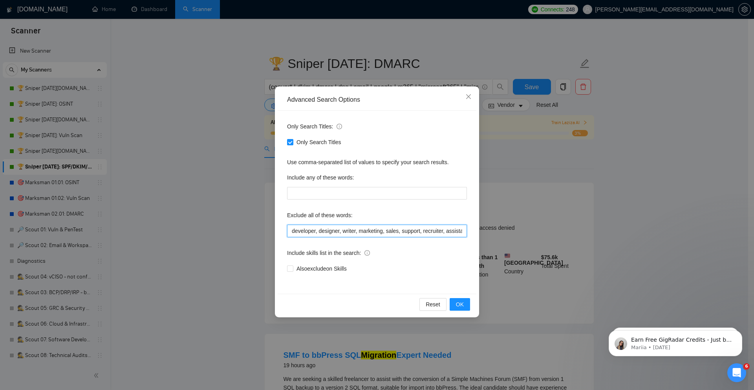
drag, startPoint x: 391, startPoint y: 232, endPoint x: 398, endPoint y: 235, distance: 7.9
click at [391, 231] on input "developer, designer, writer, marketing, sales, support, recruiter, assistant, m…" at bounding box center [377, 231] width 180 height 13
paste input "("aws ses" | bucket | develop* | docker | cse | "client side encryption" | "cli…"
type input "("aws ses" | bucket | develop* | docker | cse | "client side encryption" | "cli…"
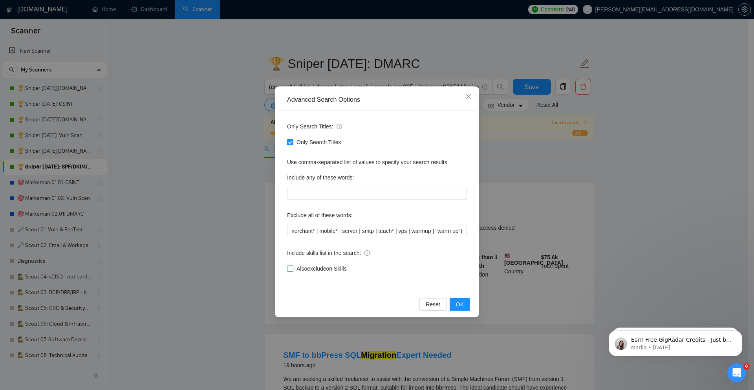
click at [304, 266] on span "Also exclude on Skills" at bounding box center [321, 268] width 57 height 9
click at [293, 266] on input "Also exclude on Skills" at bounding box center [289, 268] width 5 height 5
checkbox input "true"
click at [465, 302] on button "OK" at bounding box center [460, 304] width 20 height 13
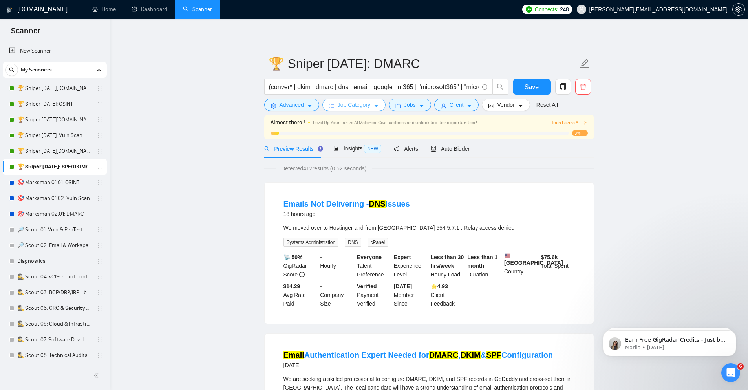
click at [350, 99] on button "Job Category" at bounding box center [354, 105] width 63 height 13
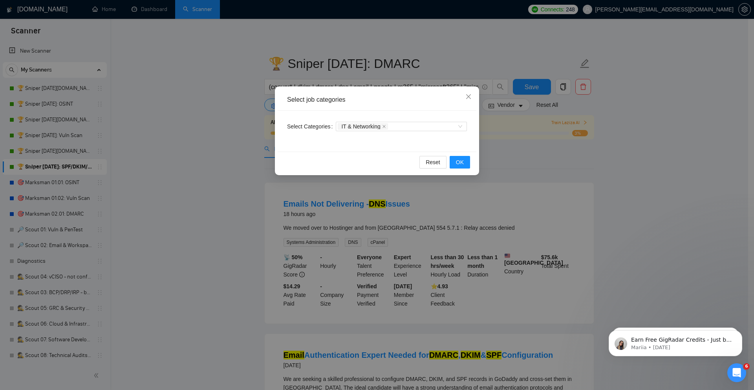
click at [631, 254] on div "Select job categories Select Categories IT & Networking Reset OK" at bounding box center [377, 195] width 754 height 390
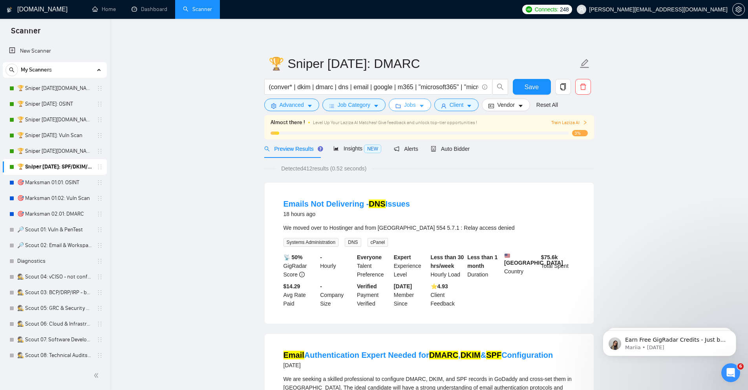
click at [411, 105] on span "Jobs" at bounding box center [410, 105] width 12 height 9
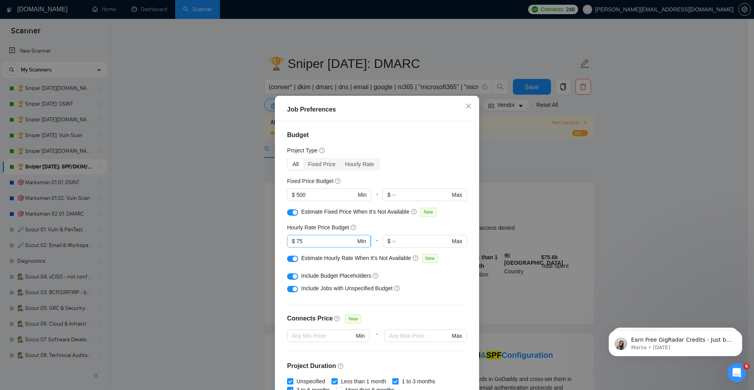
click at [312, 244] on input "75" at bounding box center [326, 241] width 59 height 9
type input "7"
type input "50"
click at [293, 257] on button "button" at bounding box center [292, 259] width 11 height 6
click at [668, 159] on div "Job Preferences Budget Project Type All Fixed Price Hourly Rate Fixed Price Bud…" at bounding box center [377, 195] width 754 height 390
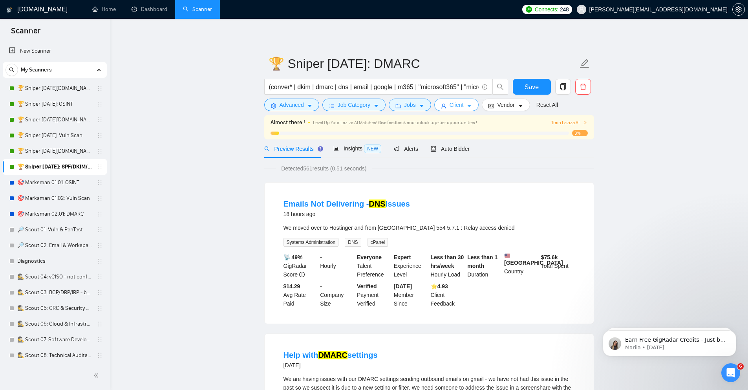
click at [445, 103] on button "Client" at bounding box center [456, 105] width 45 height 13
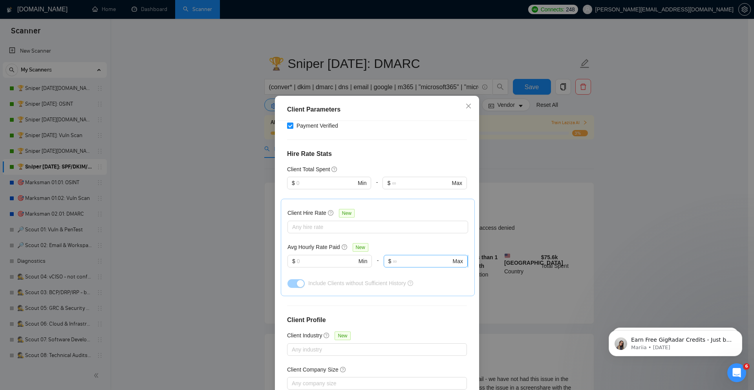
scroll to position [170, 0]
click at [382, 224] on div at bounding box center [374, 225] width 169 height 9
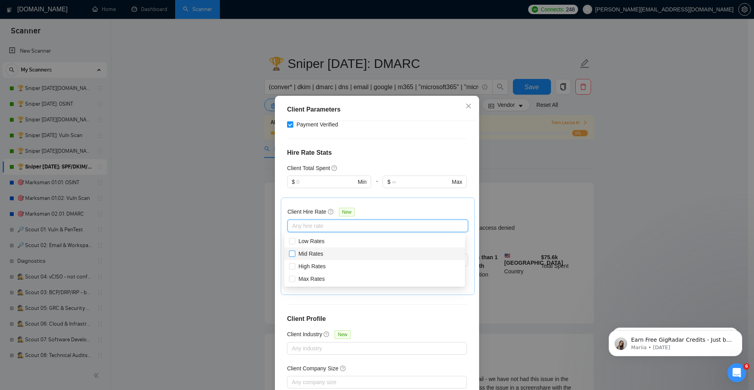
click at [306, 252] on span "Mid Rates" at bounding box center [311, 254] width 25 height 6
click at [295, 252] on input "Mid Rates" at bounding box center [291, 253] width 5 height 5
checkbox input "true"
click at [307, 266] on span "High Rates" at bounding box center [312, 266] width 27 height 6
click at [295, 266] on input "High Rates" at bounding box center [291, 265] width 5 height 5
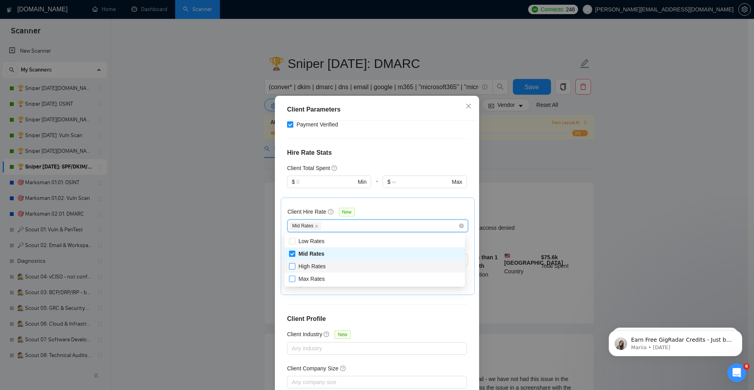
checkbox input "true"
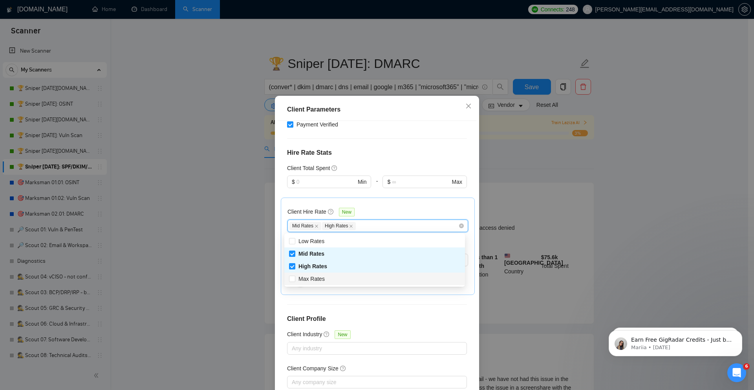
click at [305, 279] on span "Max Rates" at bounding box center [312, 279] width 26 height 6
click at [295, 279] on input "Max Rates" at bounding box center [291, 278] width 5 height 5
checkbox input "true"
click at [410, 198] on div "Client Hire Rate New Mid Rates High Rates Max Rates Avg Hourly Rate Paid New $ …" at bounding box center [378, 246] width 194 height 97
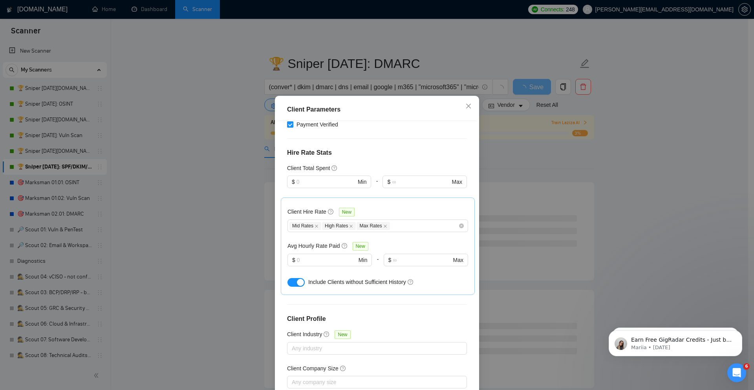
click at [643, 215] on div "Client Parameters Client Location Include Client Countries Select Exclude Clien…" at bounding box center [377, 195] width 754 height 390
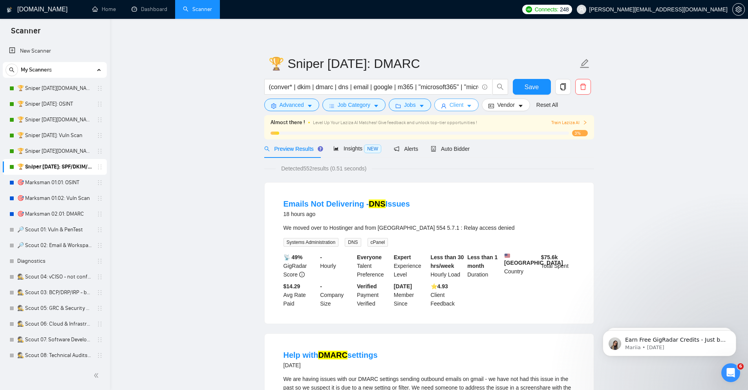
drag, startPoint x: 460, startPoint y: 102, endPoint x: 455, endPoint y: 210, distance: 107.8
click at [460, 102] on span "Client" at bounding box center [457, 105] width 14 height 9
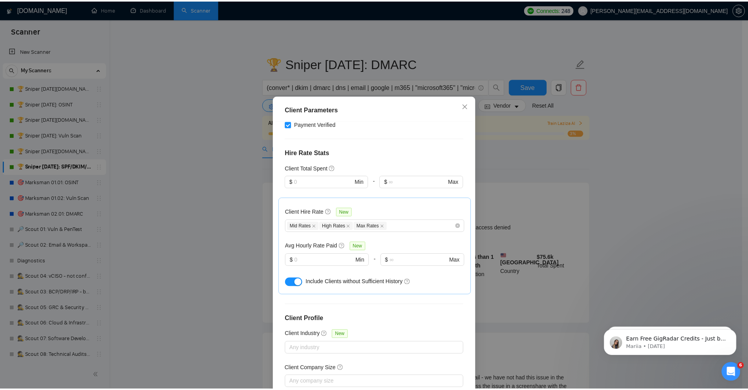
scroll to position [217, 0]
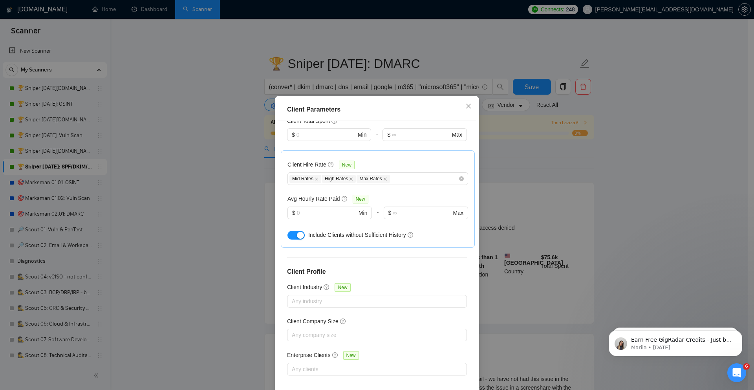
click at [619, 214] on div "Client Parameters Client Location Include Client Countries Select Exclude Clien…" at bounding box center [377, 195] width 754 height 390
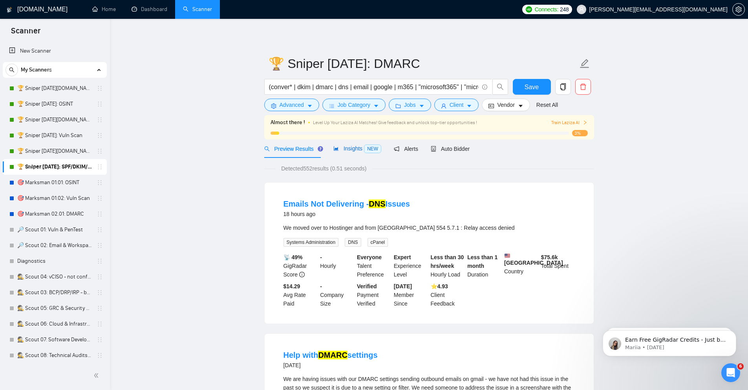
click at [362, 151] on span "Insights NEW" at bounding box center [358, 148] width 48 height 6
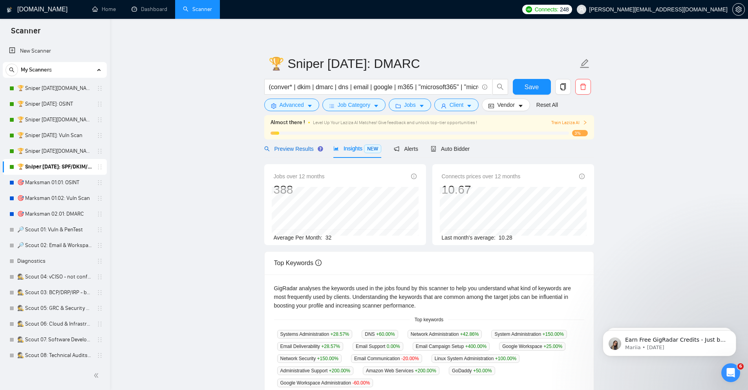
click at [310, 151] on span "Preview Results" at bounding box center [292, 149] width 57 height 6
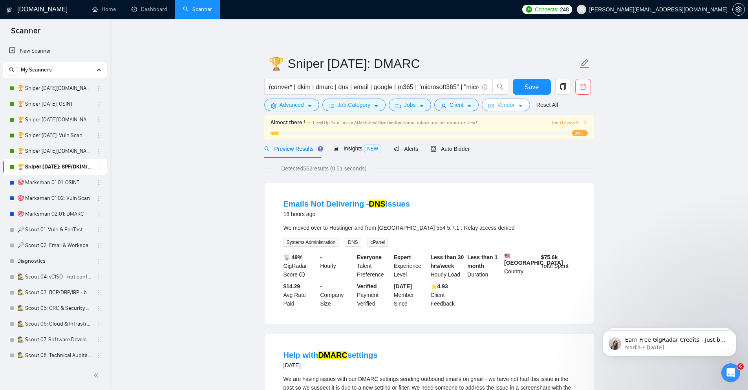
click at [500, 103] on span "Vendor" at bounding box center [505, 105] width 17 height 9
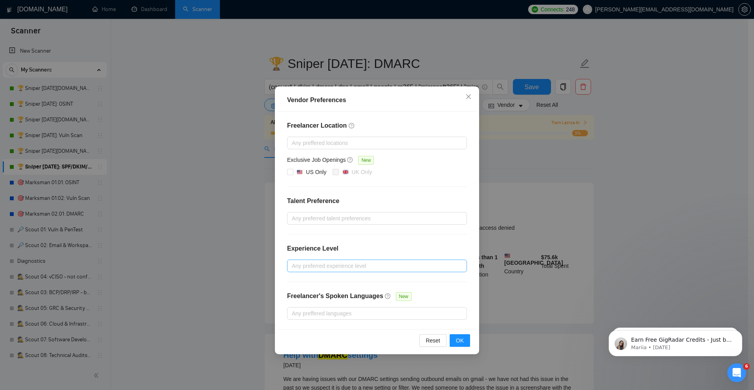
click at [414, 268] on div at bounding box center [373, 265] width 168 height 9
click at [321, 295] on span "Intermediate" at bounding box center [316, 294] width 31 height 6
click at [297, 295] on input "Intermediate" at bounding box center [294, 293] width 5 height 5
checkbox input "true"
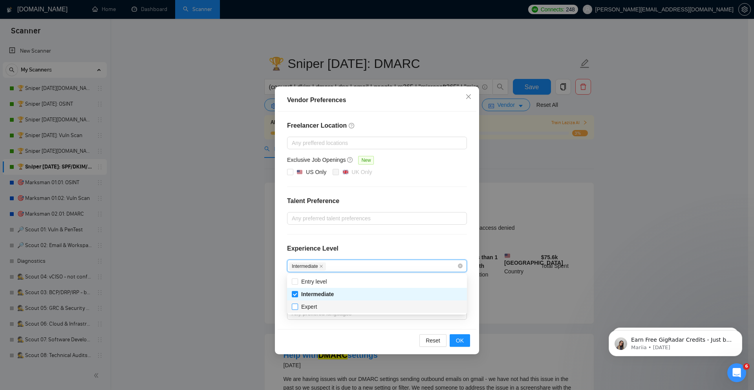
click at [308, 309] on span "Expert" at bounding box center [309, 307] width 16 height 6
click at [297, 309] on input "Expert" at bounding box center [294, 306] width 5 height 5
checkbox input "true"
click at [461, 343] on span "OK" at bounding box center [460, 340] width 8 height 9
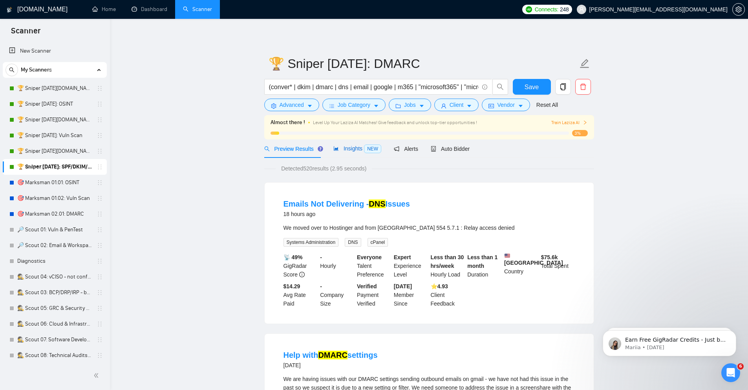
click at [355, 153] on div "Insights NEW" at bounding box center [358, 148] width 48 height 9
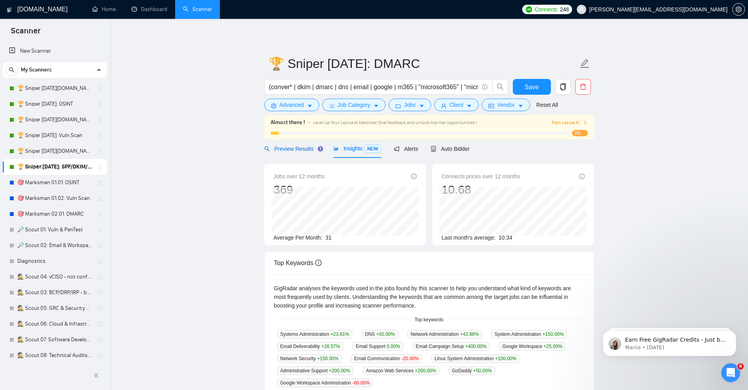
click at [299, 151] on span "Preview Results" at bounding box center [292, 149] width 57 height 6
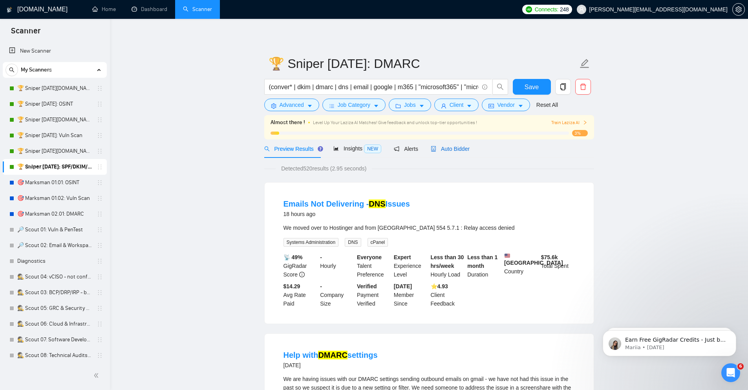
click at [461, 147] on span "Auto Bidder" at bounding box center [450, 149] width 39 height 6
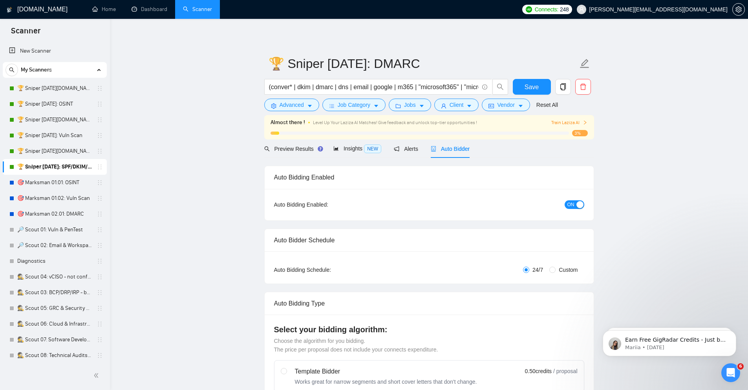
checkbox input "true"
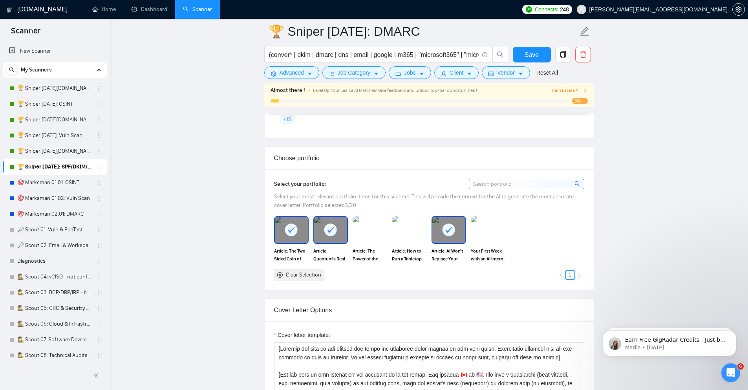
scroll to position [707, 0]
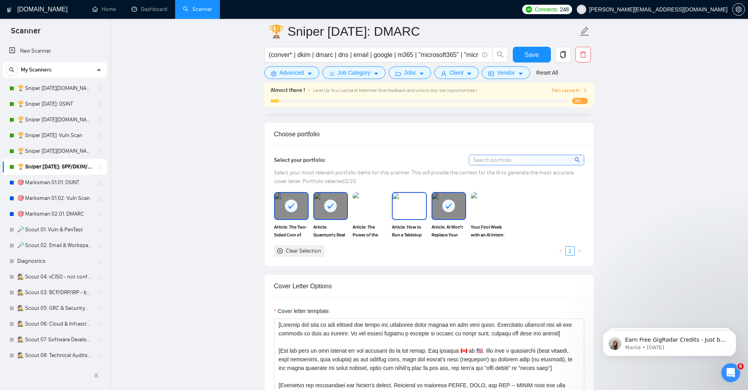
click at [416, 214] on img at bounding box center [409, 206] width 33 height 26
click at [373, 211] on img at bounding box center [370, 206] width 33 height 26
click at [509, 214] on div "Article: The Two-Sided Coin of Security Article: Quantum's Real Threat: It's No…" at bounding box center [429, 224] width 315 height 64
click at [494, 212] on img at bounding box center [488, 206] width 33 height 26
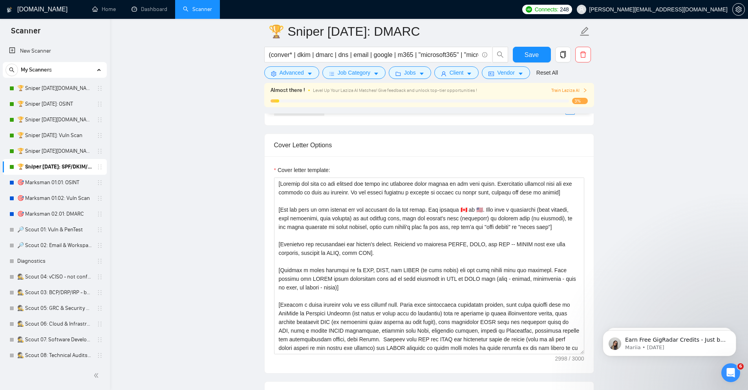
scroll to position [849, 0]
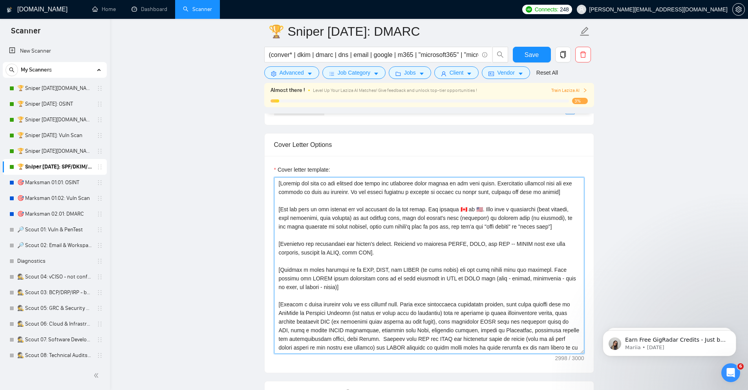
click at [386, 268] on textarea "Cover letter template:" at bounding box center [429, 265] width 310 height 177
paste textarea "posting's tone & write in the same style. Incorporate relevant details from the…"
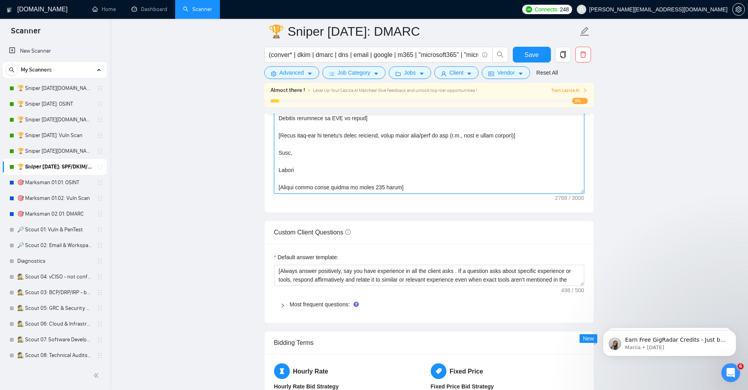
scroll to position [1037, 0]
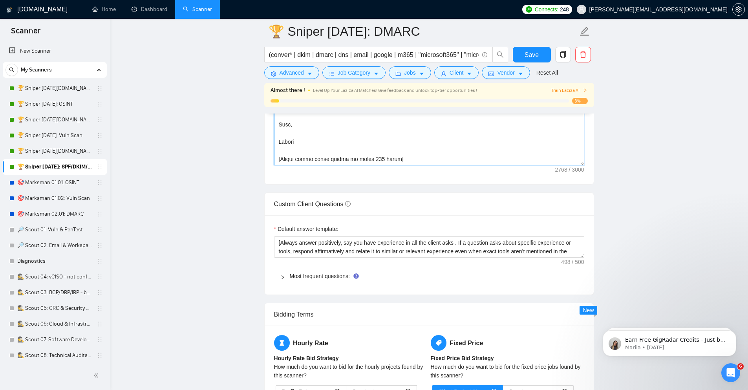
type textarea "[Loremip dol sitamet'c adip & elits do eiu temp incid. Utlaboreetd magnaali eni…"
click at [455, 253] on textarea "[Always answer positively, say you have experience in all the client asks . If …" at bounding box center [429, 246] width 310 height 21
paste textarea
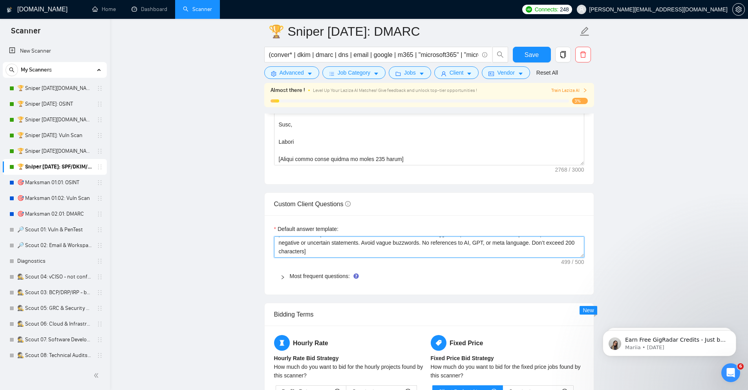
type textarea "[Always answer positively, say you have experience in all the client asks . If …"
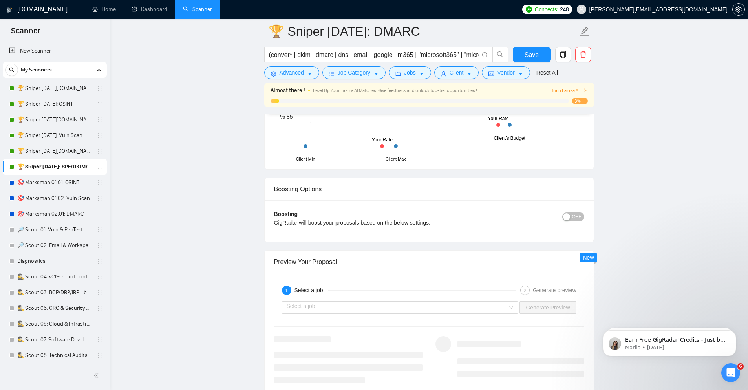
scroll to position [1461, 0]
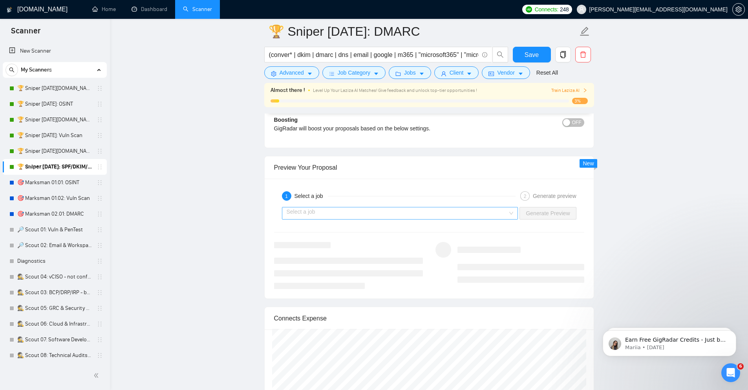
click at [461, 214] on input "search" at bounding box center [398, 213] width 222 height 12
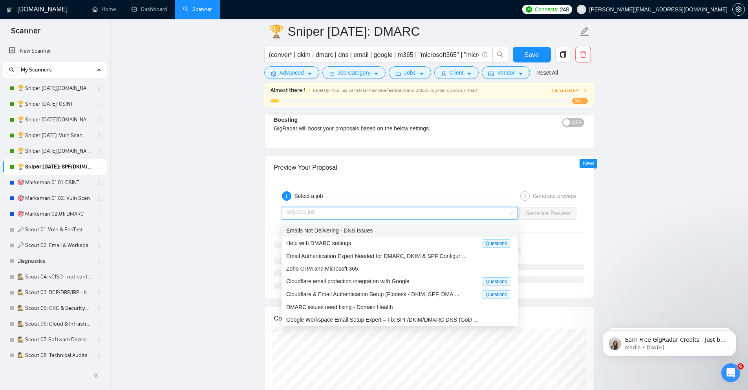
click at [443, 230] on div "Emails Not Delivering - DNS Issues" at bounding box center [399, 230] width 227 height 9
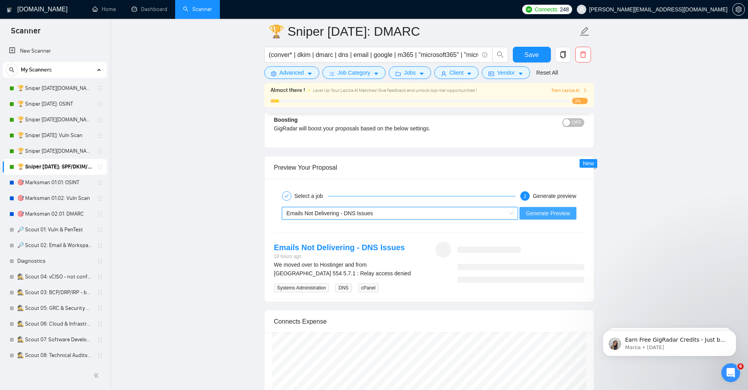
click at [548, 217] on span "Generate Preview" at bounding box center [548, 213] width 44 height 9
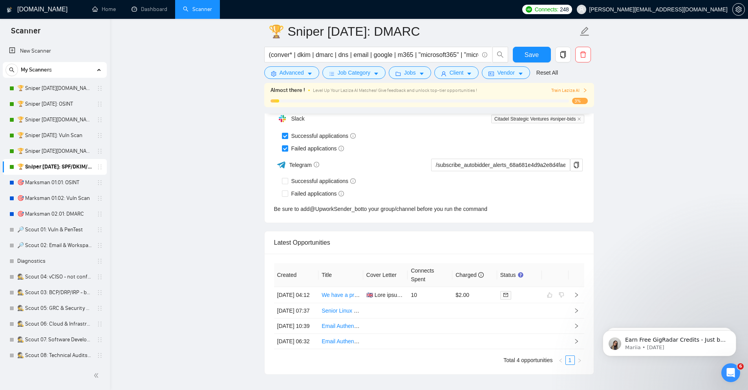
scroll to position [1980, 0]
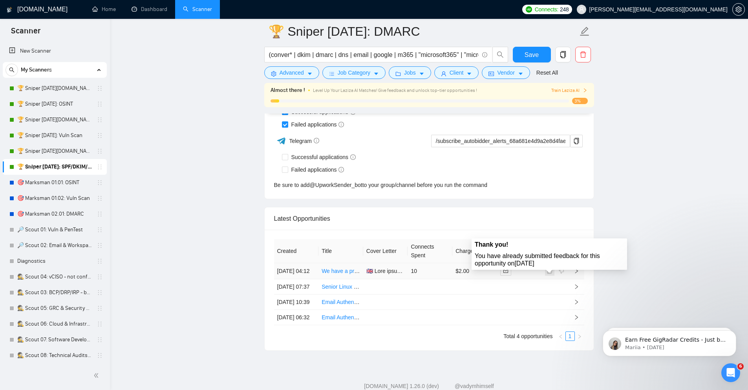
click at [550, 276] on span at bounding box center [549, 270] width 9 height 9
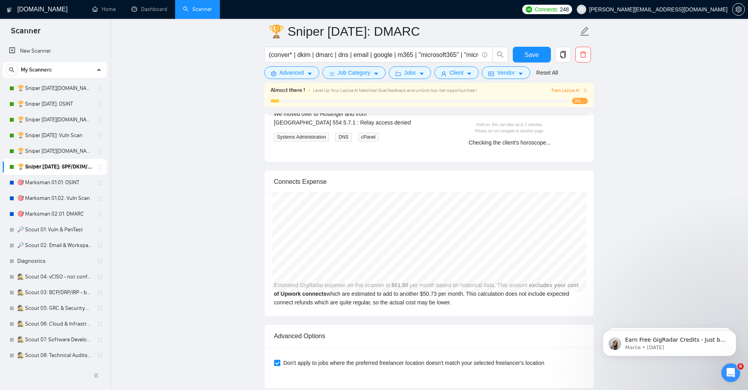
scroll to position [1518, 0]
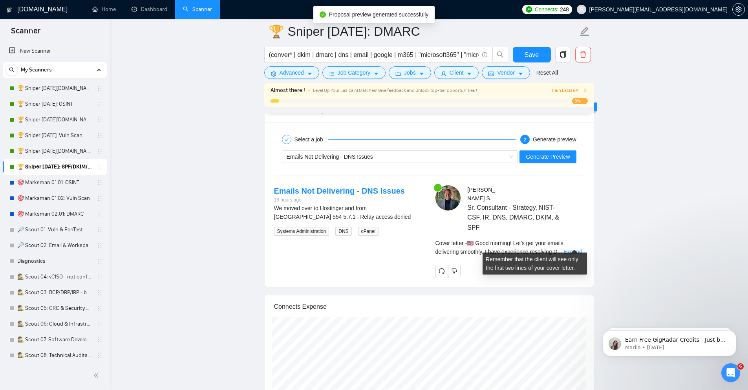
click at [571, 249] on link "Expand" at bounding box center [573, 252] width 18 height 6
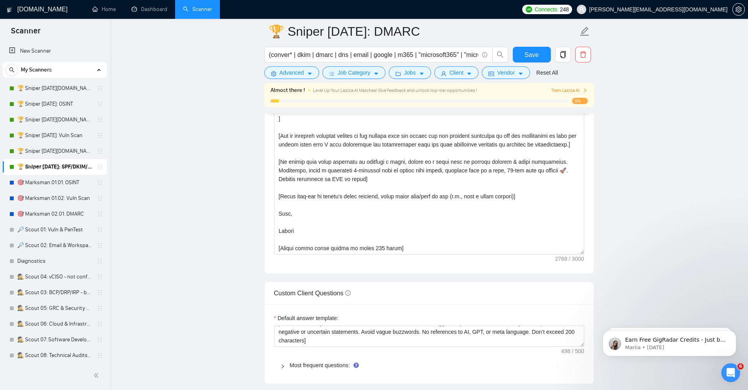
scroll to position [905, 0]
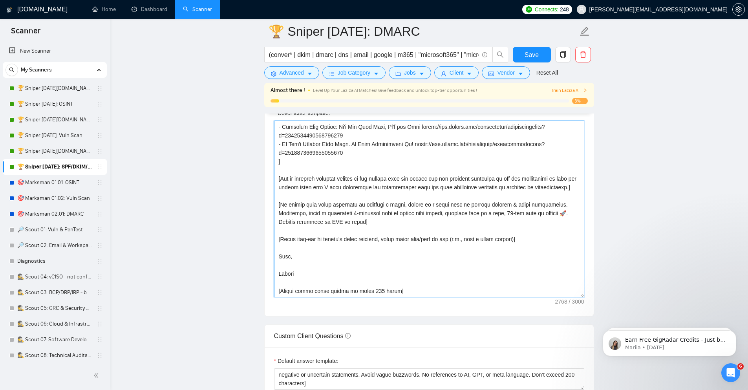
click at [391, 211] on textarea "Cover letter template:" at bounding box center [429, 209] width 310 height 177
paste textarea
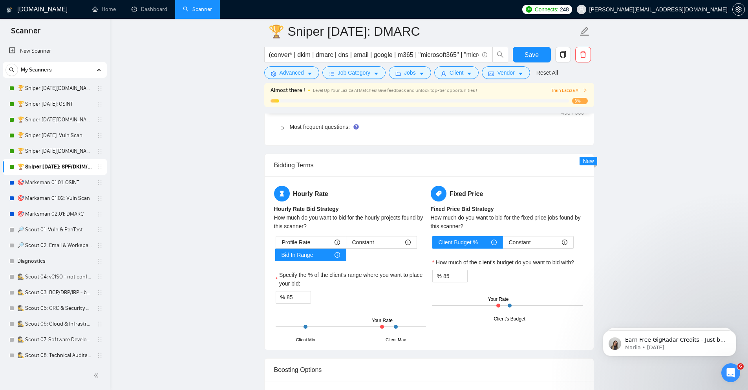
scroll to position [1188, 0]
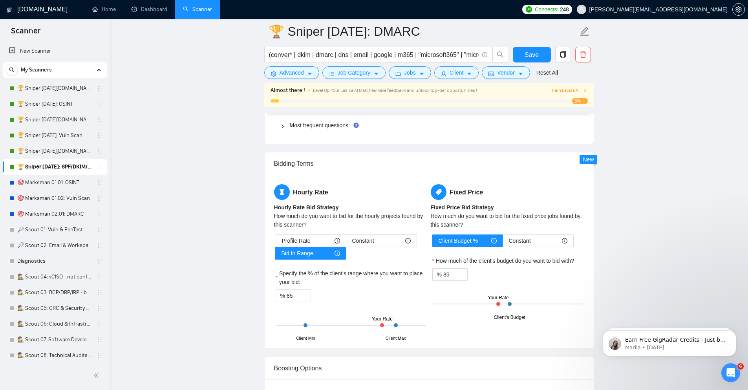
type textarea "[Loremip dol sitamet'c adip & elits do eiu temp incid. Utlaboreetd magnaali eni…"
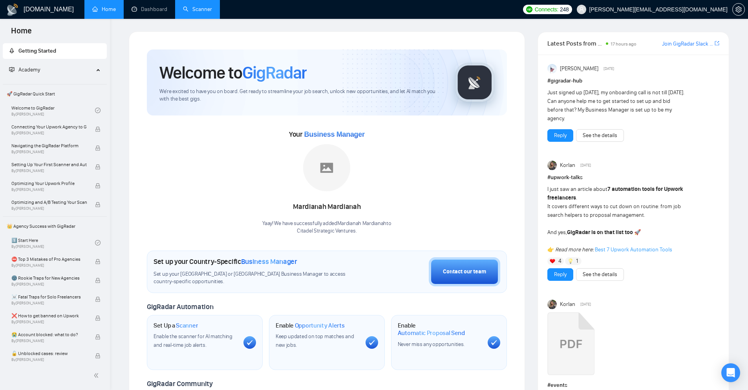
click at [206, 13] on link "Scanner" at bounding box center [197, 9] width 29 height 7
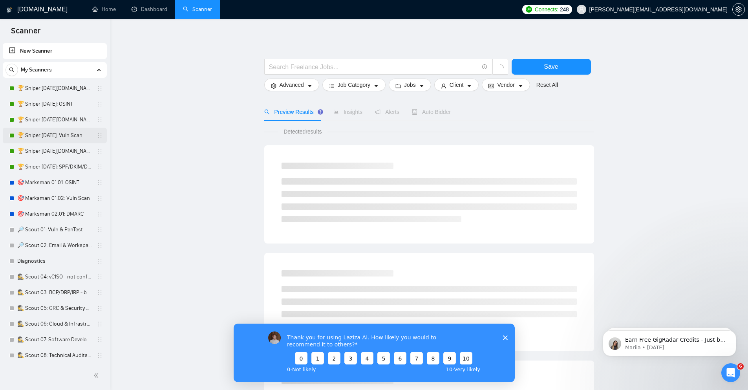
click at [46, 134] on link "🏆 Sniper [DATE]: Vuln Scan" at bounding box center [54, 136] width 75 height 16
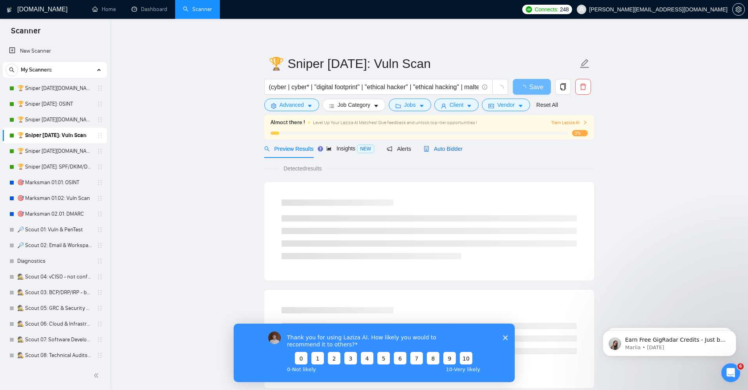
click at [446, 148] on span "Auto Bidder" at bounding box center [443, 149] width 39 height 6
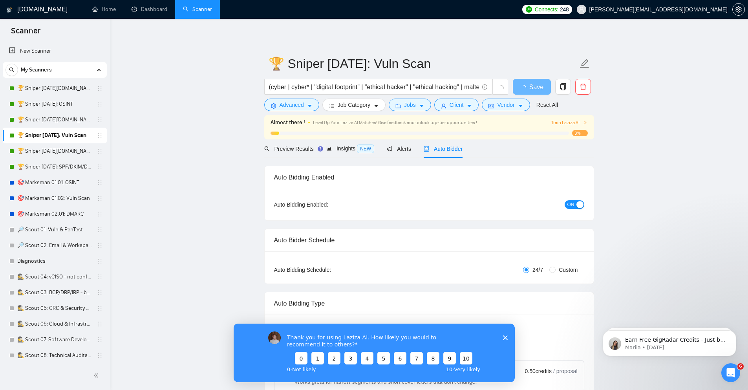
checkbox input "true"
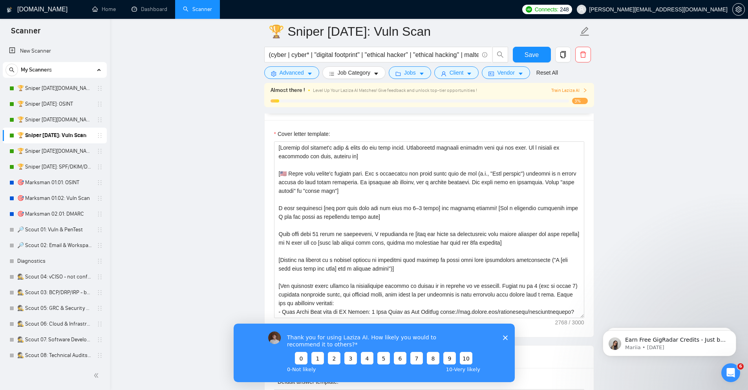
scroll to position [943, 0]
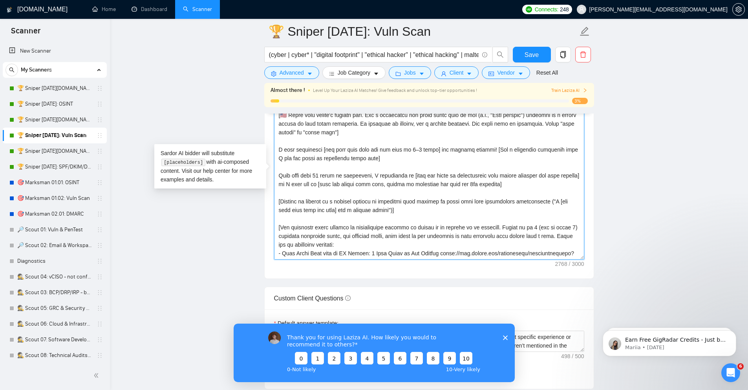
drag, startPoint x: 383, startPoint y: 212, endPoint x: 381, endPoint y: 194, distance: 17.9
click at [381, 194] on textarea "Cover letter template:" at bounding box center [429, 171] width 310 height 177
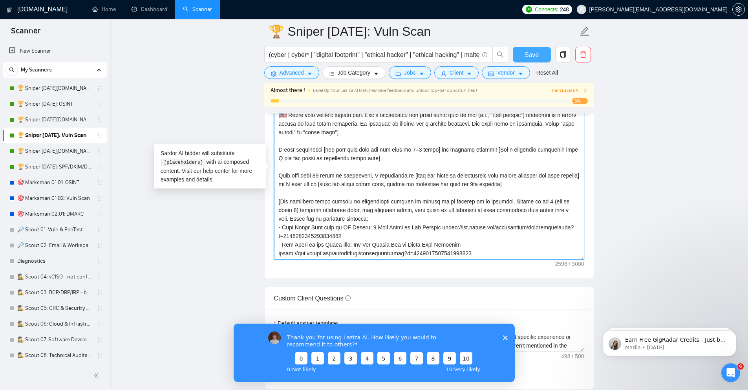
type textarea "[Loremip dol sitamet'c adip & elits do eiu temp incid. Utlaboreetd magnaali eni…"
click at [527, 53] on span "Save" at bounding box center [532, 55] width 14 height 10
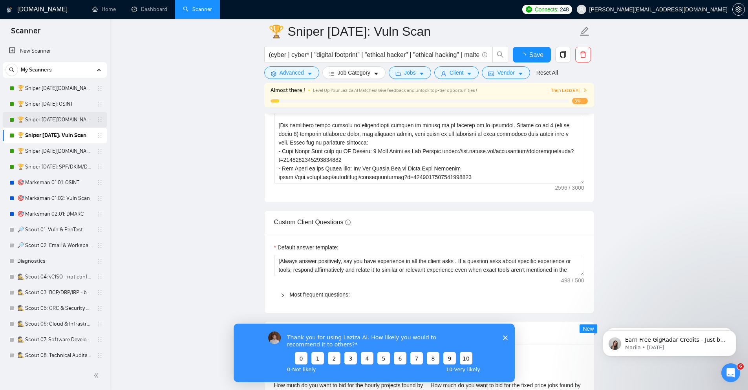
click at [51, 118] on link "🏆 Sniper [DATE][DOMAIN_NAME]: Vuln Scan" at bounding box center [54, 120] width 75 height 16
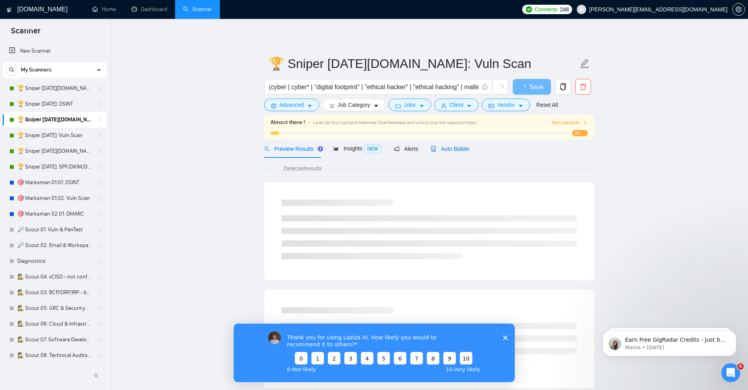
click at [451, 150] on span "Auto Bidder" at bounding box center [450, 149] width 39 height 6
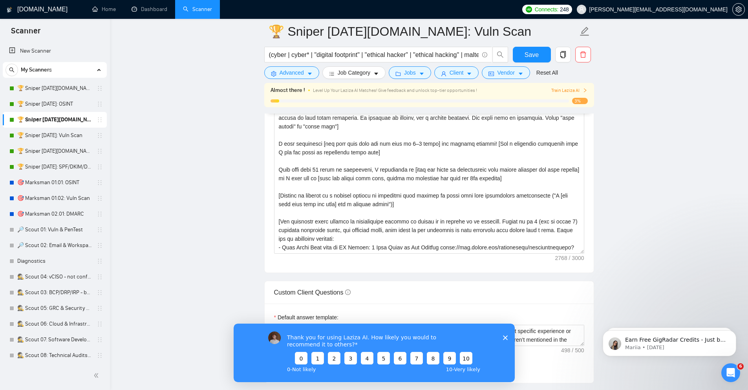
scroll to position [943, 0]
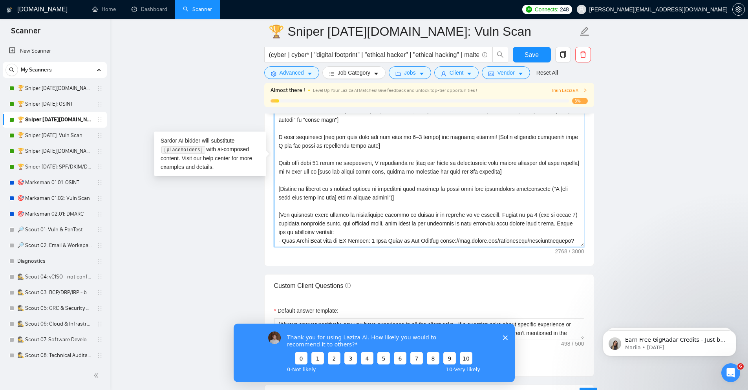
drag, startPoint x: 395, startPoint y: 198, endPoint x: 394, endPoint y: 178, distance: 19.3
click at [394, 180] on textarea "Cover letter template:" at bounding box center [429, 158] width 310 height 177
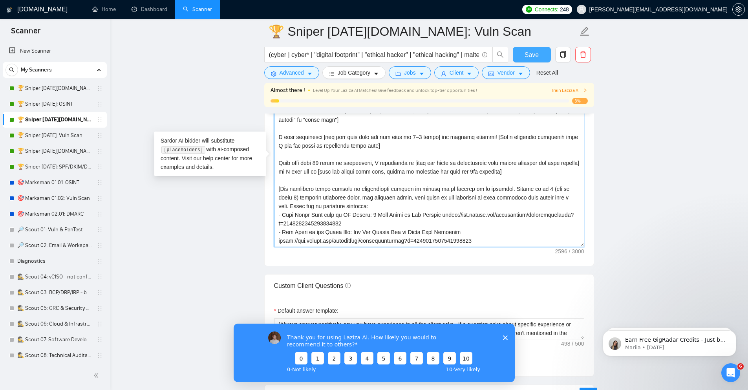
type textarea "[Loremip dol sitamet'c adip & elits do eiu temp incid. Utlaboreetd magnaali eni…"
click at [538, 53] on span "Save" at bounding box center [532, 55] width 14 height 10
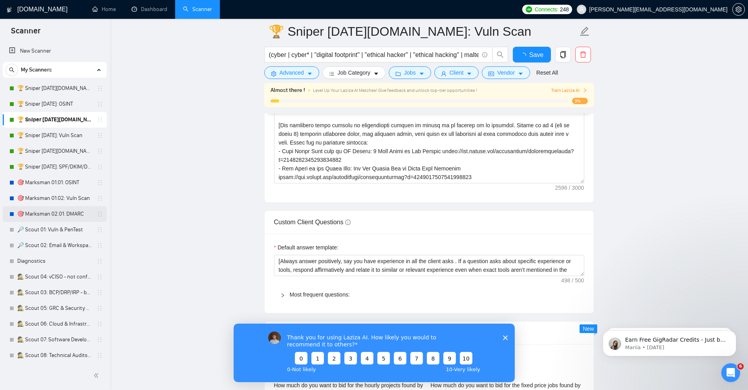
click at [64, 214] on link "🎯 Marksman 02.01: DMARC" at bounding box center [54, 214] width 75 height 16
